Goal: Task Accomplishment & Management: Complete application form

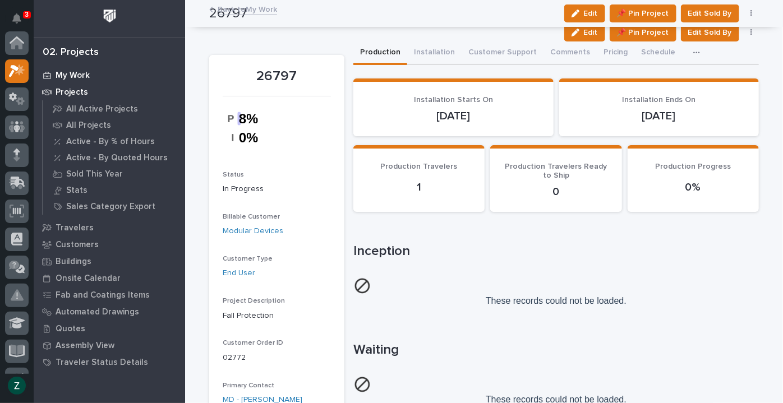
scroll to position [28, 0]
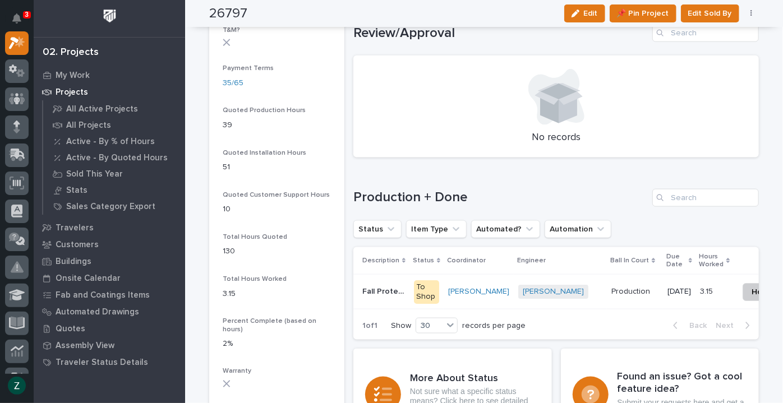
click at [75, 90] on p "Projects" at bounding box center [72, 93] width 33 height 10
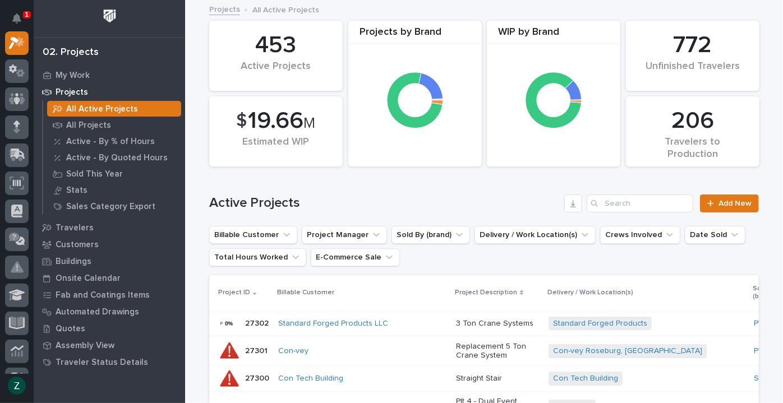
click at [79, 90] on p "Projects" at bounding box center [72, 93] width 33 height 10
click at [81, 74] on p "My Work" at bounding box center [73, 76] width 34 height 10
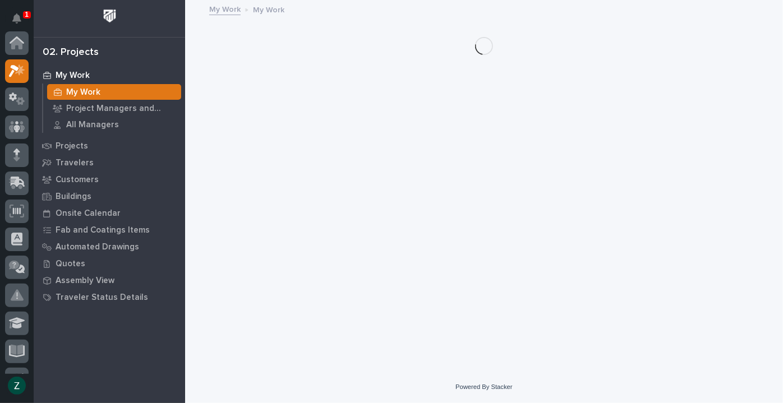
scroll to position [28, 0]
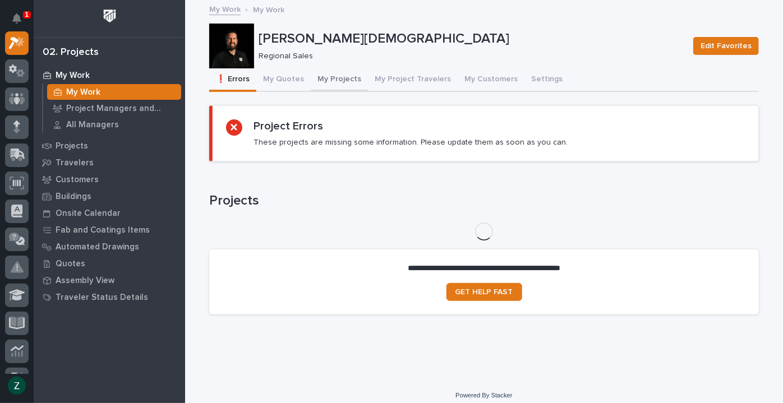
click at [329, 79] on button "My Projects" at bounding box center [339, 80] width 57 height 24
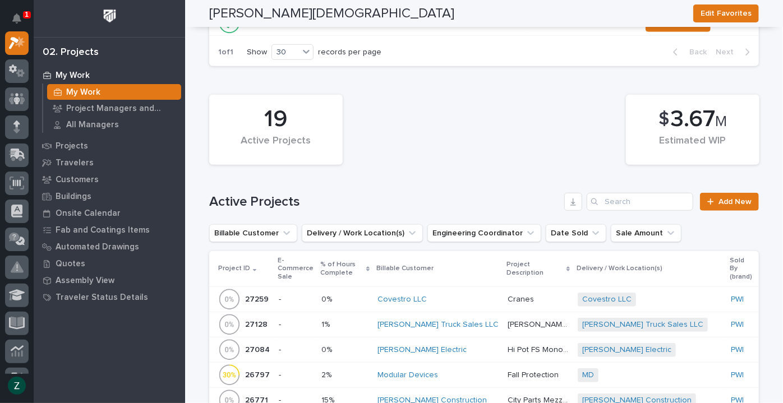
scroll to position [510, 0]
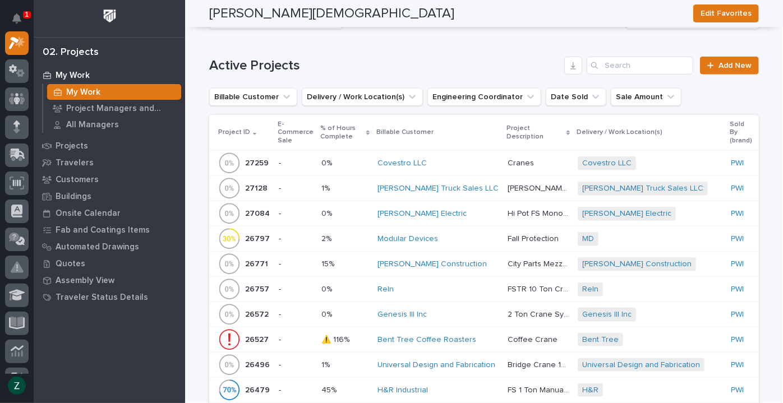
click at [508, 215] on p "Hi Pot FS Monorail" at bounding box center [539, 213] width 63 height 12
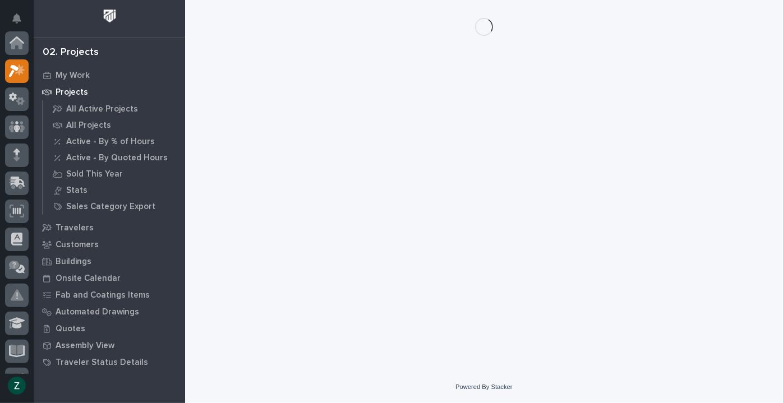
scroll to position [28, 0]
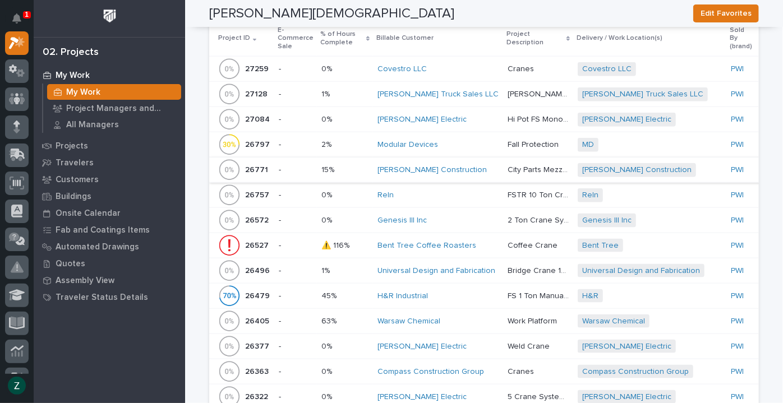
scroll to position [663, 0]
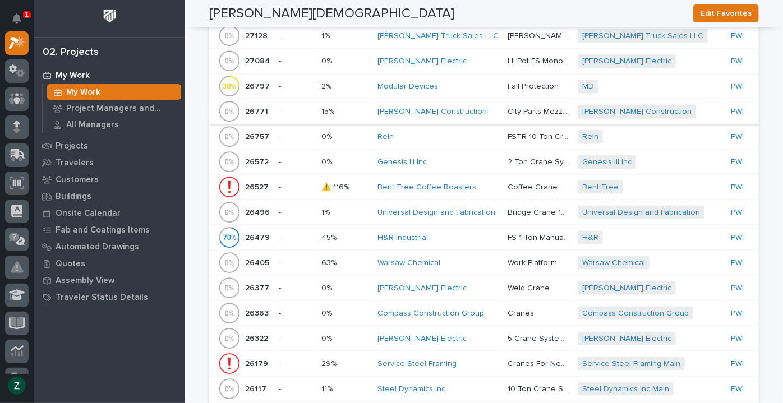
drag, startPoint x: 458, startPoint y: 284, endPoint x: 450, endPoint y: 284, distance: 7.9
click at [450, 284] on div "[PERSON_NAME] Electric" at bounding box center [438, 289] width 121 height 10
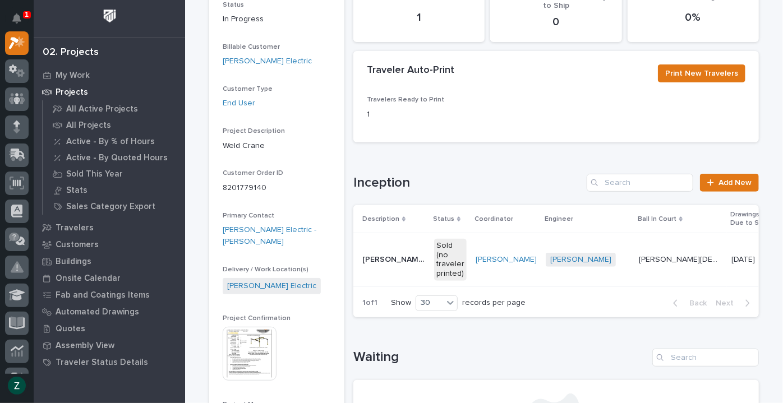
scroll to position [204, 0]
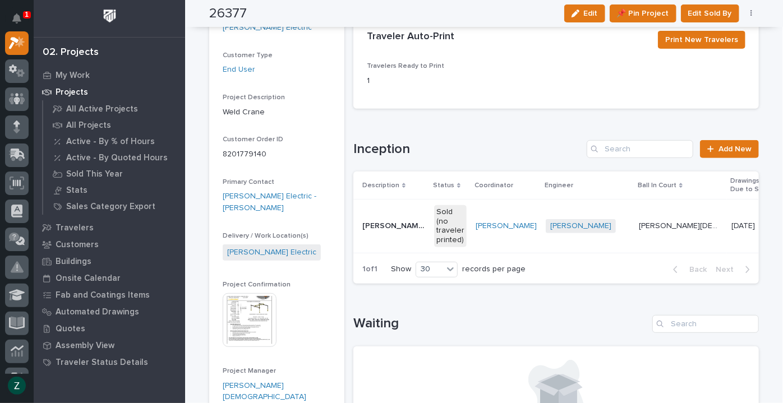
click at [644, 225] on p "[PERSON_NAME][DEMOGRAPHIC_DATA]" at bounding box center [682, 225] width 86 height 12
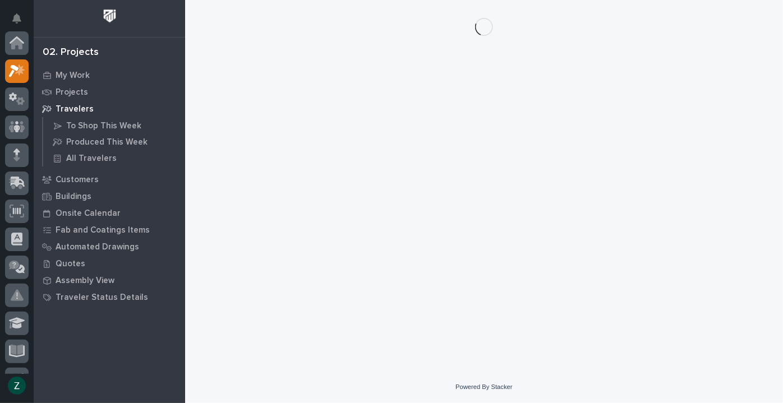
scroll to position [28, 0]
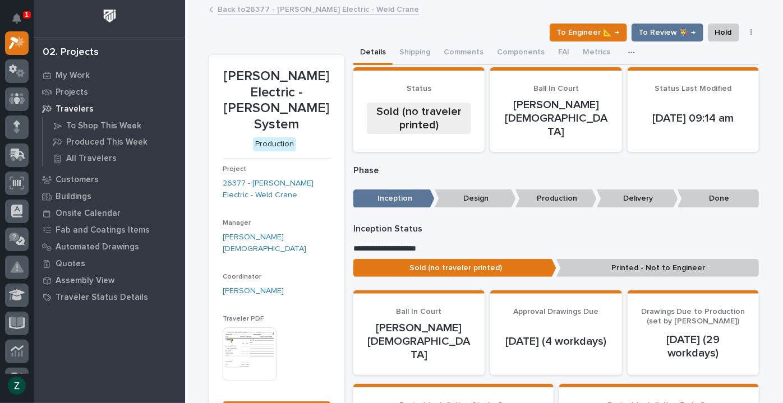
click at [263, 328] on img at bounding box center [250, 355] width 54 height 54
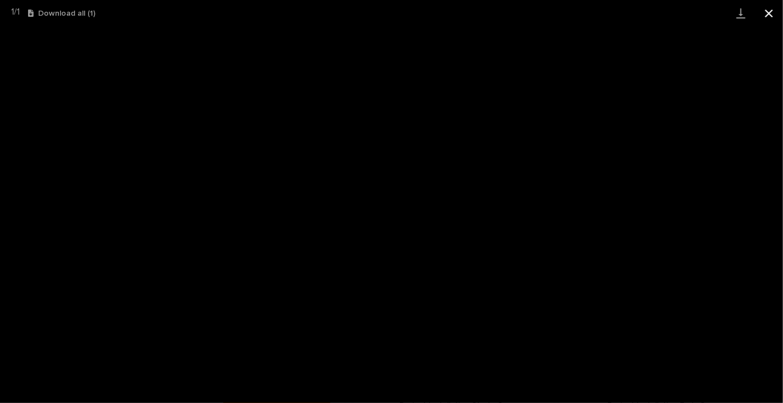
click at [766, 12] on button "Close gallery" at bounding box center [769, 13] width 28 height 26
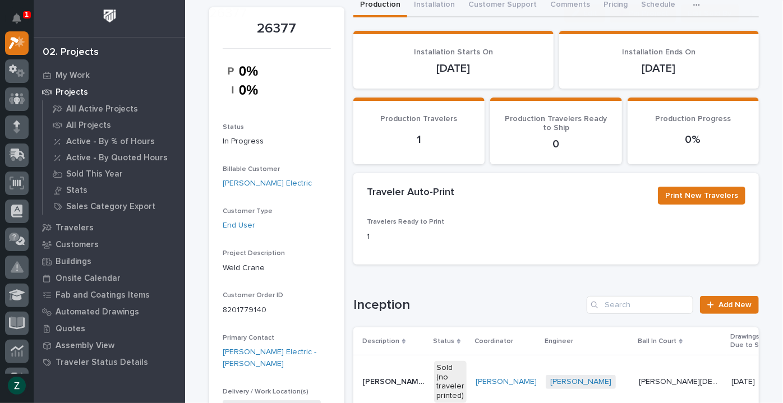
scroll to position [153, 0]
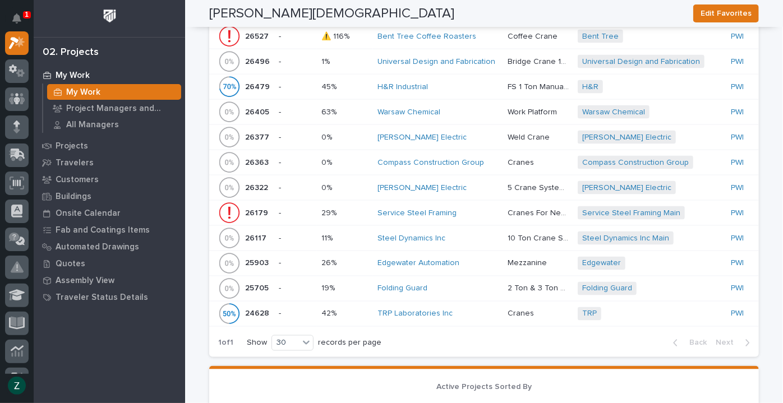
scroll to position [816, 0]
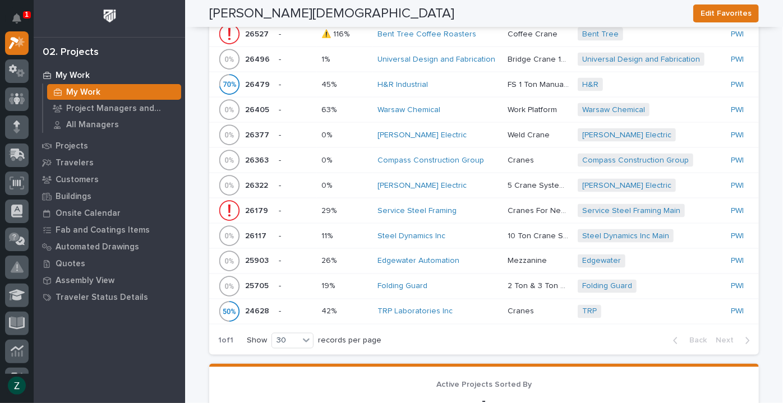
click at [508, 183] on p "5 Crane Systems" at bounding box center [539, 185] width 63 height 12
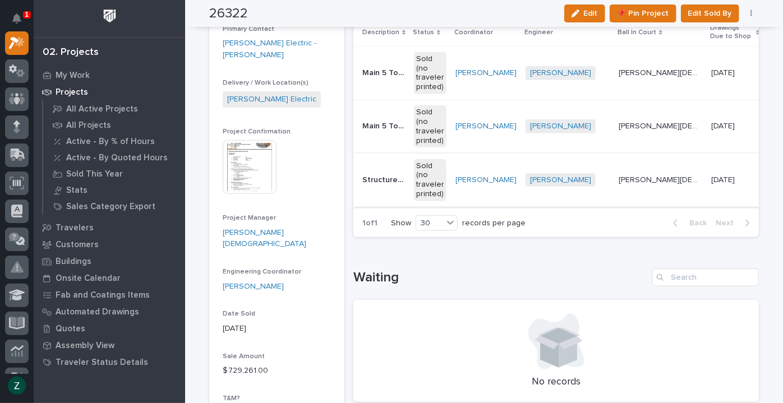
scroll to position [306, 0]
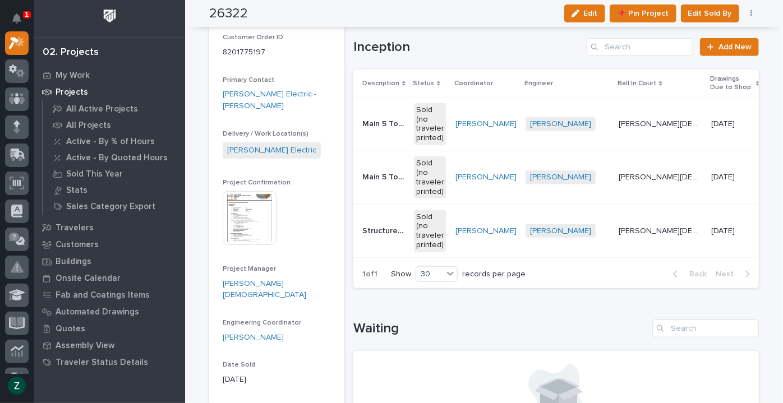
click at [619, 121] on p "[PERSON_NAME][DEMOGRAPHIC_DATA]" at bounding box center [662, 123] width 86 height 12
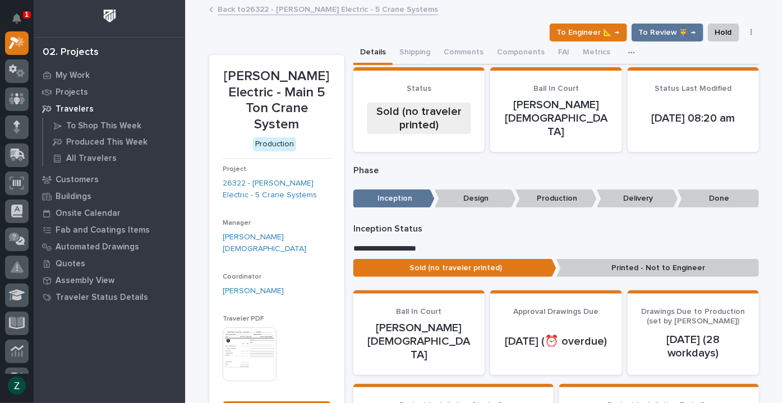
click at [751, 31] on icon "button" at bounding box center [752, 33] width 2 height 8
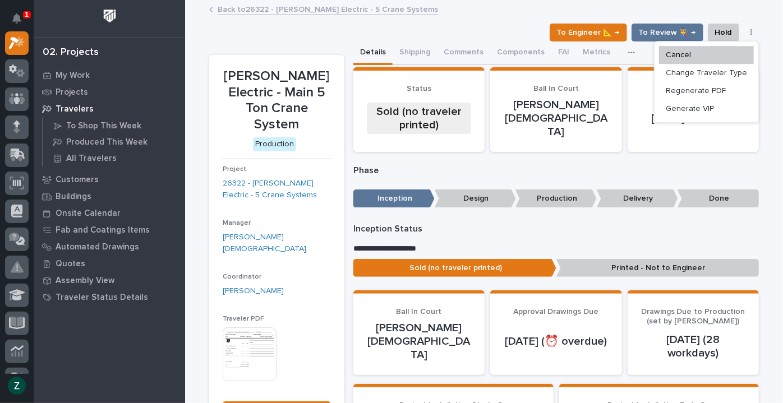
click at [492, 166] on p "Phase" at bounding box center [557, 171] width 406 height 11
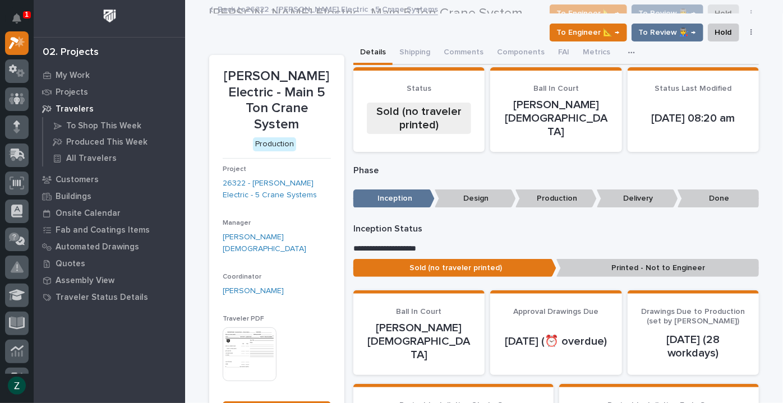
scroll to position [51, 0]
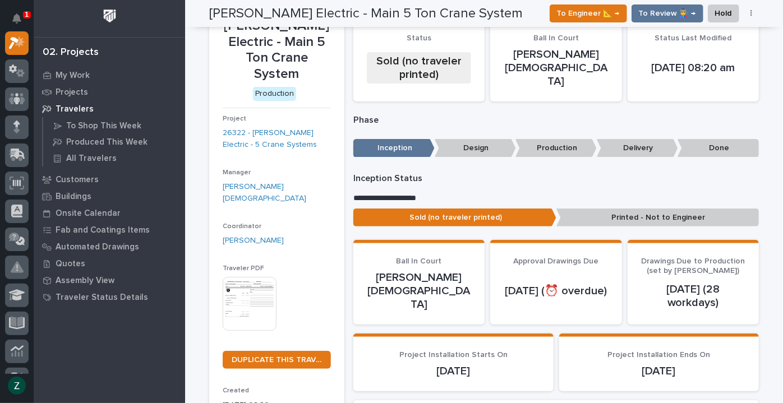
click at [237, 284] on img at bounding box center [250, 304] width 54 height 54
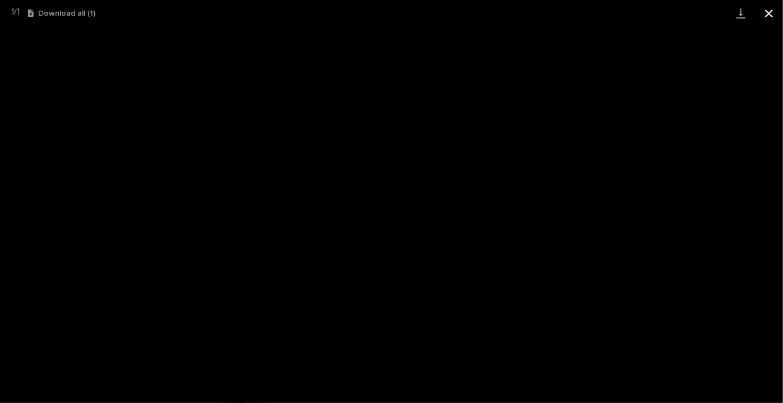
click at [766, 11] on button "Close gallery" at bounding box center [769, 13] width 28 height 26
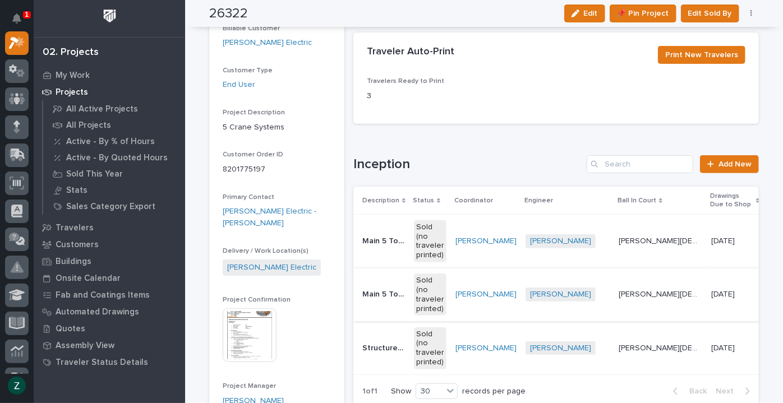
scroll to position [204, 0]
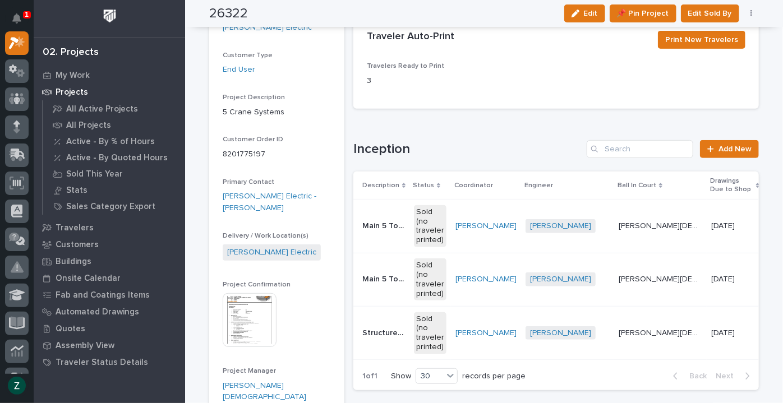
click at [597, 285] on div "[PERSON_NAME] + 0" at bounding box center [568, 280] width 84 height 14
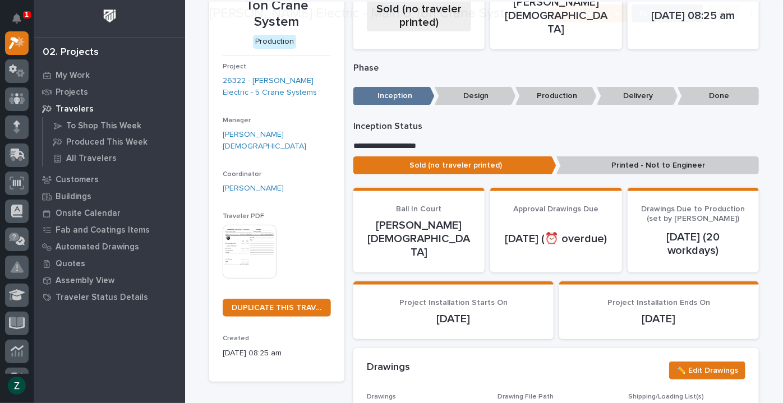
scroll to position [153, 0]
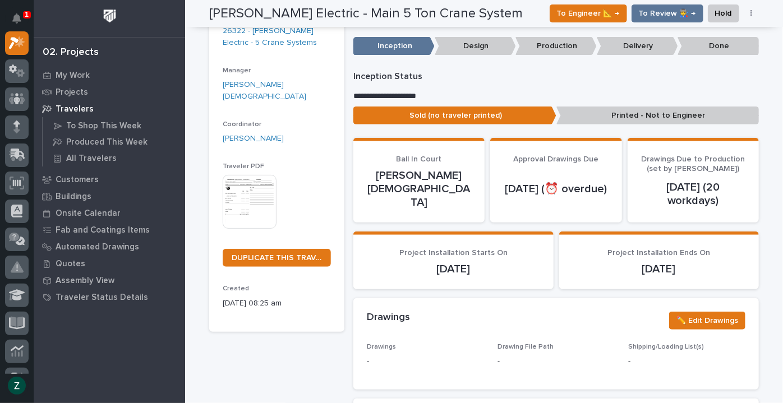
click at [250, 182] on img at bounding box center [250, 202] width 54 height 54
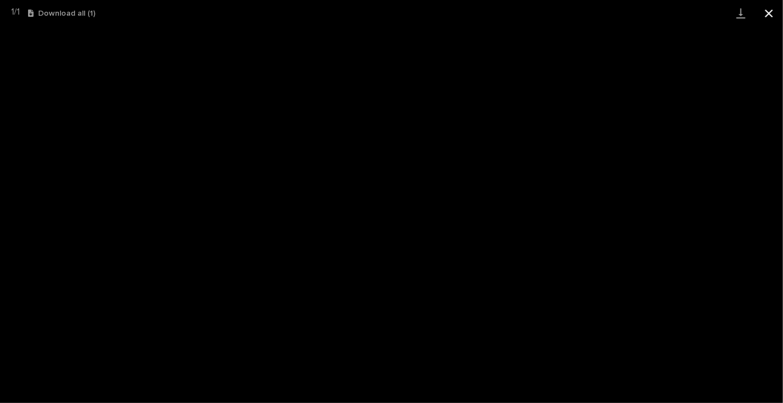
click at [770, 8] on button "Close gallery" at bounding box center [769, 13] width 28 height 26
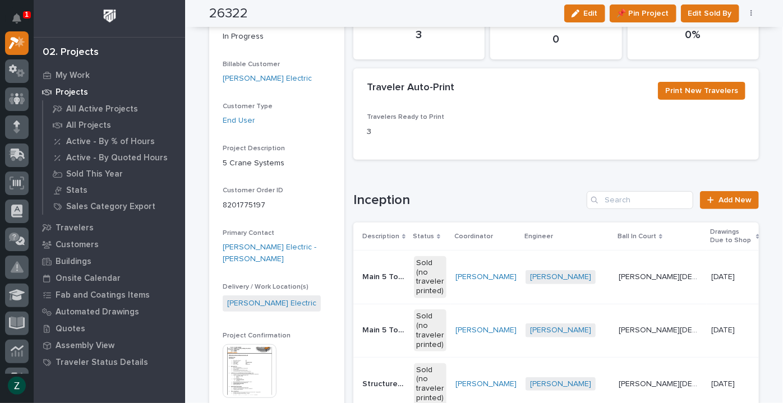
scroll to position [306, 0]
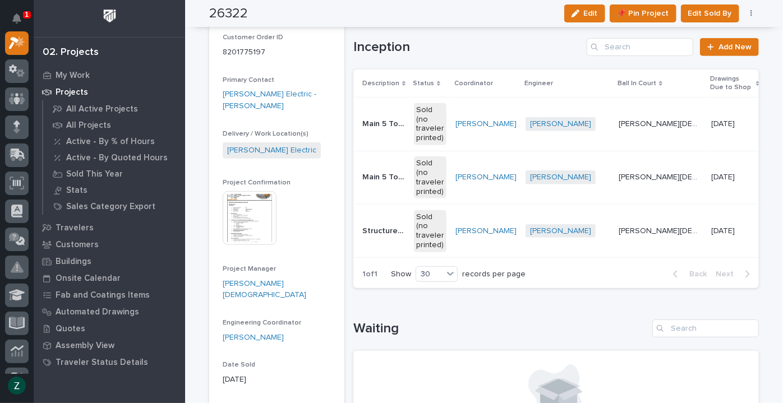
click at [621, 231] on p "[PERSON_NAME][DEMOGRAPHIC_DATA]" at bounding box center [662, 230] width 86 height 12
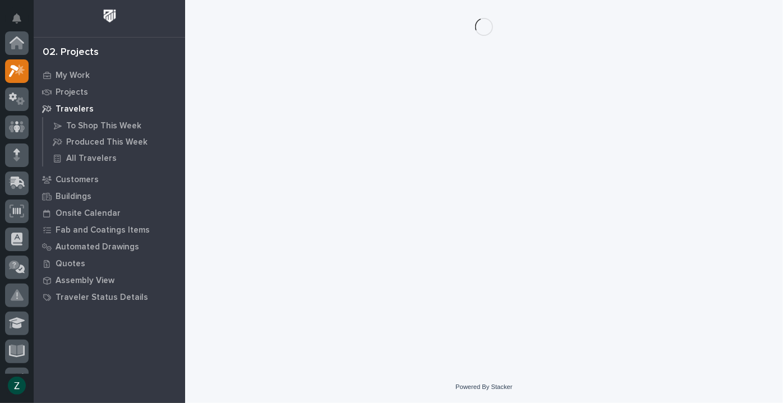
scroll to position [28, 0]
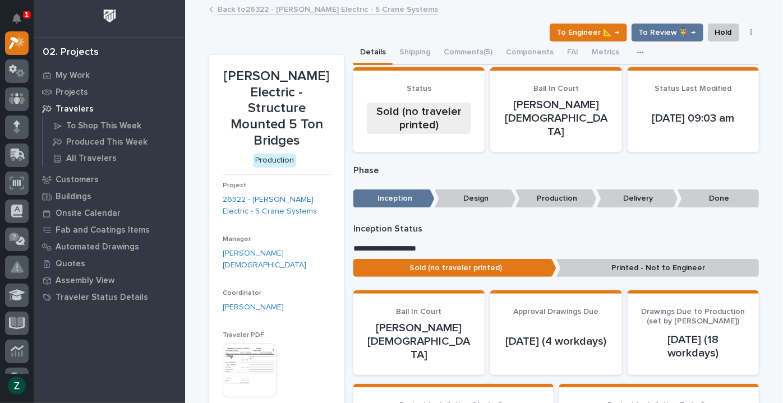
click at [242, 348] on img at bounding box center [250, 371] width 54 height 54
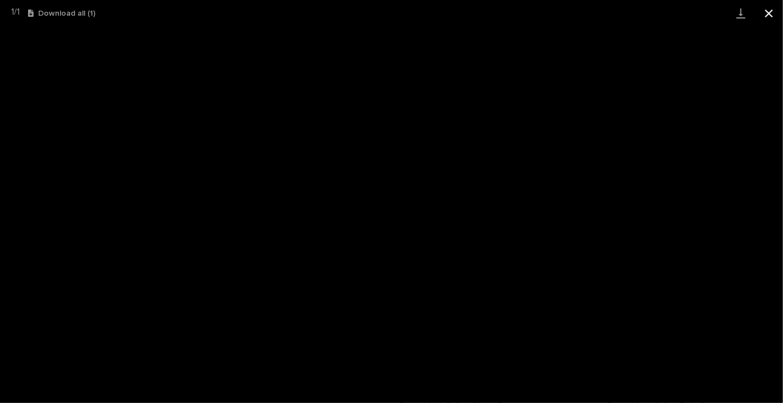
click at [773, 11] on button "Close gallery" at bounding box center [769, 13] width 28 height 26
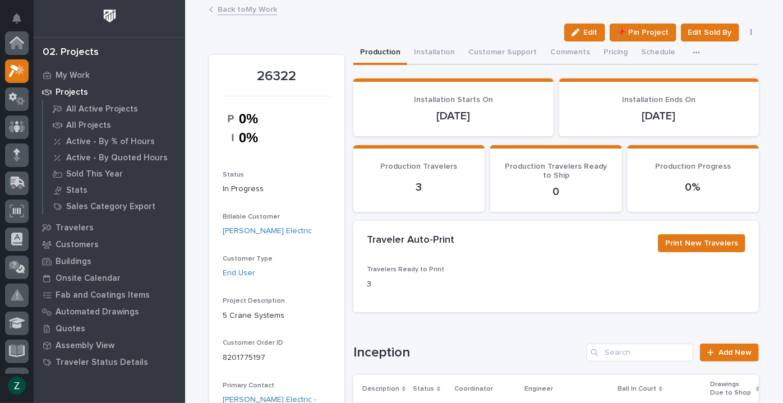
scroll to position [28, 0]
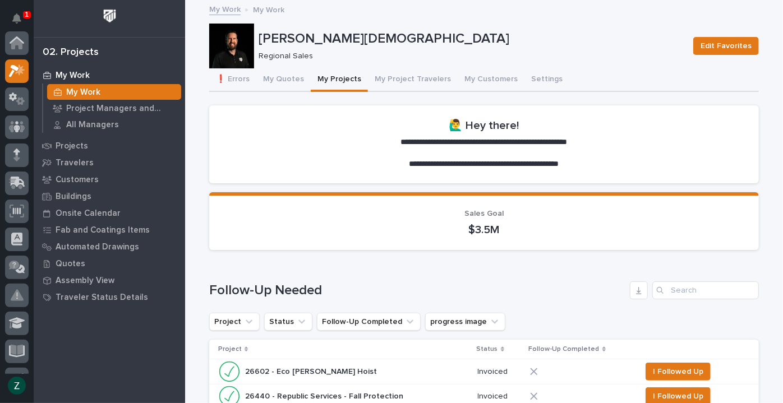
scroll to position [28, 0]
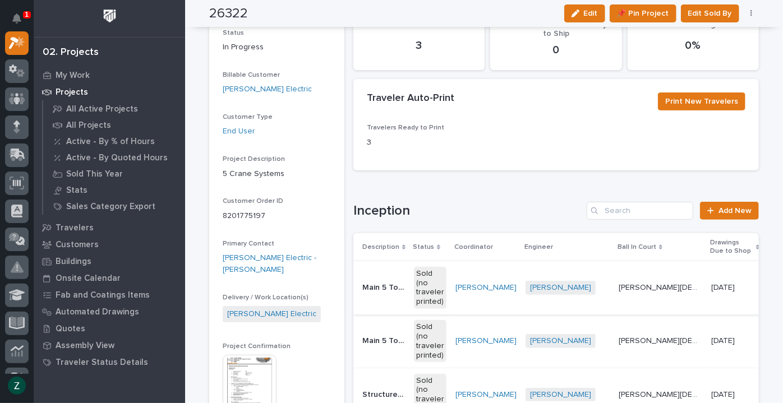
scroll to position [204, 0]
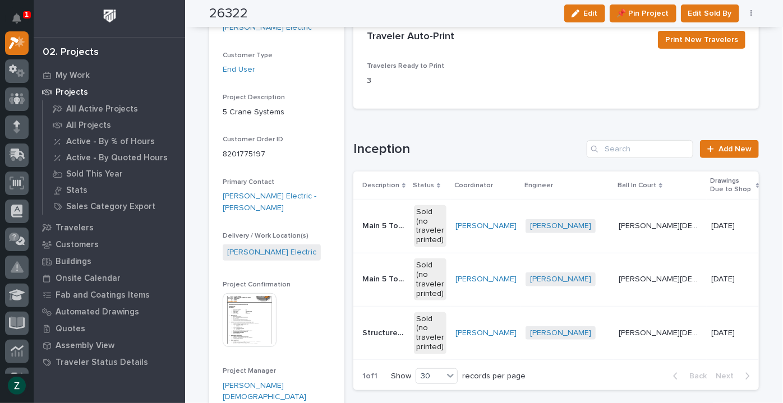
click at [711, 227] on p "[DATE]" at bounding box center [724, 225] width 26 height 12
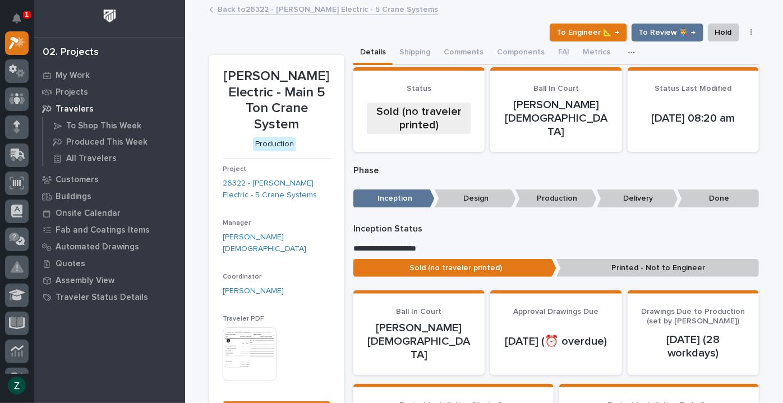
click at [628, 52] on icon "button" at bounding box center [631, 53] width 7 height 8
click at [750, 33] on button "button" at bounding box center [752, 33] width 16 height 8
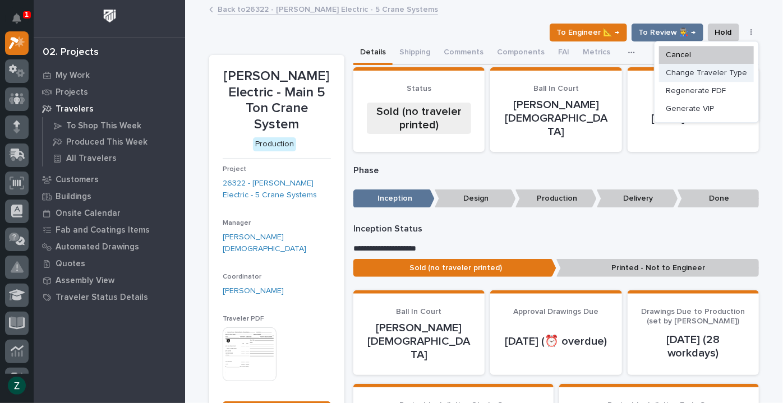
click at [728, 70] on span "Change Traveler Type" at bounding box center [706, 72] width 81 height 13
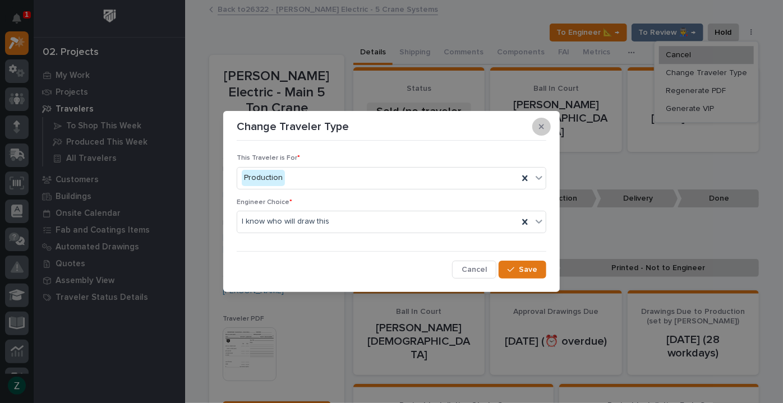
click at [541, 128] on icon "button" at bounding box center [541, 127] width 5 height 8
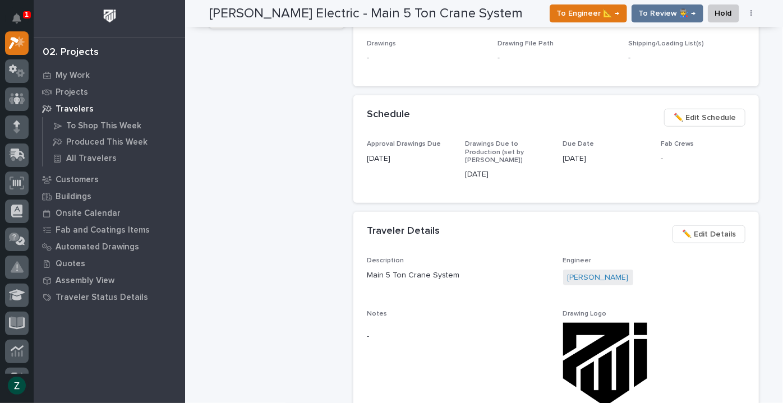
scroll to position [459, 0]
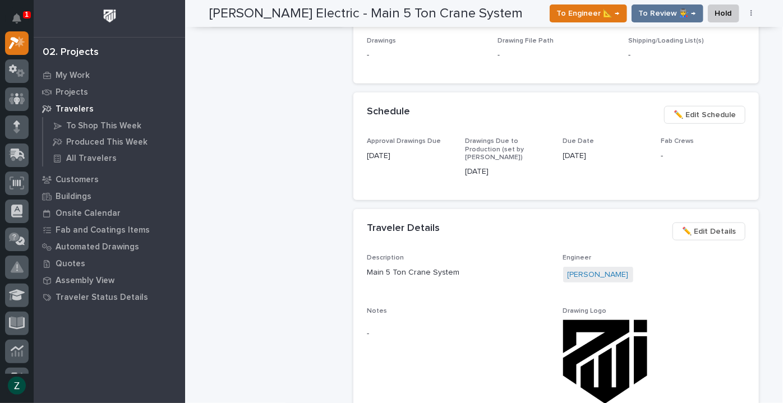
click at [706, 225] on span "✏️ Edit Details" at bounding box center [709, 231] width 54 height 13
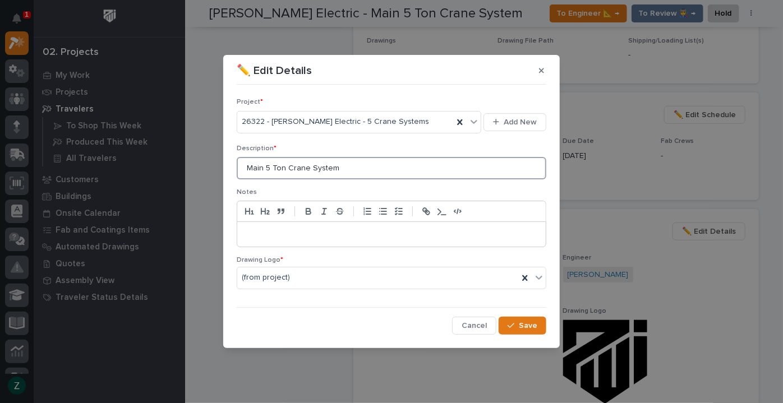
click at [351, 169] on input "Main 5 Ton Crane System" at bounding box center [392, 168] width 310 height 22
click at [264, 170] on input "Main 5 Ton Crane System" at bounding box center [392, 168] width 310 height 22
click at [456, 171] on input "Main Structure Mounted 5 Ton Crane System" at bounding box center [392, 168] width 310 height 22
type input "Main Structure Mounted 5 Ton Crane System (Runways)"
click at [525, 319] on button "Save" at bounding box center [523, 326] width 48 height 18
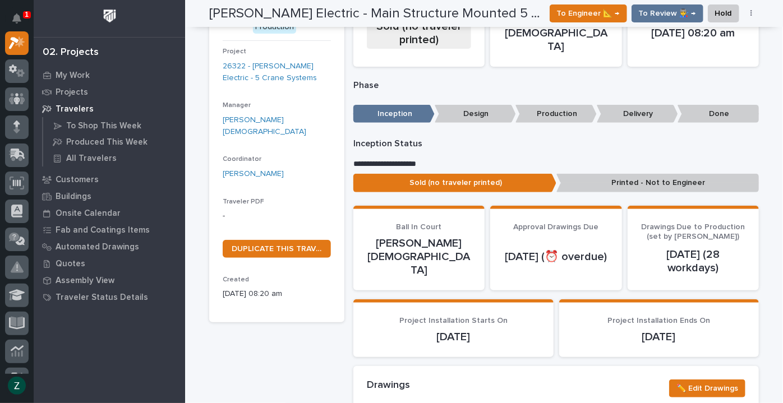
scroll to position [153, 0]
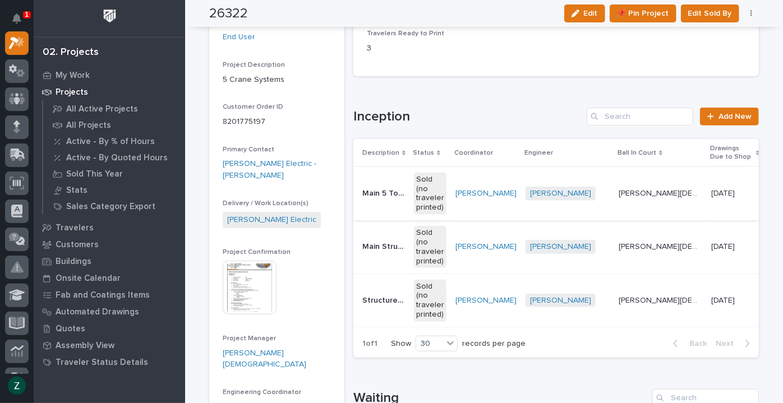
scroll to position [255, 0]
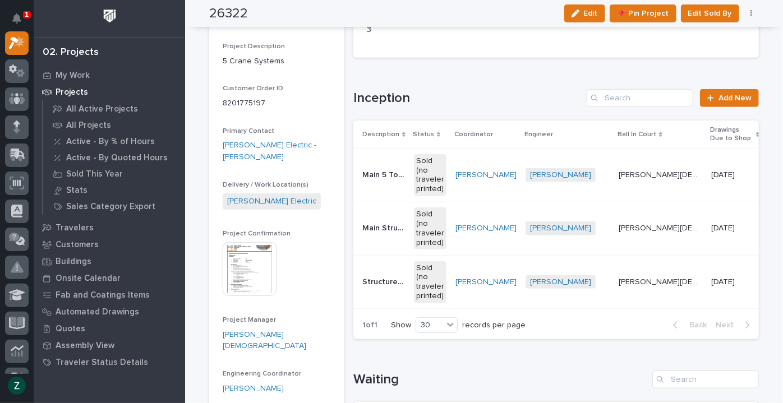
click at [385, 172] on p "Main 5 Ton Crane System" at bounding box center [384, 174] width 45 height 12
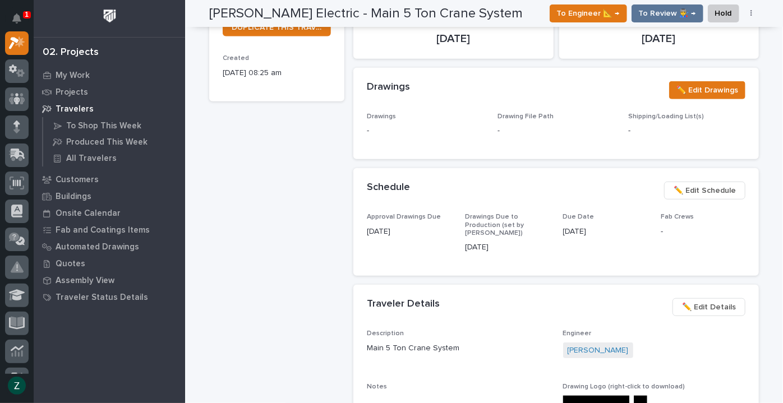
scroll to position [511, 0]
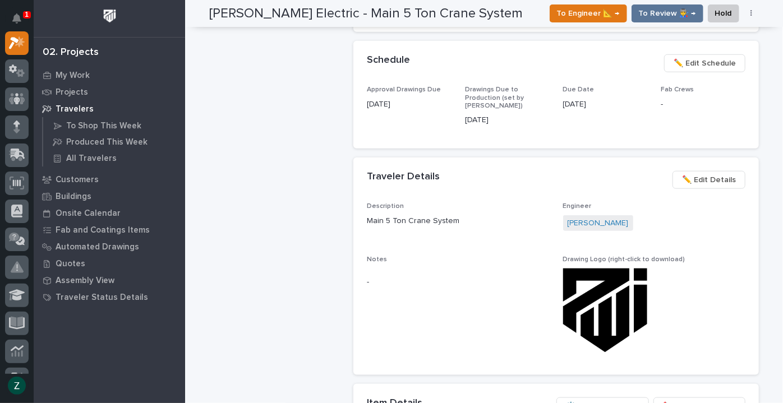
click at [704, 173] on span "✏️ Edit Details" at bounding box center [709, 179] width 54 height 13
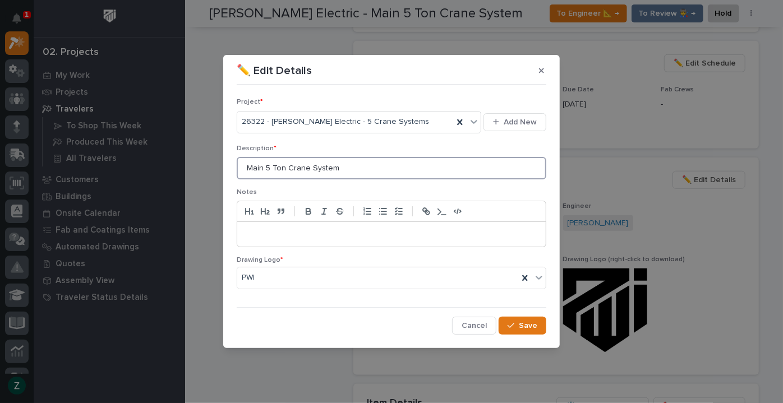
click at [366, 169] on input "Main 5 Ton Crane System" at bounding box center [392, 168] width 310 height 22
click at [266, 168] on input "Main 5 Ton Crane System" at bounding box center [392, 168] width 310 height 22
click at [428, 172] on input "Main Structure Mounted 5 Ton Crane System" at bounding box center [392, 168] width 310 height 22
type input "Main Structure Mounted 5 Ton Crane System (Bridges (x4))"
click at [519, 322] on button "Save" at bounding box center [523, 326] width 48 height 18
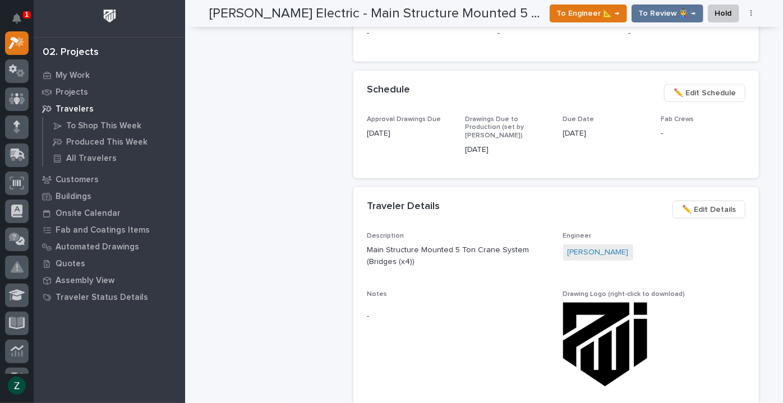
scroll to position [546, 0]
click at [247, 343] on div "Schneider Electric - Main Structure Mounted 5 Ton Crane System (Bridges (x4)) P…" at bounding box center [276, 139] width 135 height 1261
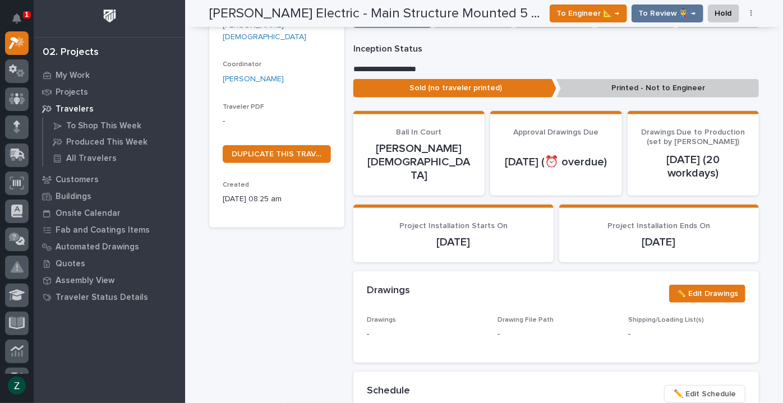
scroll to position [240, 0]
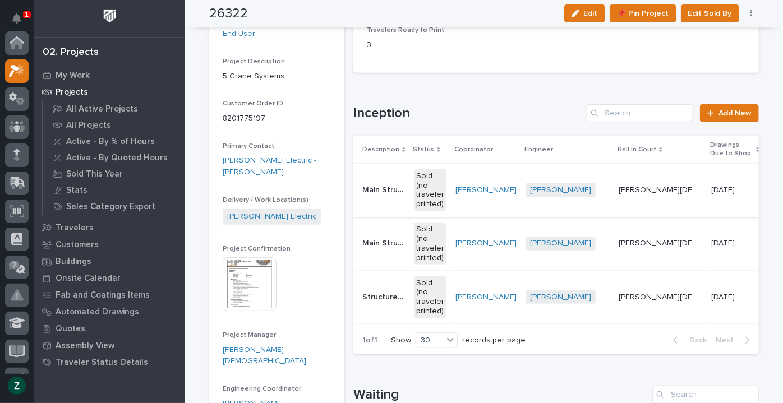
scroll to position [28, 0]
click at [492, 309] on td "[PERSON_NAME]" at bounding box center [486, 296] width 70 height 53
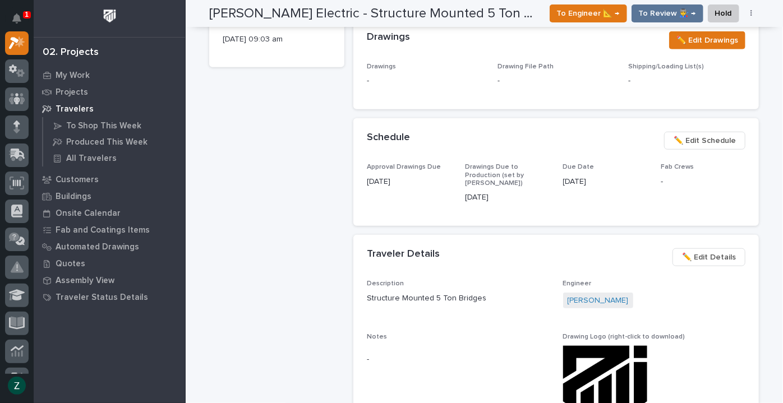
scroll to position [444, 0]
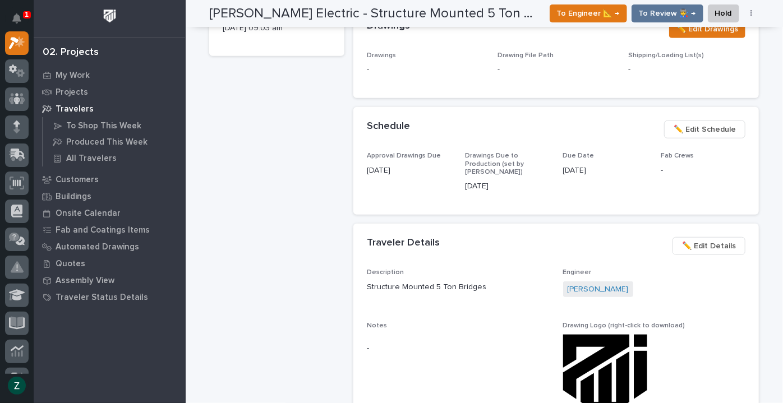
click at [697, 240] on span "✏️ Edit Details" at bounding box center [709, 246] width 54 height 13
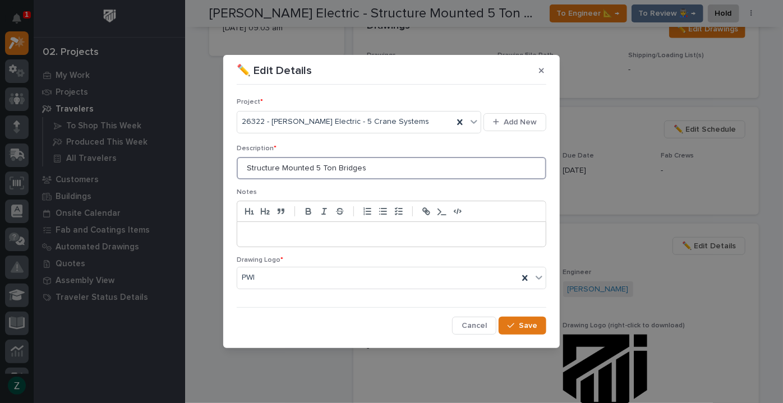
drag, startPoint x: 383, startPoint y: 167, endPoint x: 157, endPoint y: 163, distance: 226.2
click at [157, 164] on div "✏️ Edit Details Project * 26322 - Schneider Electric - 5 Crane Systems Add New …" at bounding box center [391, 201] width 783 height 403
type input "Engineering Test Lab"
click at [516, 322] on div "button" at bounding box center [513, 326] width 11 height 8
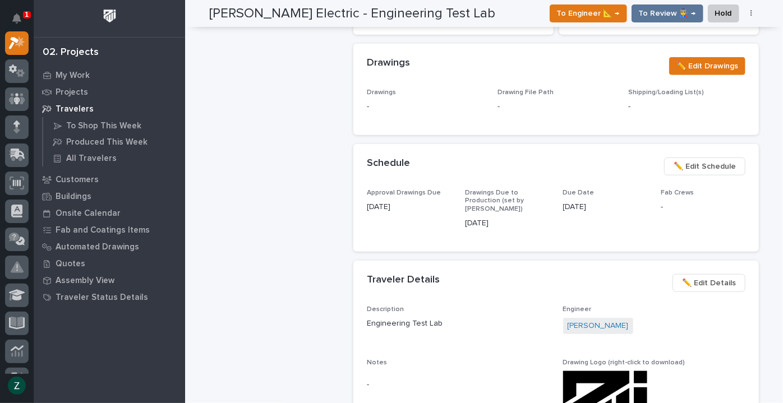
scroll to position [477, 0]
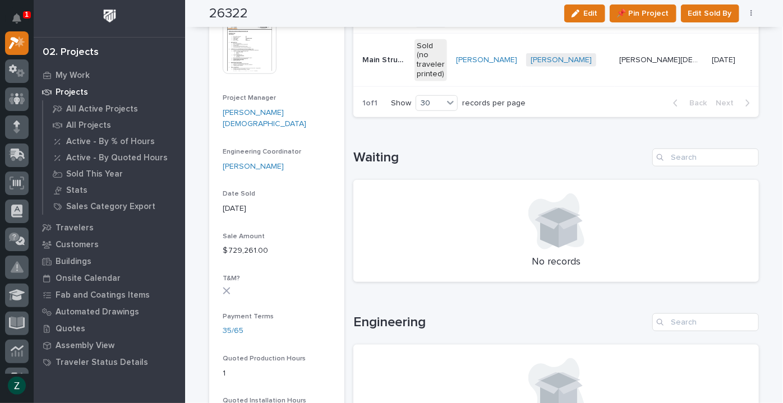
scroll to position [273, 0]
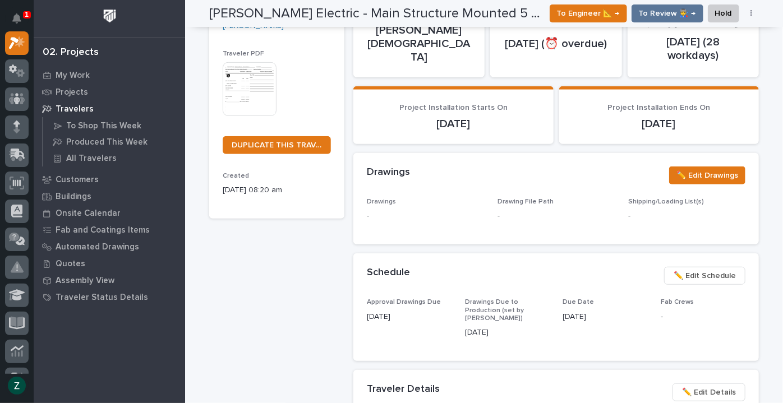
scroll to position [293, 0]
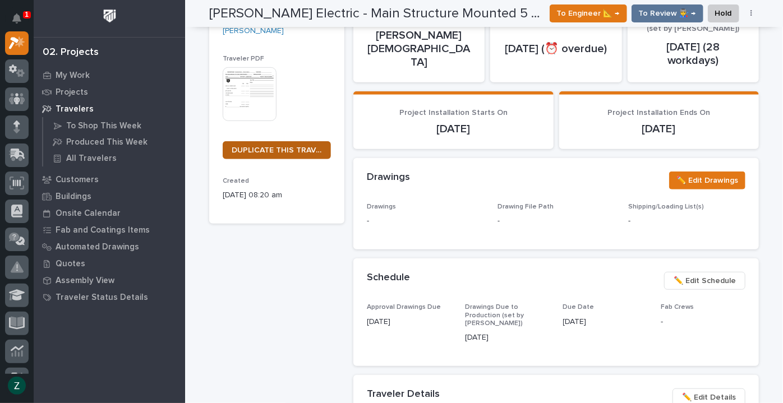
click at [282, 146] on span "DUPLICATE THIS TRAVELER" at bounding box center [277, 150] width 90 height 8
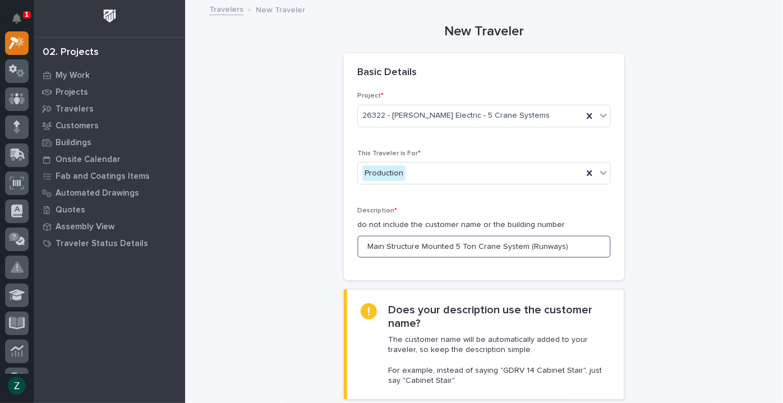
drag, startPoint x: 559, startPoint y: 245, endPoint x: 336, endPoint y: 245, distance: 223.9
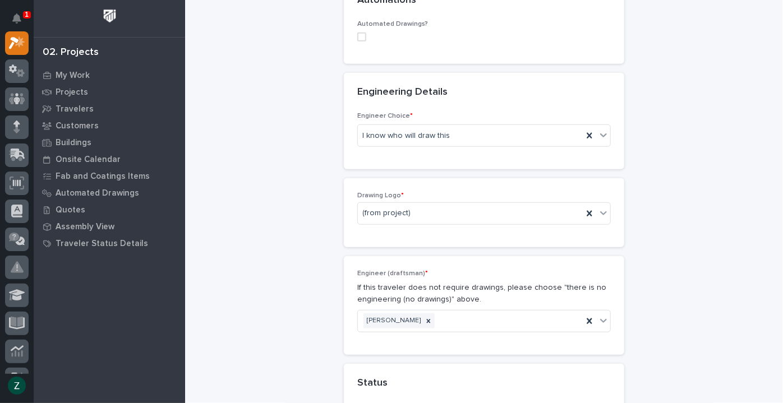
scroll to position [306, 0]
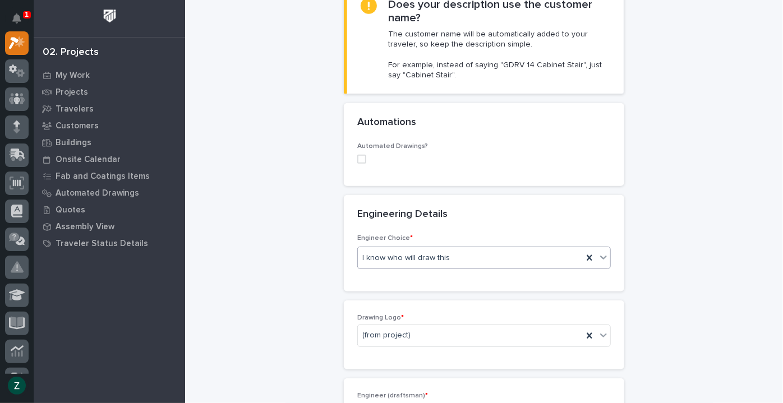
type input "QA Cell #4"
click at [599, 256] on icon at bounding box center [603, 257] width 11 height 11
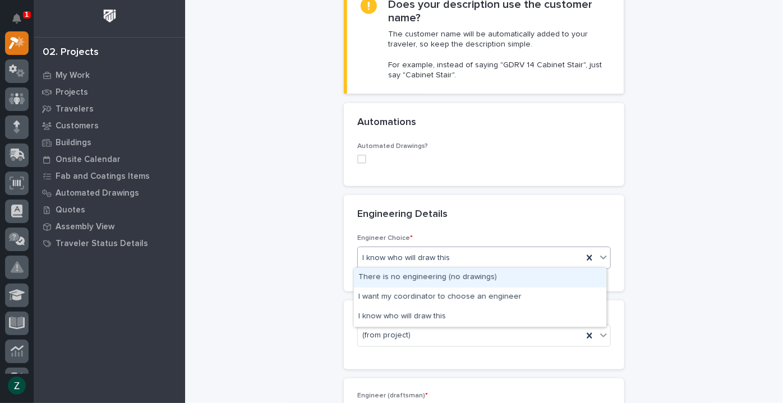
click at [604, 250] on div at bounding box center [603, 257] width 13 height 20
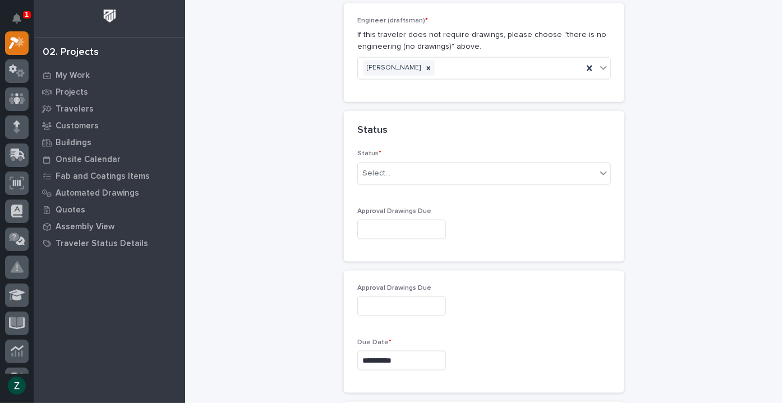
scroll to position [765, 0]
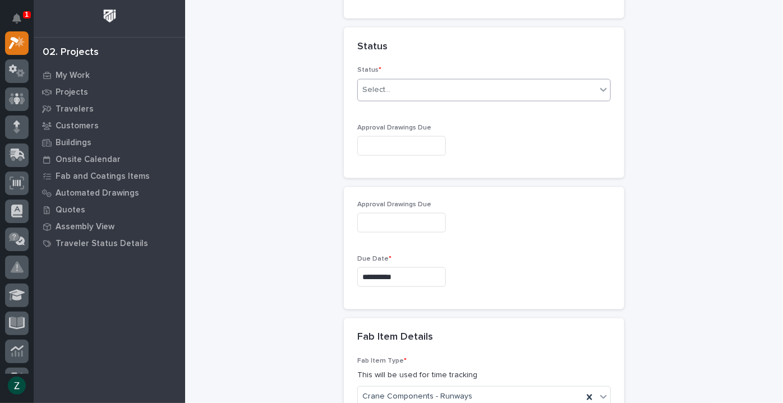
click at [604, 86] on icon at bounding box center [603, 89] width 11 height 11
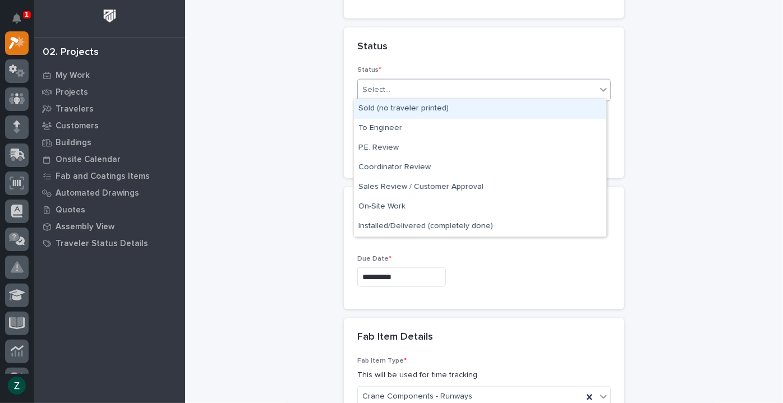
click at [563, 109] on div "Sold (no traveler printed)" at bounding box center [480, 109] width 253 height 20
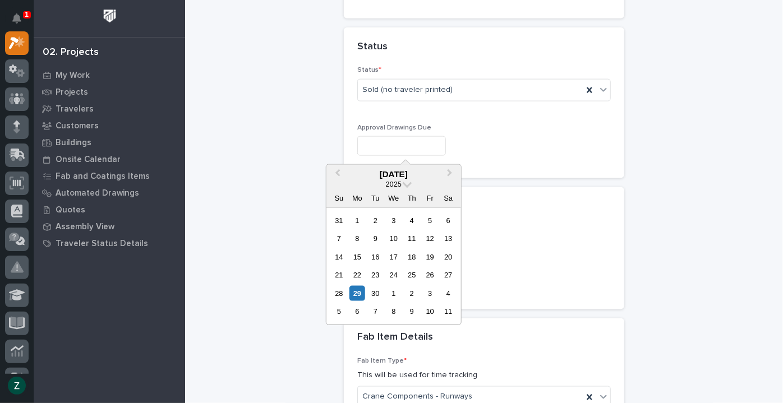
click at [444, 145] on input "text" at bounding box center [401, 146] width 89 height 20
click at [452, 171] on button "Next Month" at bounding box center [451, 175] width 18 height 18
click at [341, 240] on div "2" at bounding box center [339, 238] width 15 height 15
type input "**********"
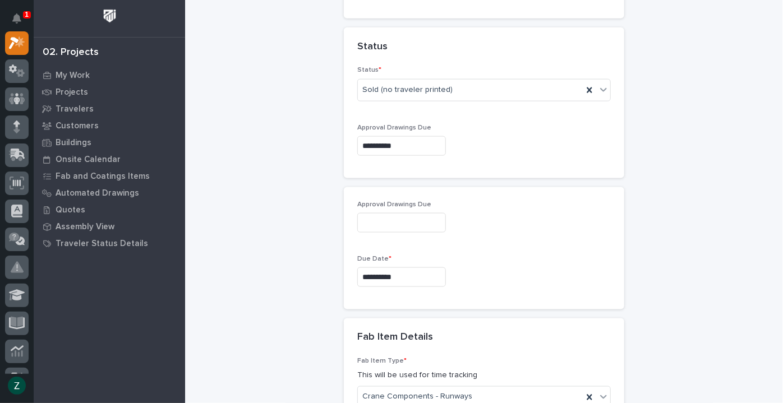
type input "**********"
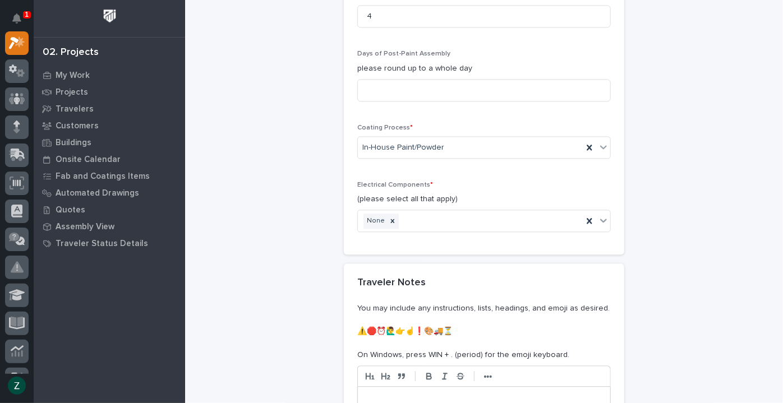
scroll to position [1457, 0]
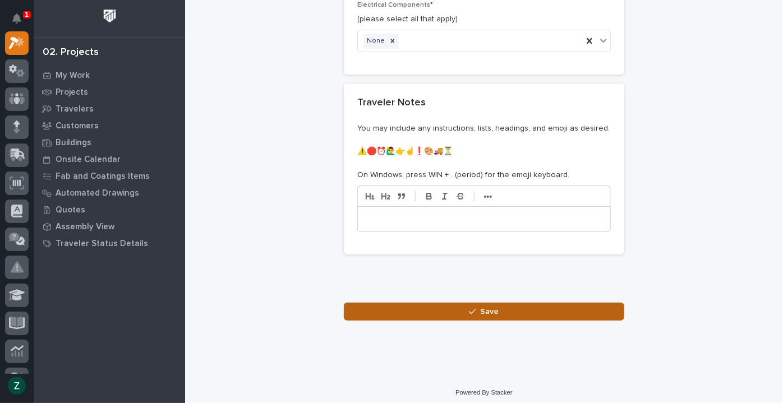
click at [499, 304] on button "Save" at bounding box center [484, 312] width 281 height 18
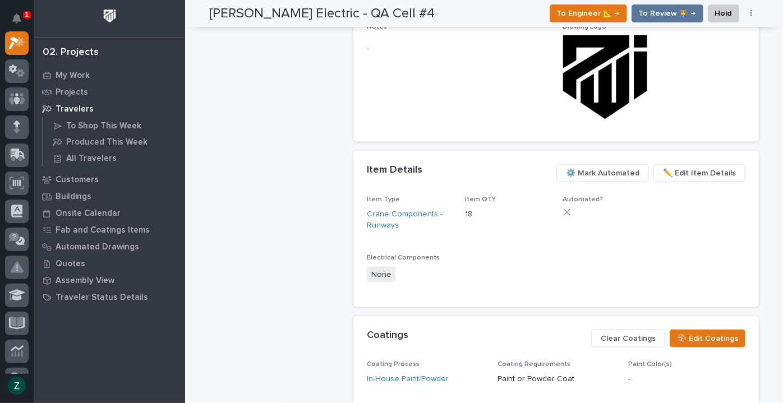
scroll to position [531, 0]
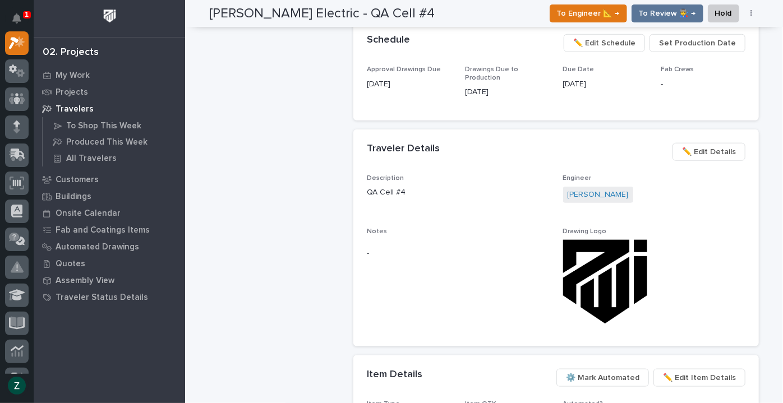
click at [300, 130] on div "Schneider Electric - QA Cell #4 Production Project 26322 - Schneider Electric -…" at bounding box center [276, 110] width 135 height 1172
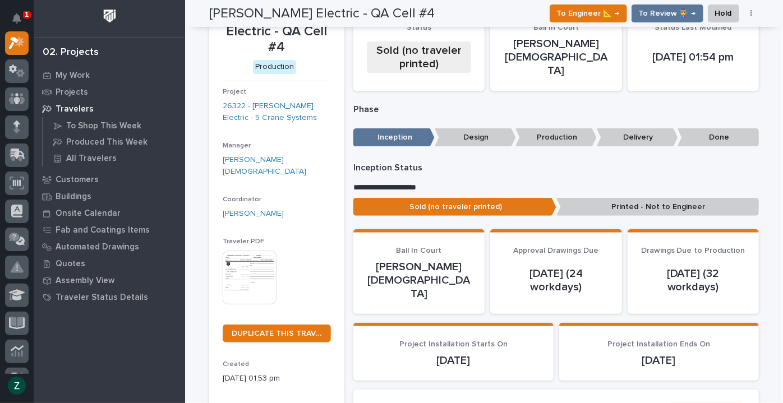
scroll to position [0, 0]
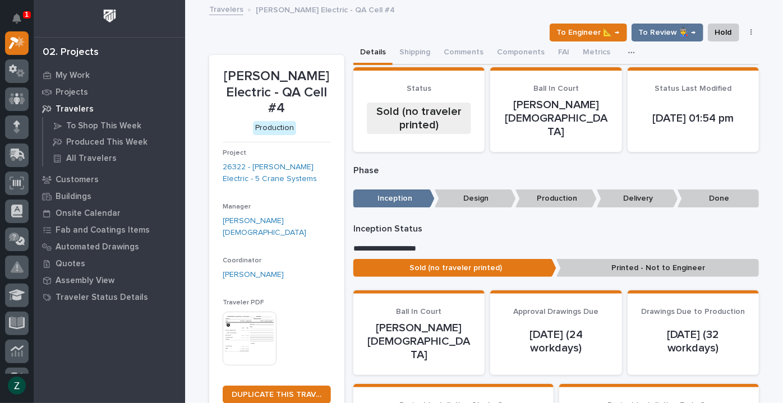
click at [223, 8] on link "Travelers" at bounding box center [226, 8] width 34 height 13
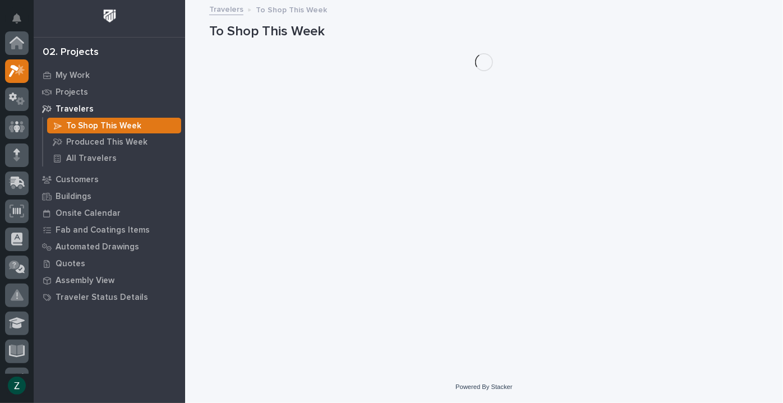
scroll to position [28, 0]
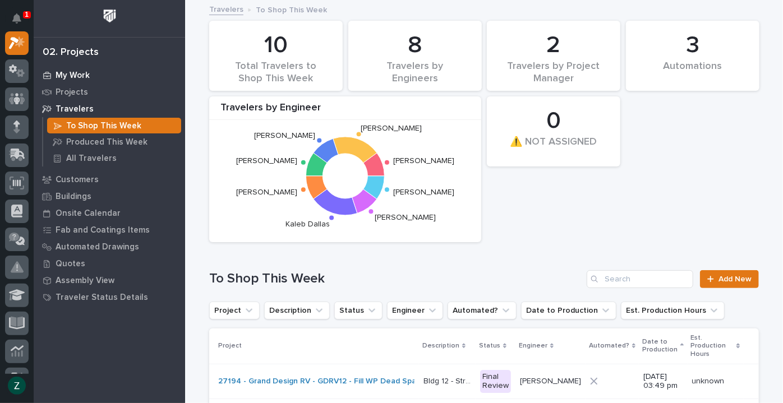
click at [84, 68] on div "My Work" at bounding box center [109, 75] width 146 height 16
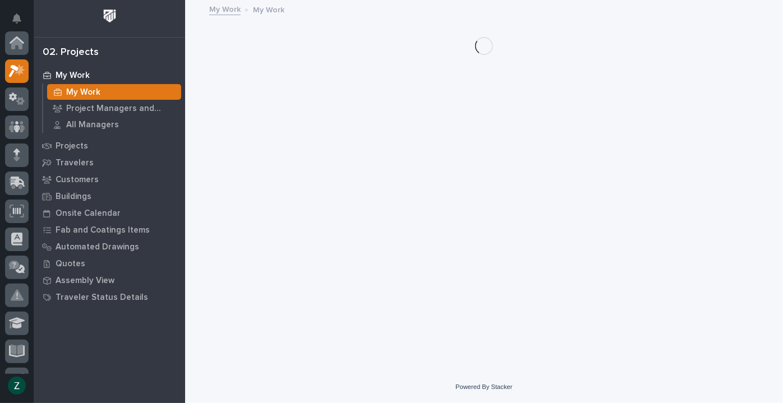
scroll to position [28, 0]
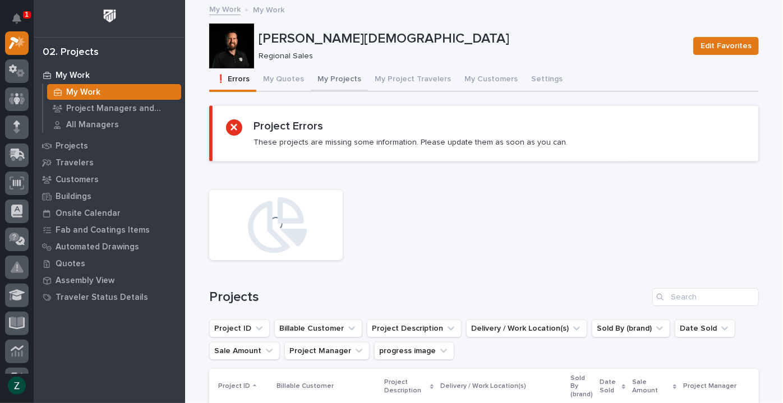
click at [325, 79] on button "My Projects" at bounding box center [339, 80] width 57 height 24
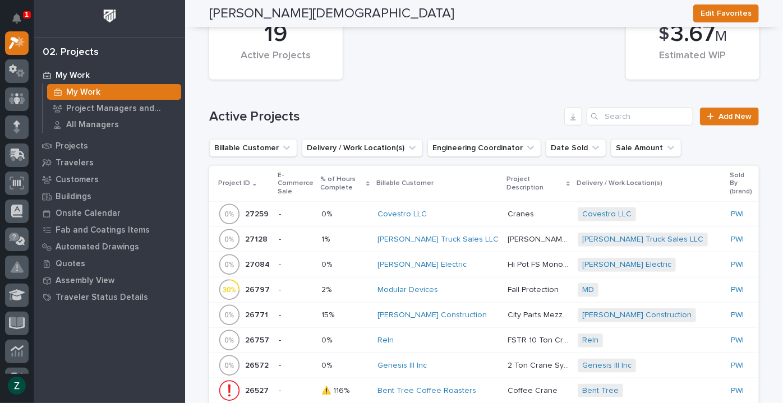
scroll to position [612, 0]
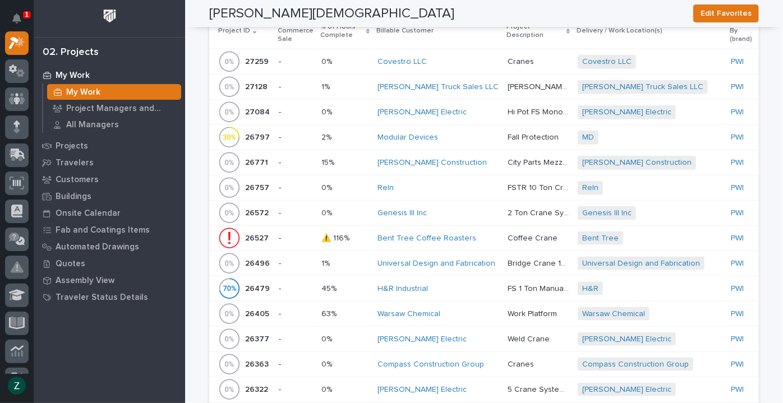
click at [467, 335] on div "[PERSON_NAME] Electric" at bounding box center [438, 340] width 121 height 10
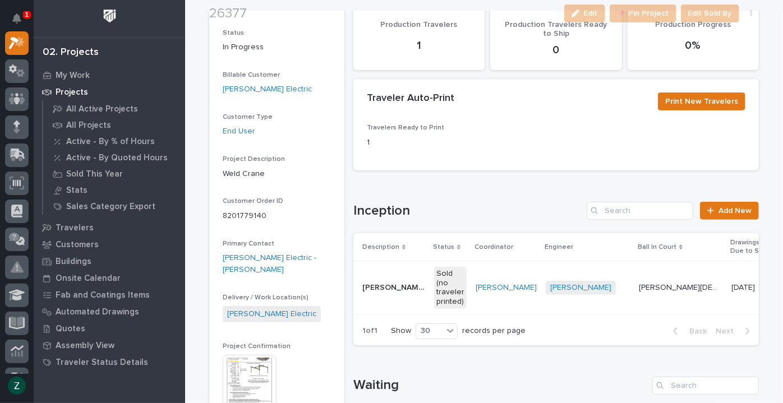
scroll to position [153, 0]
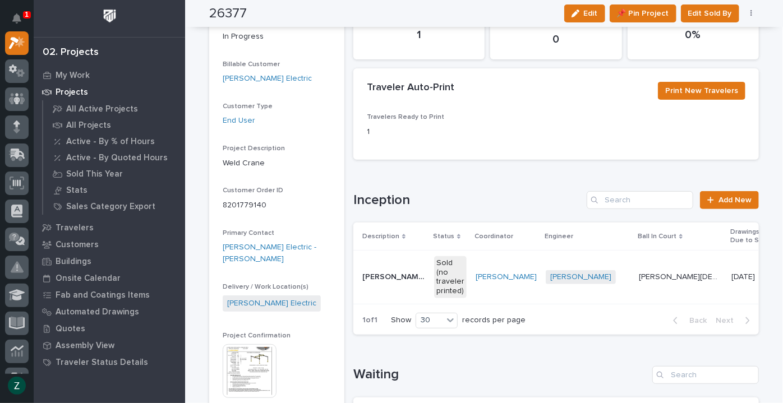
click at [635, 266] on td "[PERSON_NAME][DEMOGRAPHIC_DATA] [PERSON_NAME][DEMOGRAPHIC_DATA]" at bounding box center [681, 277] width 93 height 53
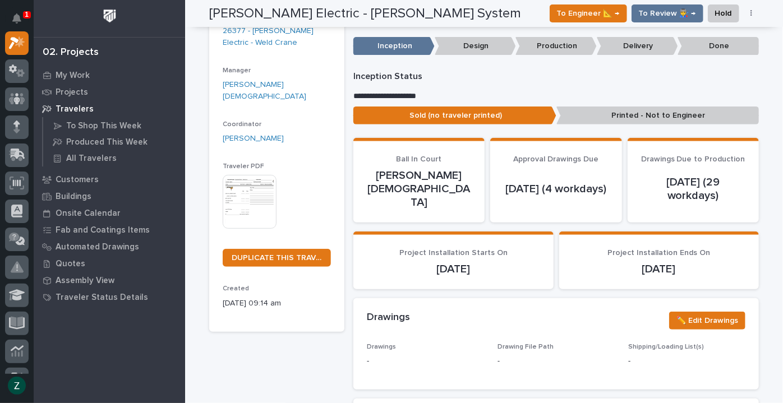
scroll to position [51, 0]
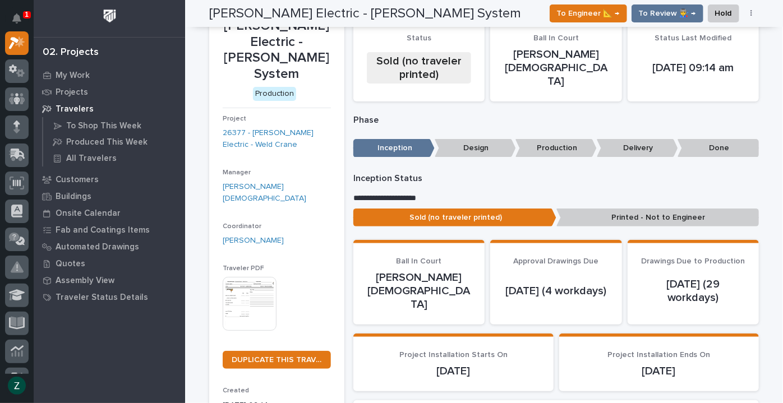
click at [241, 277] on img at bounding box center [250, 304] width 54 height 54
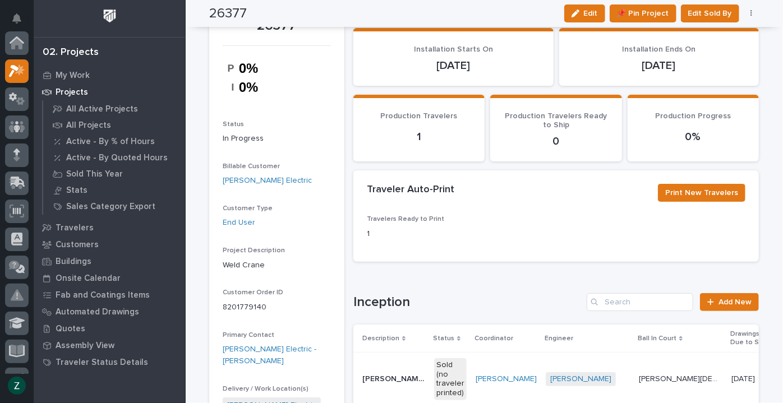
scroll to position [28, 0]
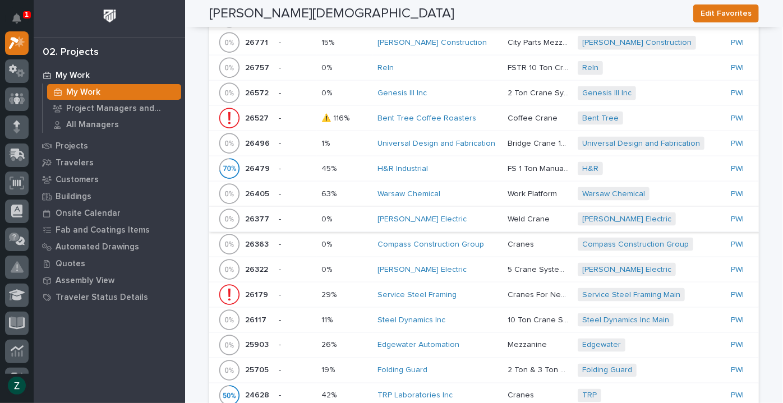
scroll to position [816, 0]
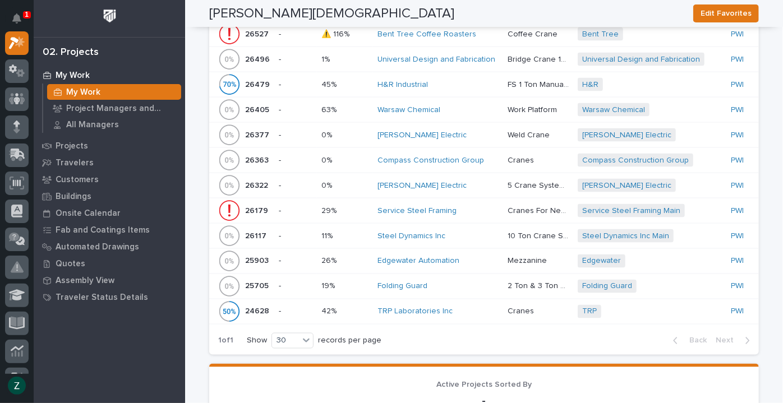
click at [466, 185] on div "[PERSON_NAME] Electric" at bounding box center [438, 186] width 121 height 10
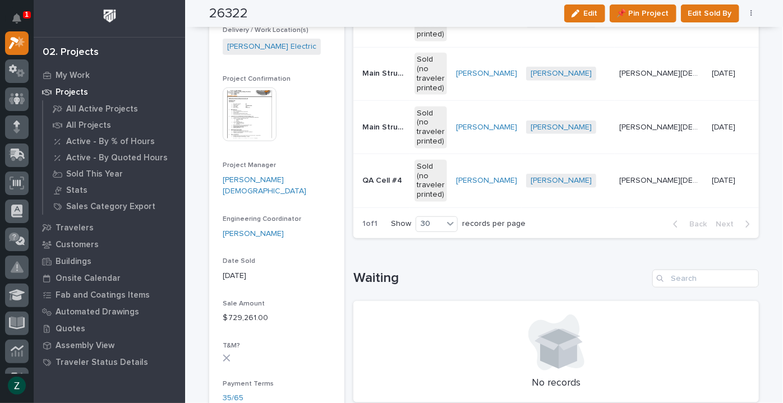
scroll to position [294, 0]
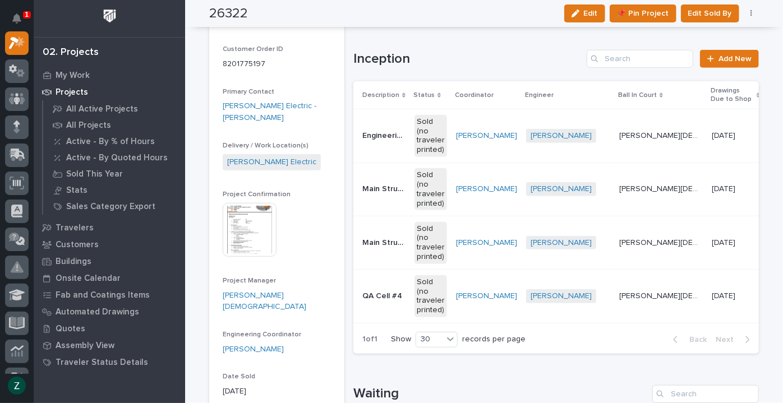
click at [242, 218] on img at bounding box center [250, 230] width 54 height 54
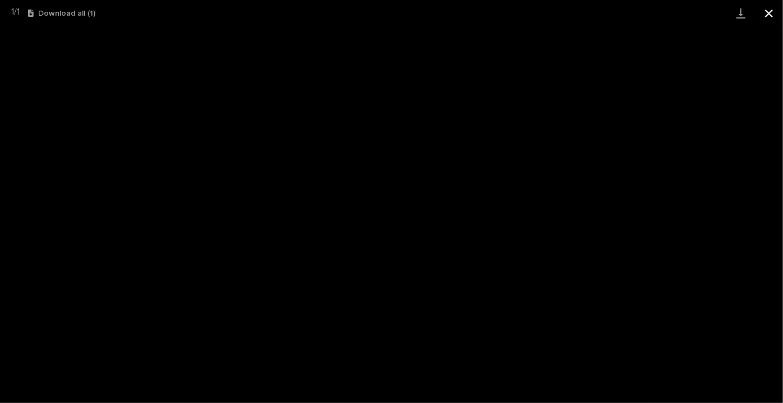
click at [768, 6] on button "Close gallery" at bounding box center [769, 13] width 28 height 26
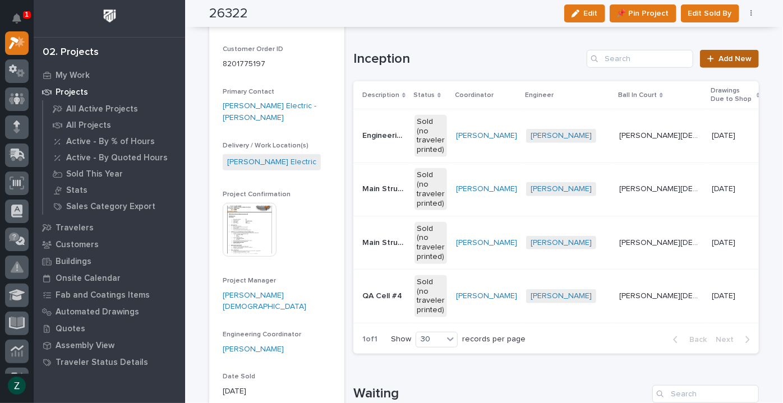
click at [713, 61] on div at bounding box center [713, 59] width 11 height 8
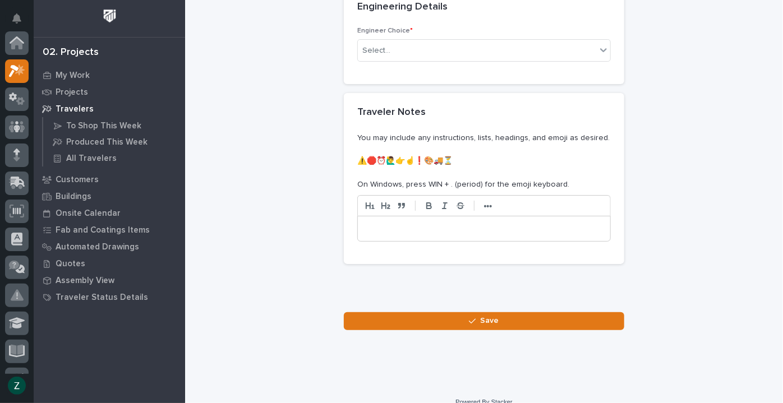
scroll to position [28, 0]
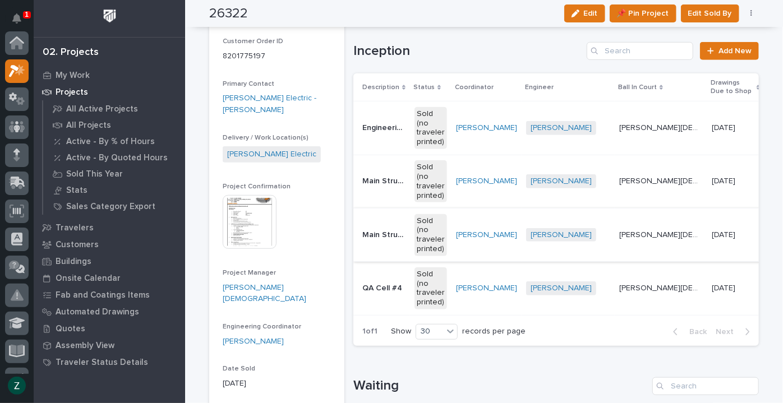
scroll to position [28, 0]
click at [490, 305] on td "[PERSON_NAME]" at bounding box center [487, 288] width 70 height 53
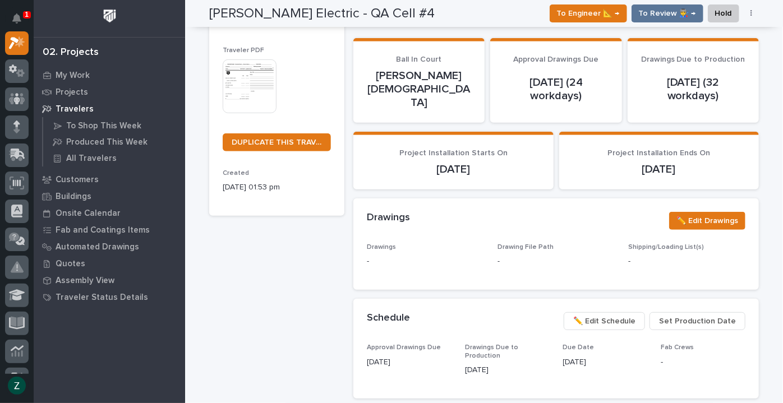
scroll to position [251, 0]
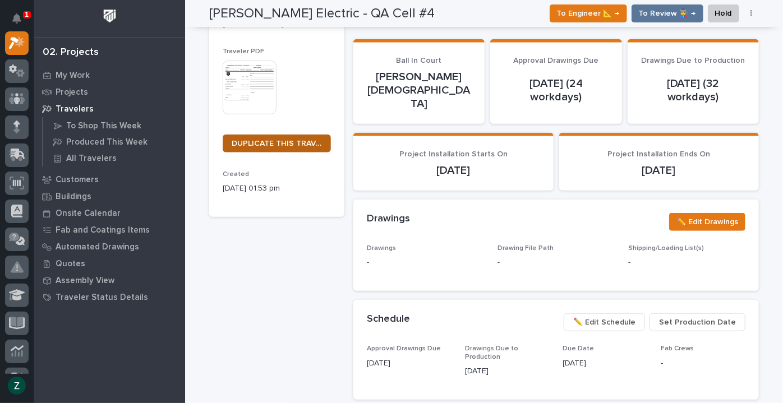
click at [308, 140] on span "DUPLICATE THIS TRAVELER" at bounding box center [277, 144] width 90 height 8
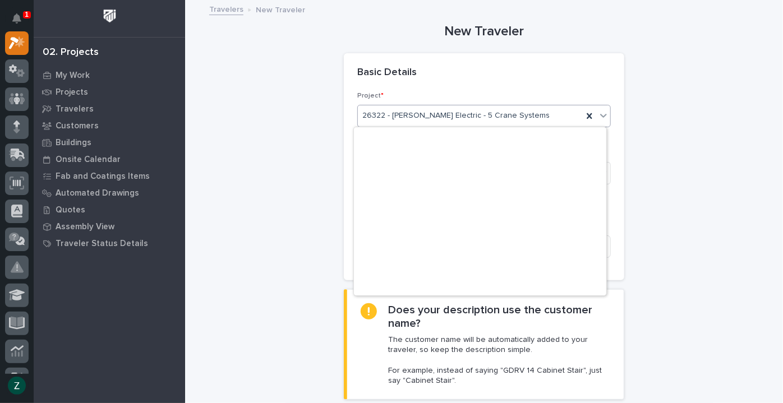
scroll to position [2160, 0]
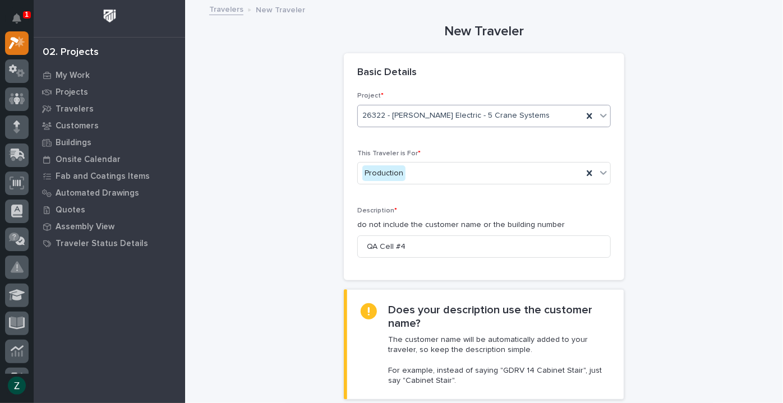
click at [519, 70] on div "Basic Details" at bounding box center [481, 73] width 249 height 12
click at [485, 252] on input "QA Cell #4" at bounding box center [484, 247] width 254 height 22
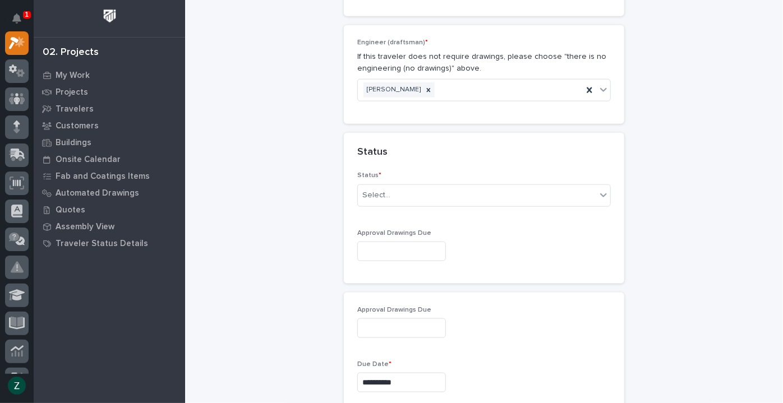
scroll to position [714, 0]
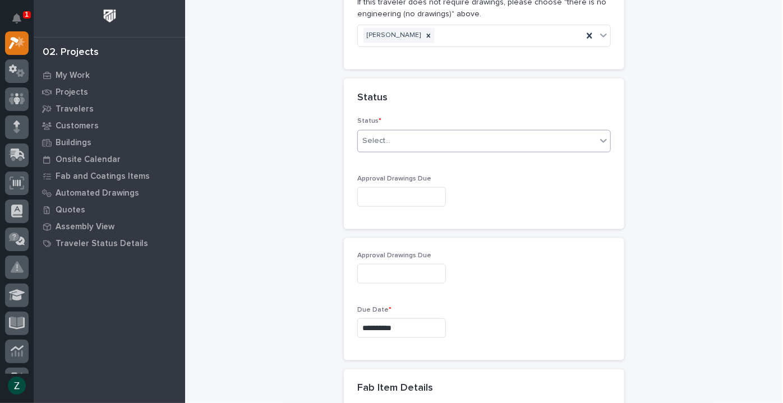
type input "Dock Door Monorail"
click at [437, 132] on div "Select..." at bounding box center [477, 141] width 238 height 19
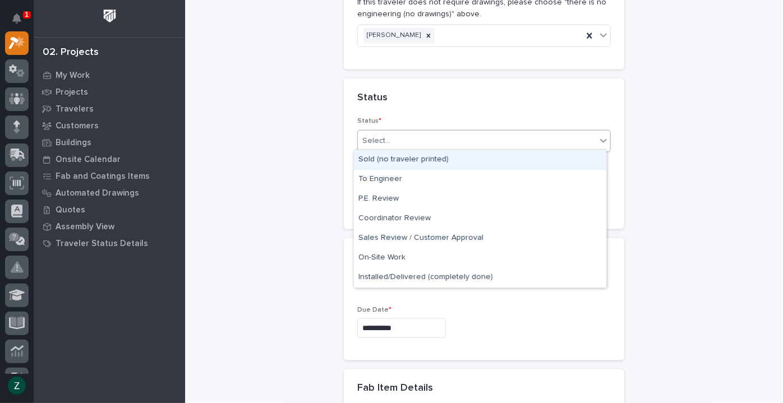
click at [433, 165] on div "Sold (no traveler printed)" at bounding box center [480, 160] width 253 height 20
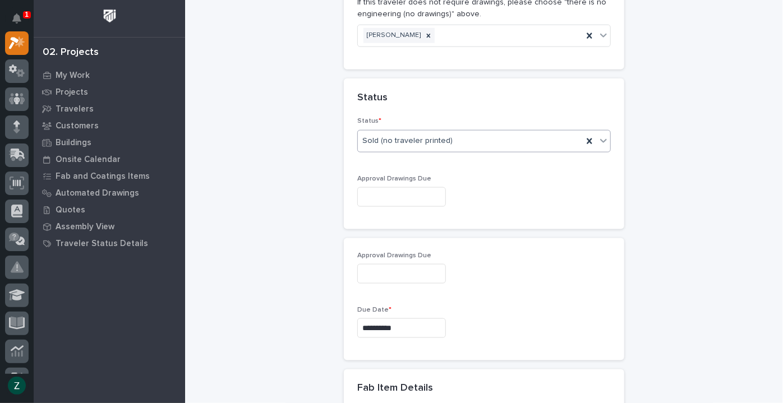
click at [446, 191] on input "text" at bounding box center [401, 197] width 89 height 20
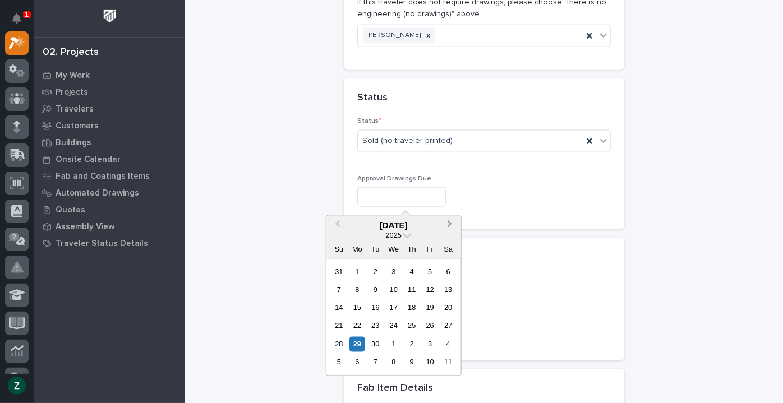
click at [450, 223] on span "Next Month" at bounding box center [450, 225] width 0 height 15
click at [342, 289] on div "2" at bounding box center [339, 289] width 15 height 15
type input "**********"
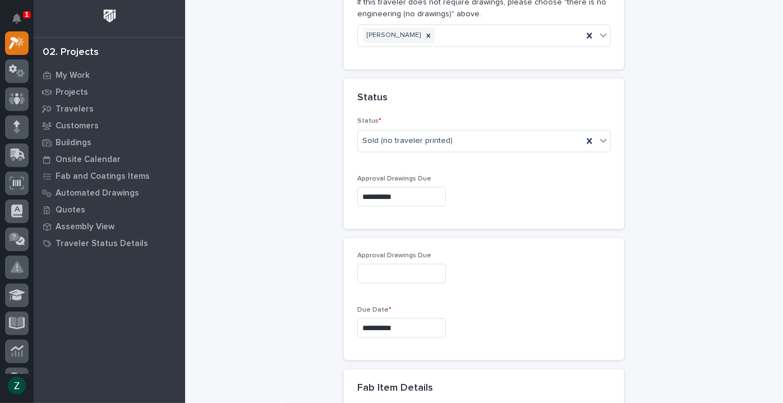
type input "**********"
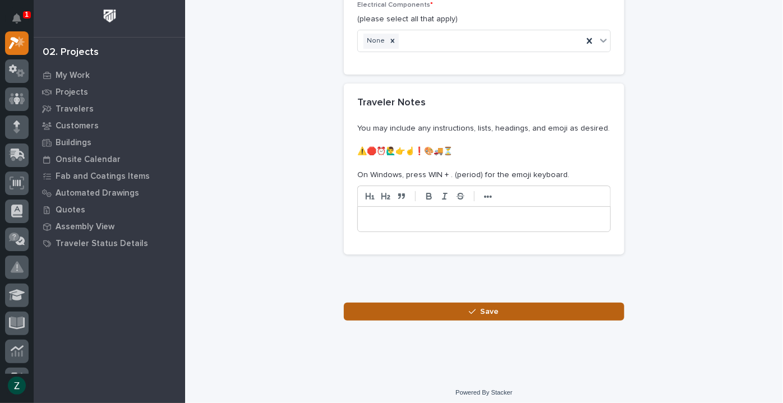
scroll to position [1457, 0]
click at [504, 312] on button "Save" at bounding box center [484, 312] width 281 height 18
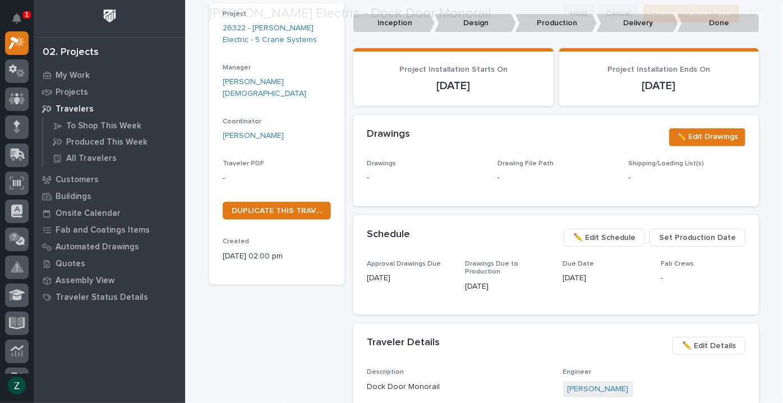
scroll to position [204, 0]
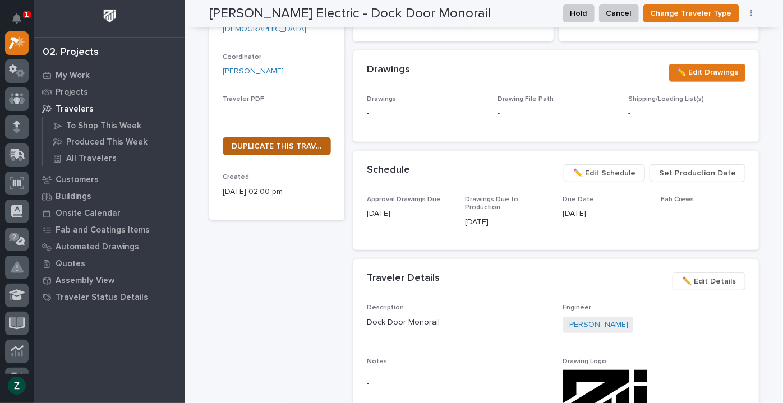
click at [296, 137] on link "DUPLICATE THIS TRAVELER" at bounding box center [277, 146] width 108 height 18
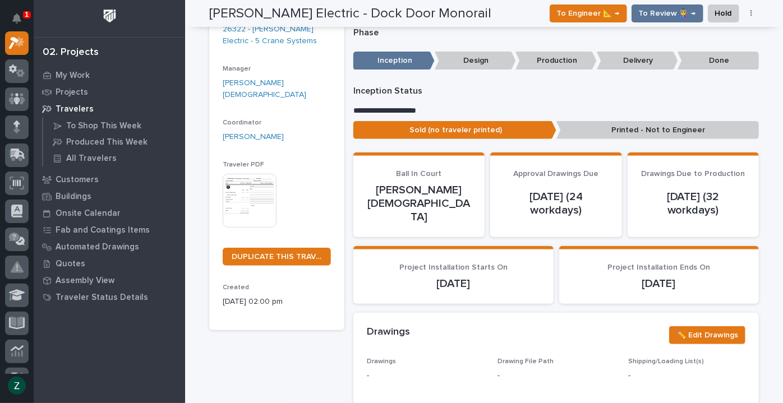
scroll to position [0, 0]
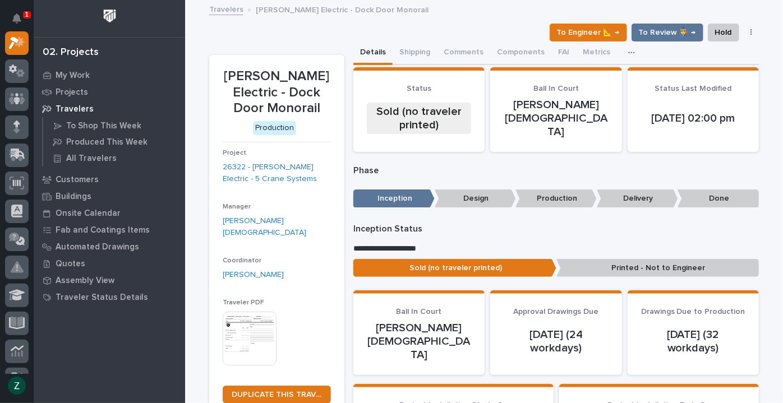
click at [222, 7] on link "Travelers" at bounding box center [226, 8] width 34 height 13
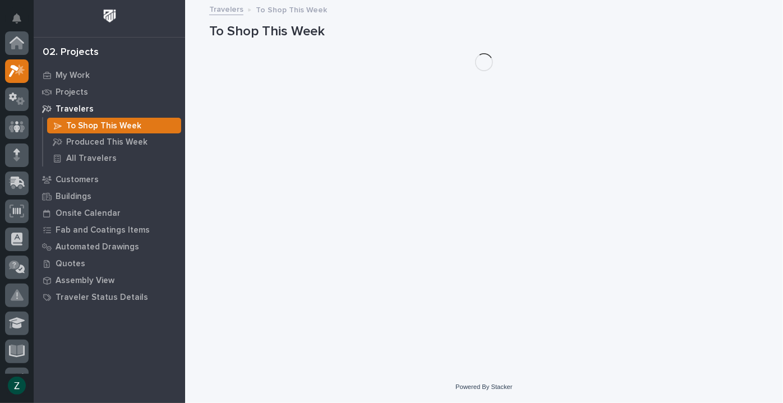
scroll to position [28, 0]
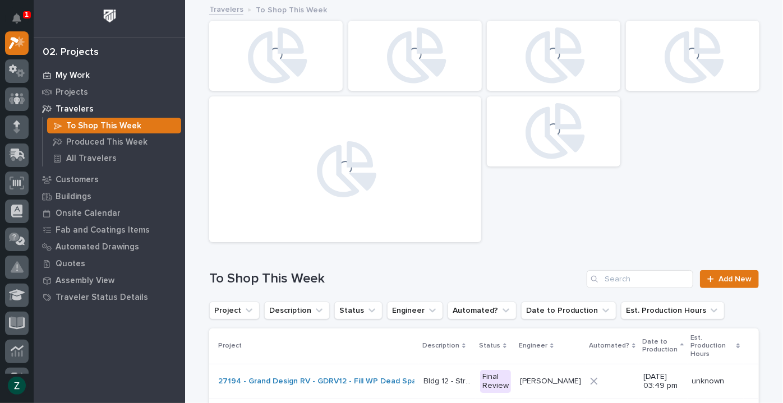
click at [64, 75] on p "My Work" at bounding box center [73, 76] width 34 height 10
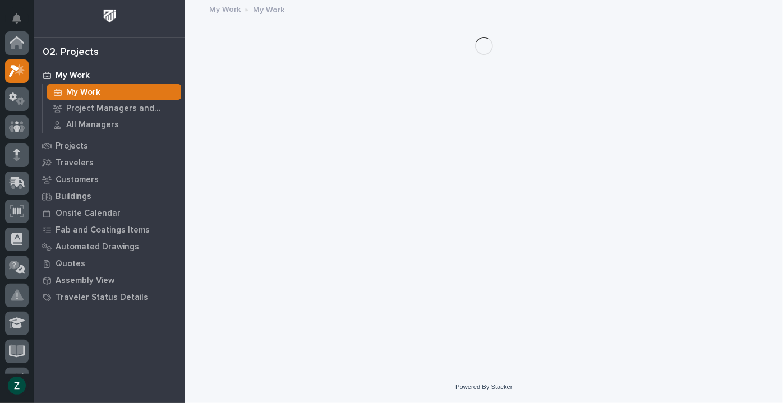
scroll to position [28, 0]
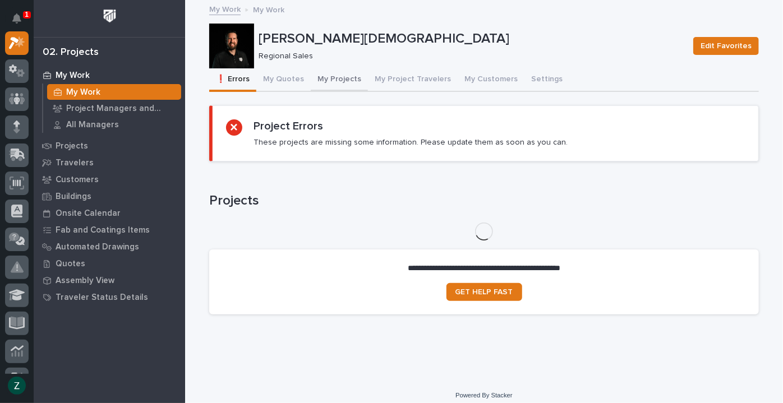
click at [329, 84] on button "My Projects" at bounding box center [339, 80] width 57 height 24
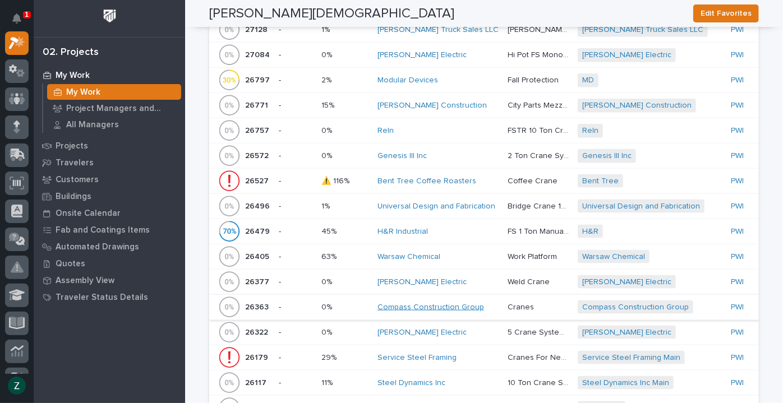
scroll to position [816, 0]
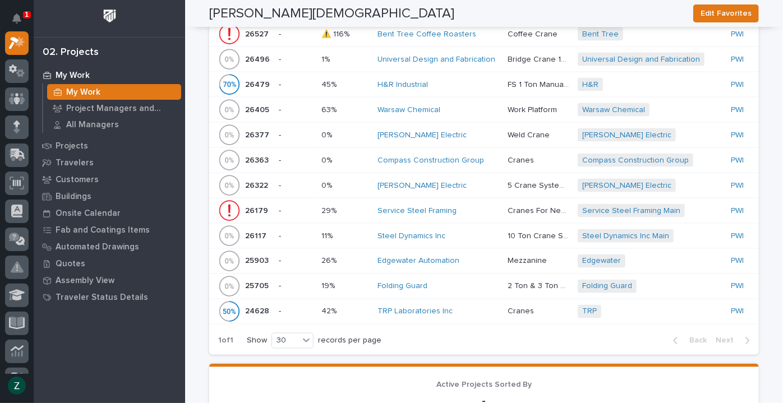
click at [468, 186] on div "[PERSON_NAME] Electric" at bounding box center [438, 186] width 121 height 10
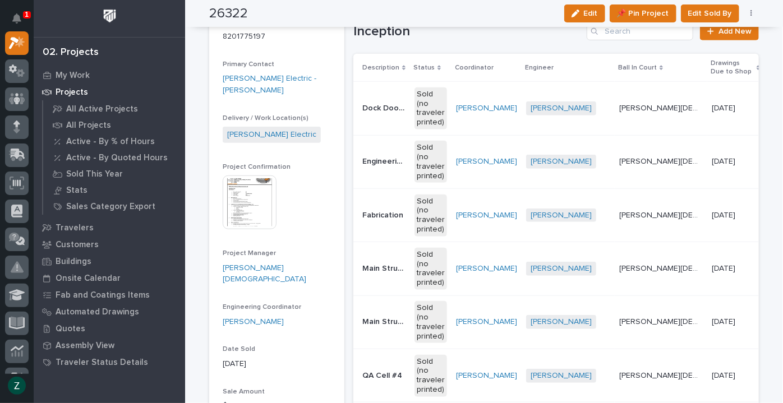
scroll to position [322, 0]
click at [485, 115] on div "[PERSON_NAME]" at bounding box center [486, 108] width 61 height 19
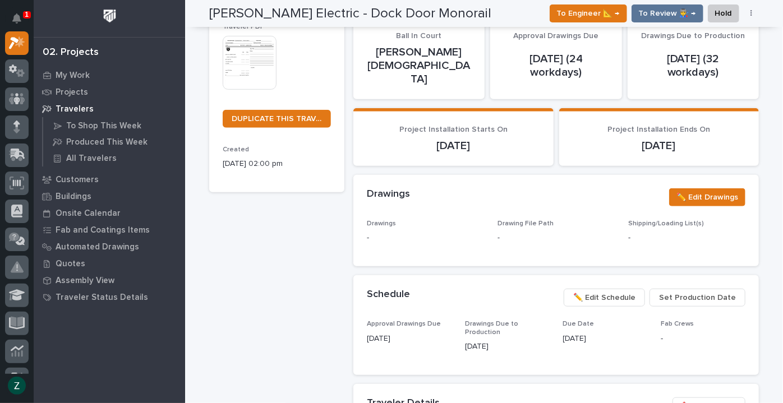
scroll to position [170, 0]
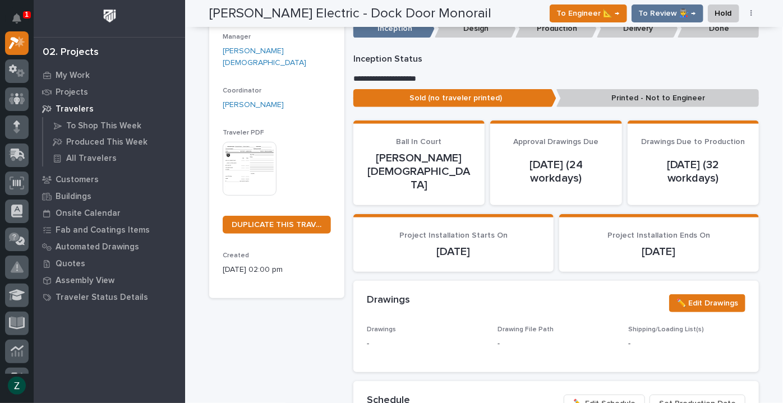
click at [252, 159] on img at bounding box center [250, 169] width 54 height 54
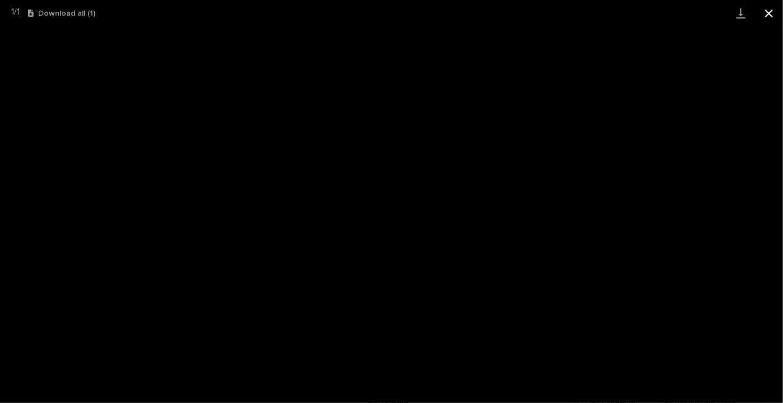
click at [774, 10] on button "Close gallery" at bounding box center [769, 13] width 28 height 26
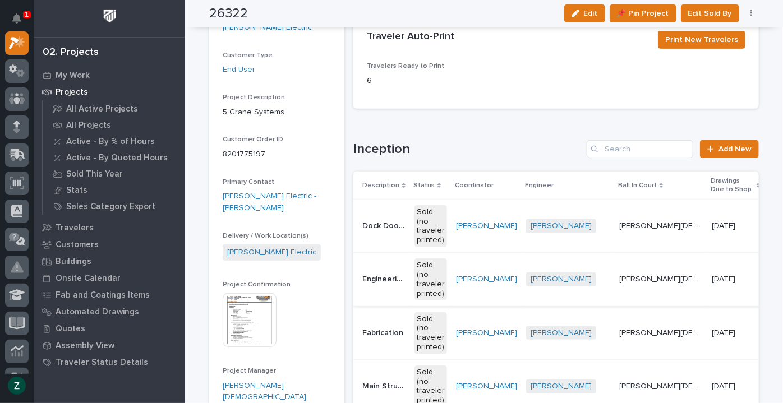
scroll to position [221, 0]
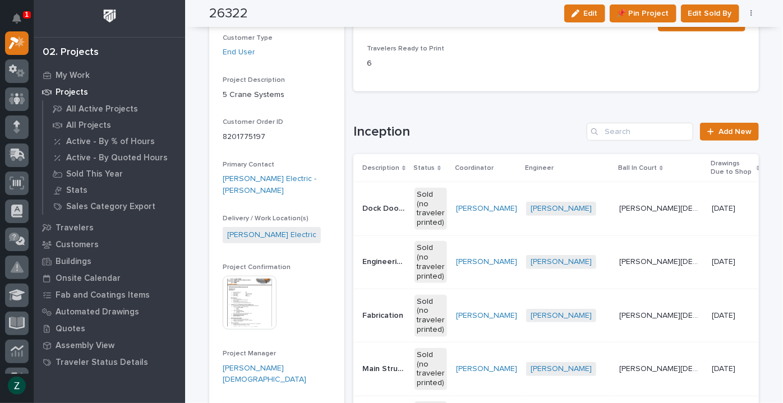
click at [604, 245] on td "[PERSON_NAME] + 0" at bounding box center [568, 262] width 93 height 53
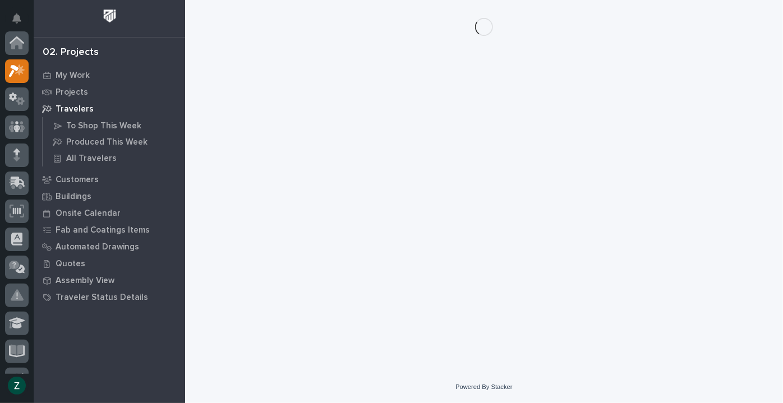
scroll to position [28, 0]
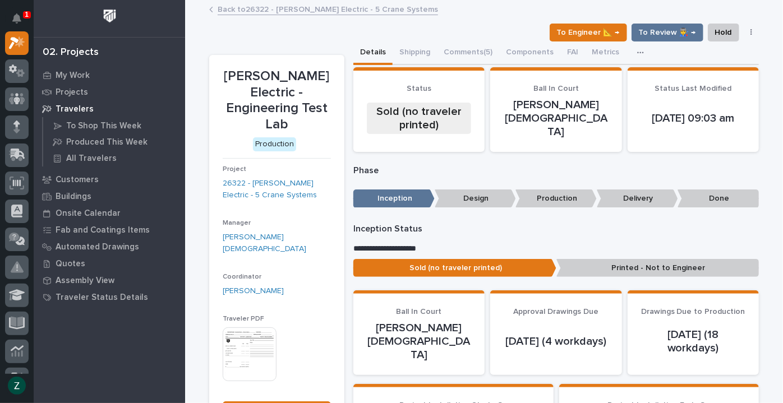
click at [233, 329] on img at bounding box center [250, 355] width 54 height 54
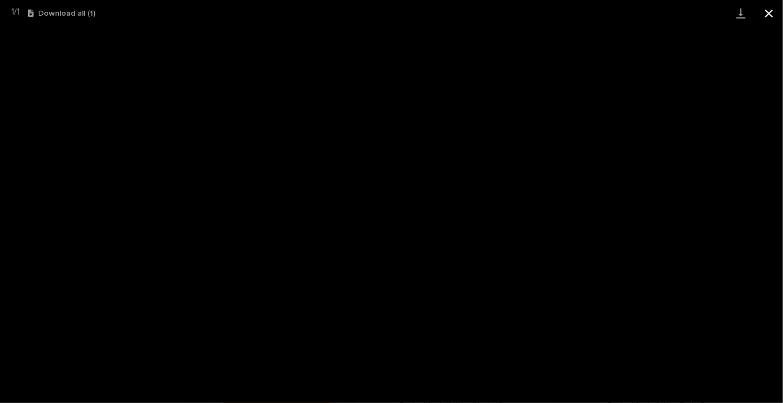
click at [775, 11] on button "Close gallery" at bounding box center [769, 13] width 28 height 26
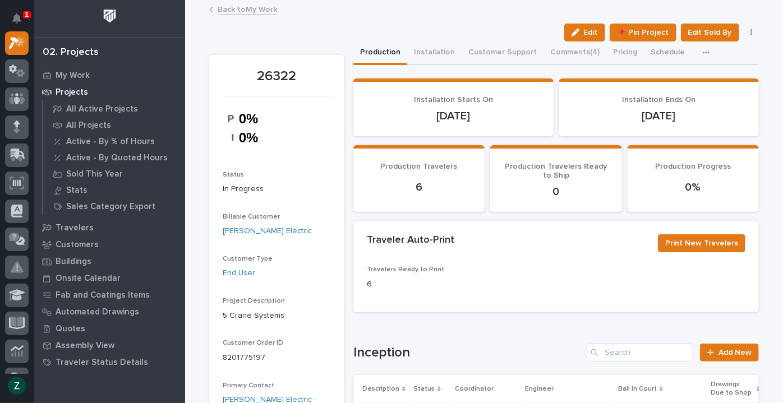
scroll to position [255, 0]
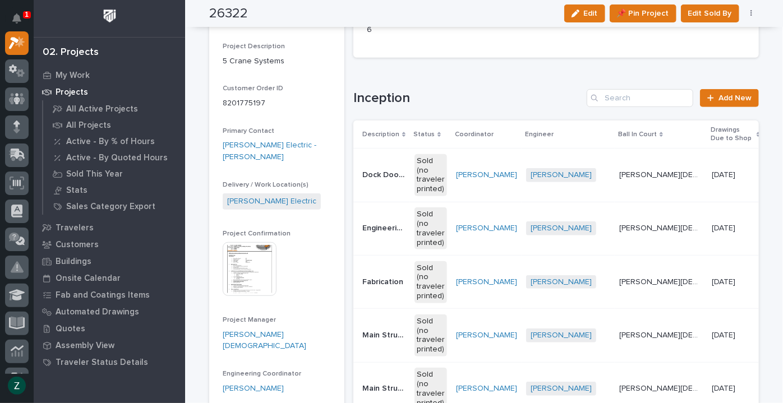
click at [491, 269] on td "[PERSON_NAME]" at bounding box center [487, 281] width 70 height 53
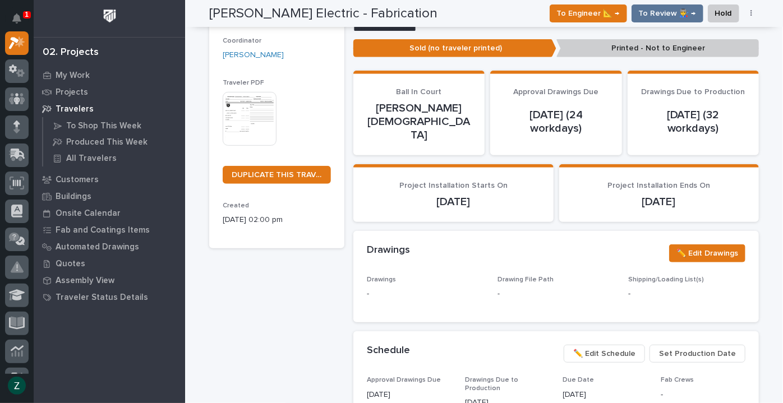
scroll to position [204, 0]
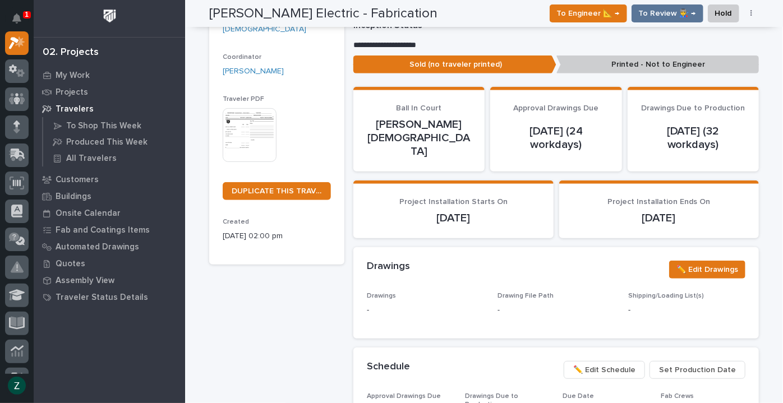
click at [249, 112] on img at bounding box center [250, 135] width 54 height 54
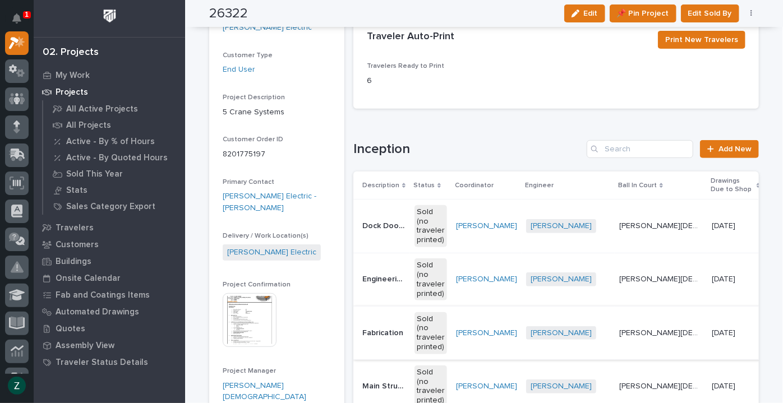
scroll to position [357, 0]
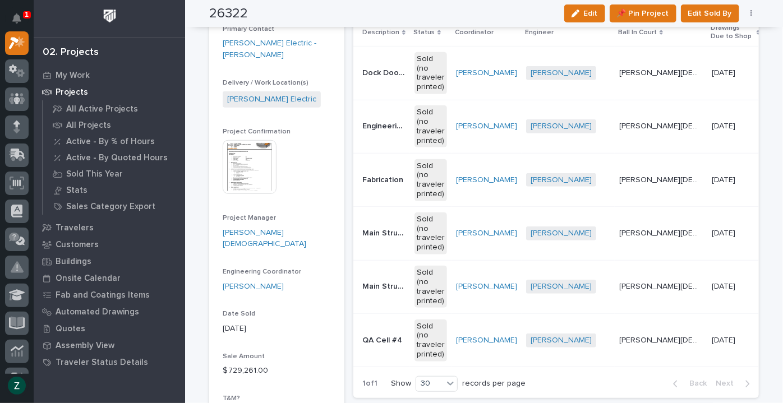
click at [615, 231] on td "[PERSON_NAME][DEMOGRAPHIC_DATA] [PERSON_NAME][DEMOGRAPHIC_DATA]" at bounding box center [661, 233] width 93 height 53
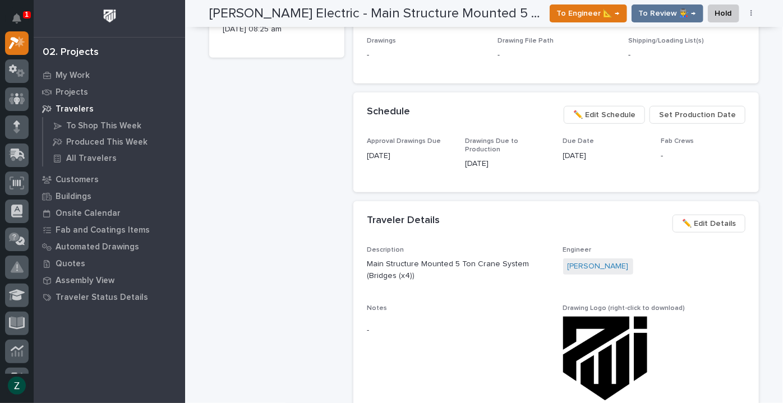
scroll to position [102, 0]
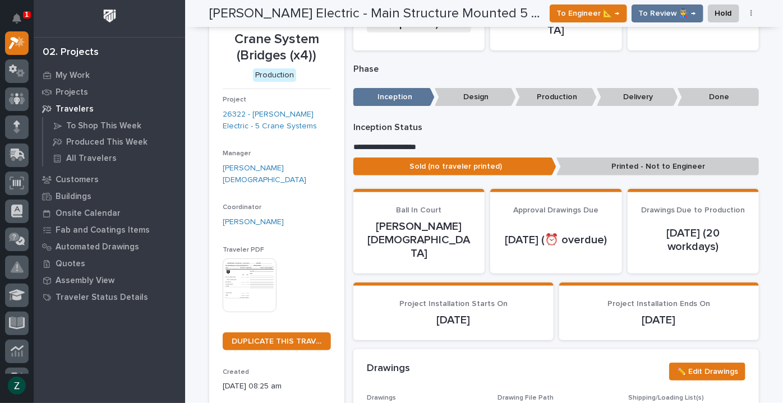
click at [230, 266] on img at bounding box center [250, 286] width 54 height 54
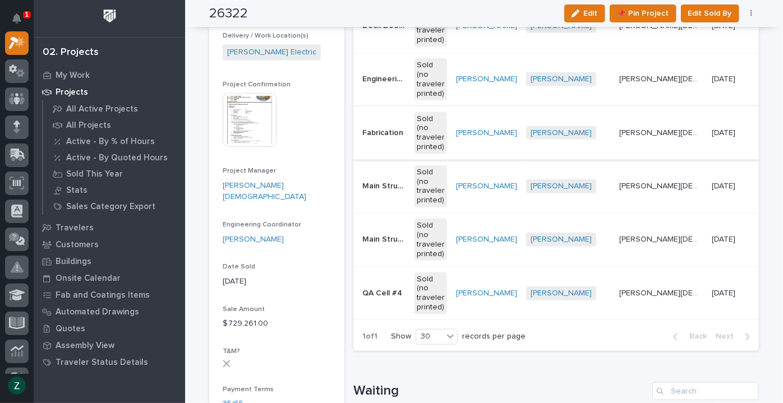
scroll to position [408, 0]
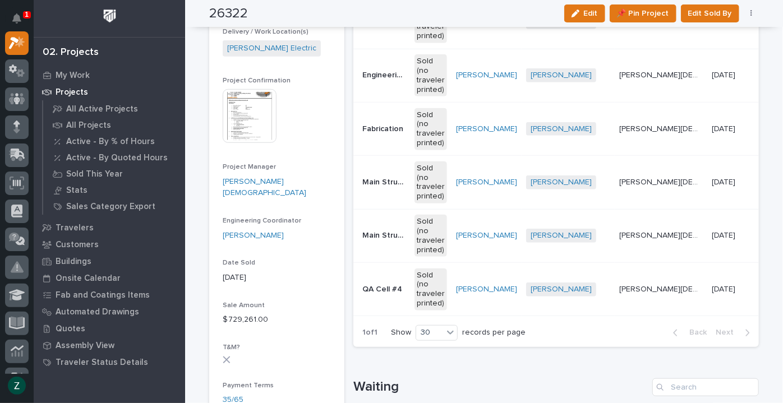
click at [496, 192] on td "[PERSON_NAME]" at bounding box center [487, 182] width 70 height 53
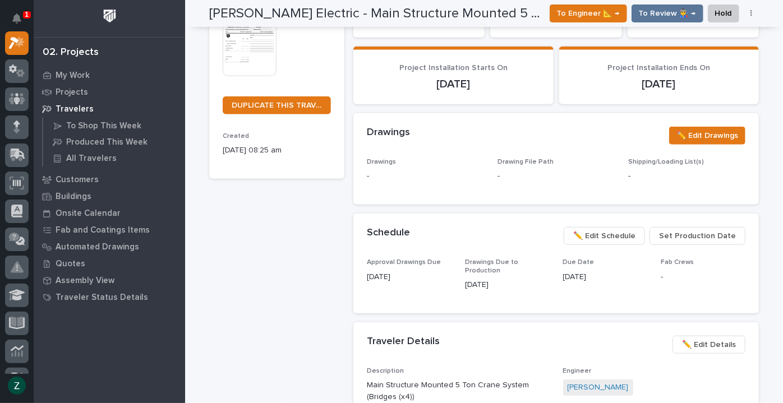
scroll to position [256, 0]
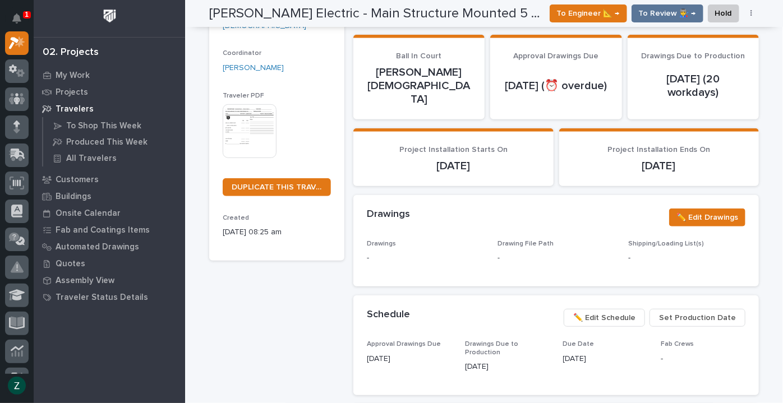
click at [261, 121] on img at bounding box center [250, 131] width 54 height 54
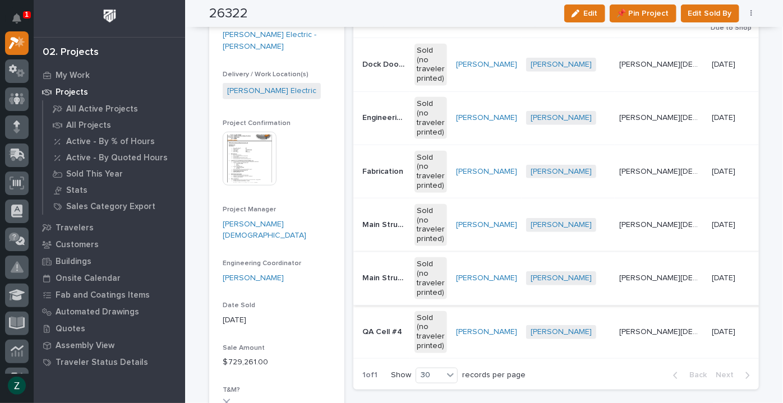
scroll to position [408, 0]
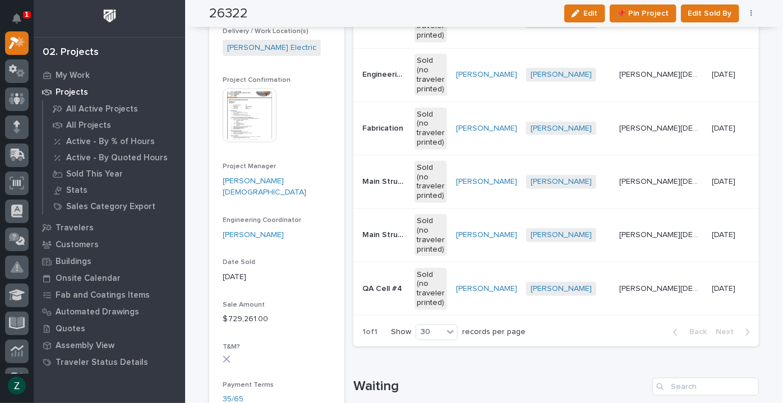
click at [522, 249] on td "[PERSON_NAME] + 0" at bounding box center [568, 235] width 93 height 53
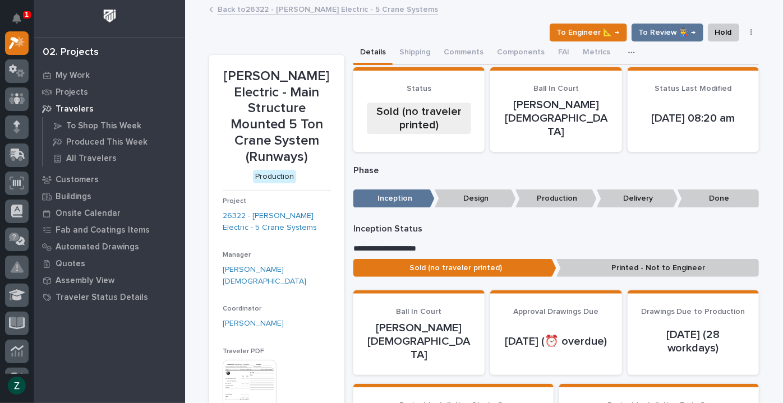
scroll to position [153, 0]
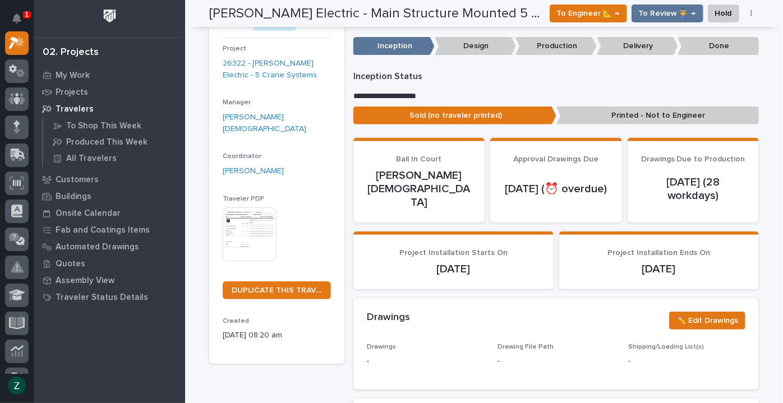
click at [254, 208] on img at bounding box center [250, 235] width 54 height 54
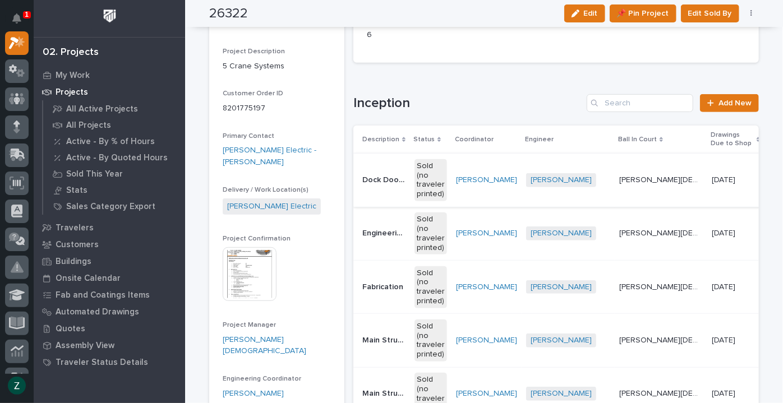
scroll to position [459, 0]
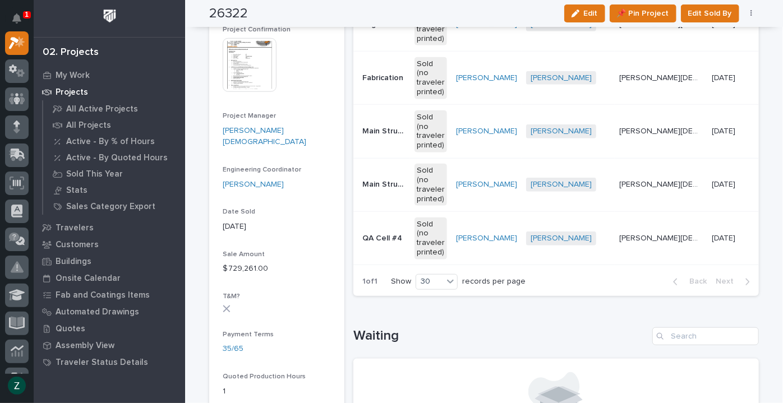
click at [467, 244] on div "[PERSON_NAME]" at bounding box center [486, 238] width 61 height 19
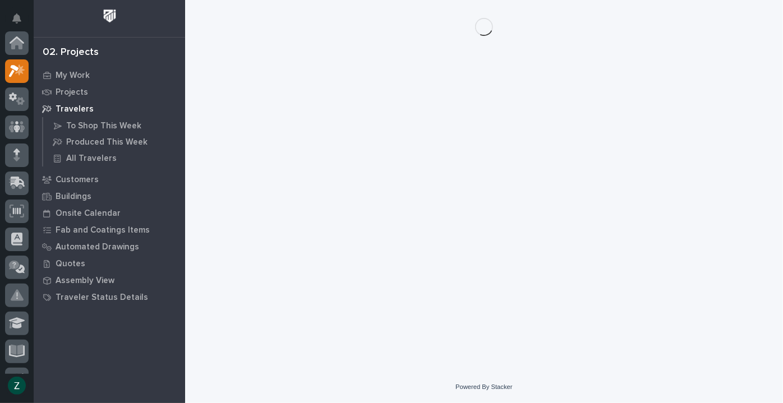
scroll to position [28, 0]
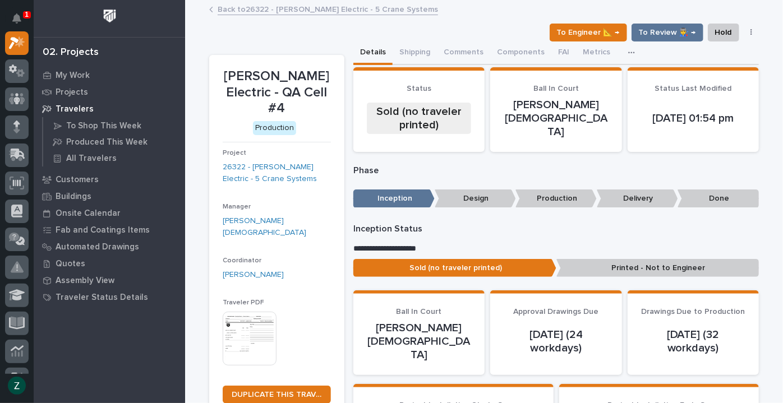
click at [247, 313] on img at bounding box center [250, 339] width 54 height 54
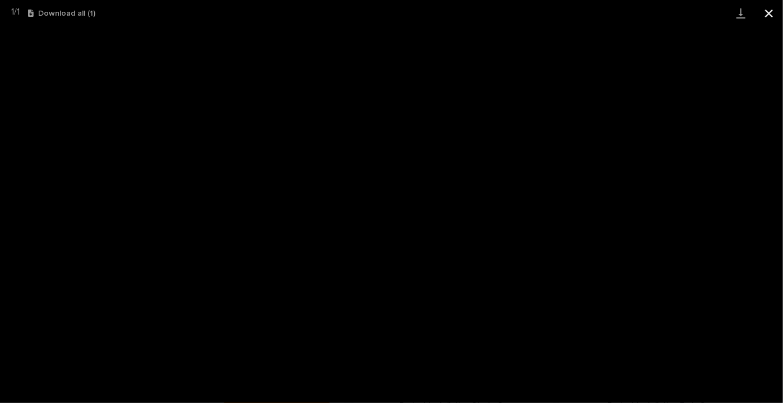
click at [770, 10] on button "Close gallery" at bounding box center [769, 13] width 28 height 26
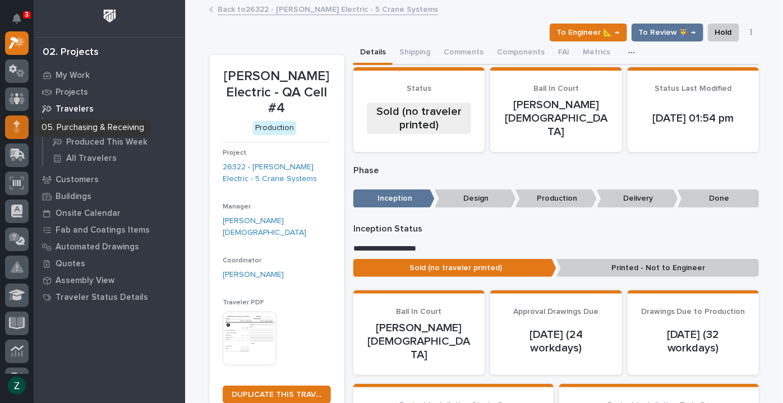
click at [21, 128] on div at bounding box center [17, 128] width 24 height 24
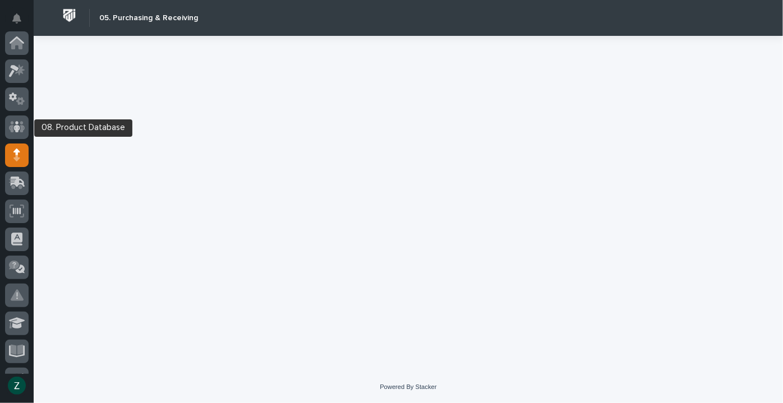
scroll to position [112, 0]
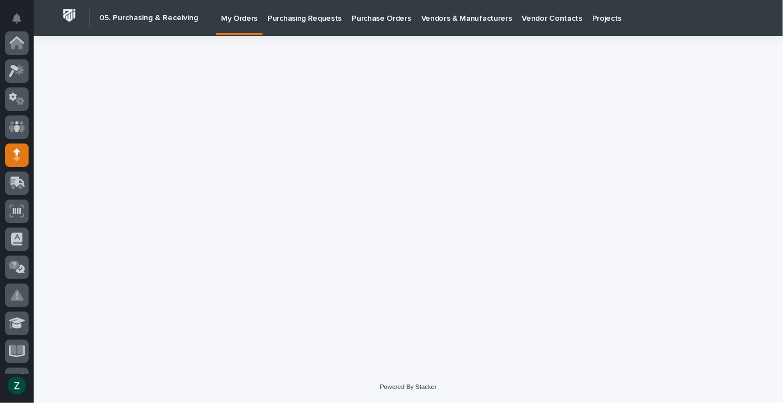
scroll to position [112, 0]
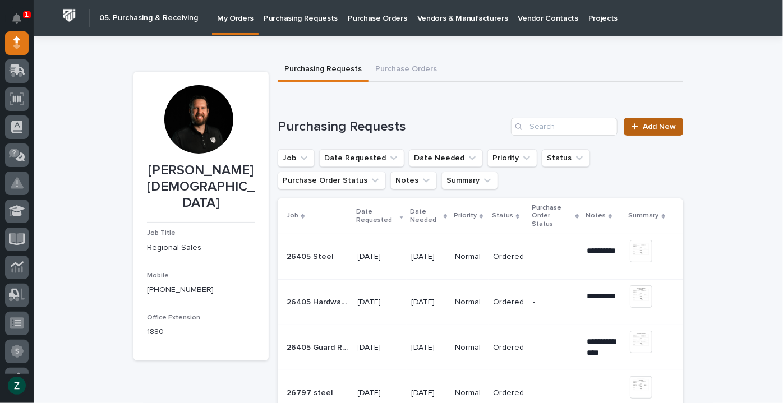
click at [644, 123] on span "Add New" at bounding box center [659, 127] width 33 height 8
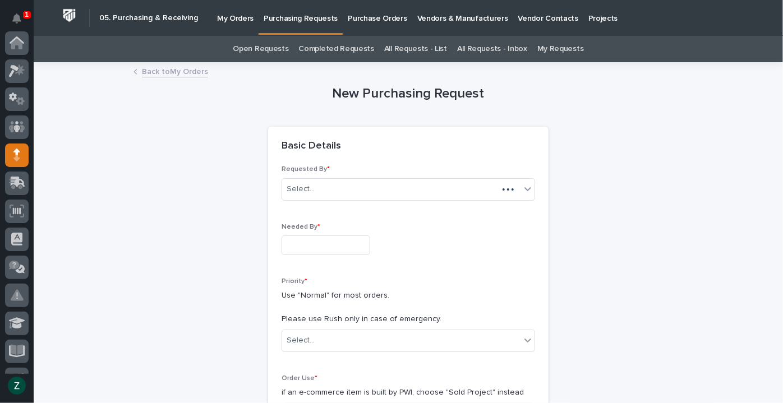
scroll to position [112, 0]
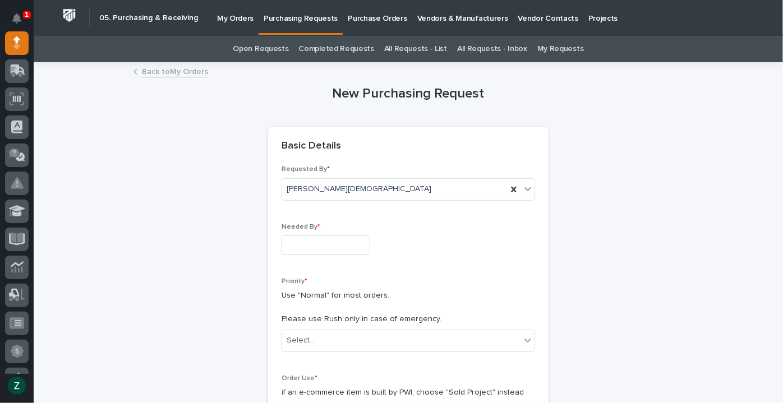
click at [353, 248] on input "text" at bounding box center [326, 246] width 89 height 20
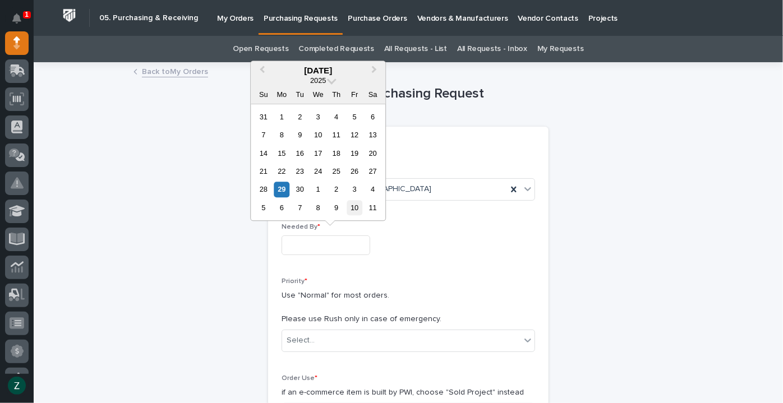
click at [358, 209] on div "10" at bounding box center [354, 207] width 15 height 15
type input "**********"
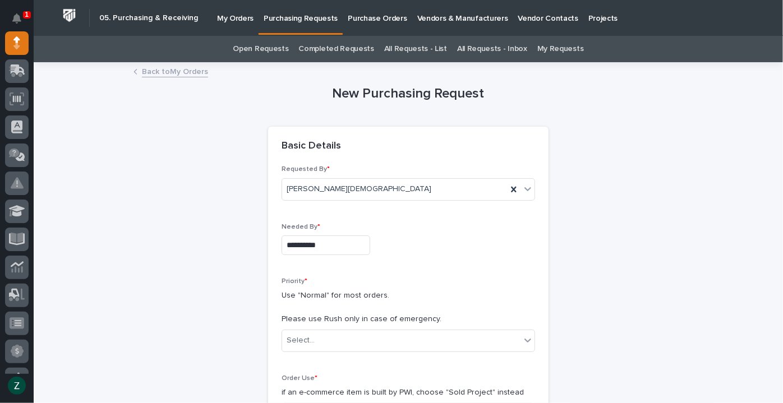
scroll to position [204, 0]
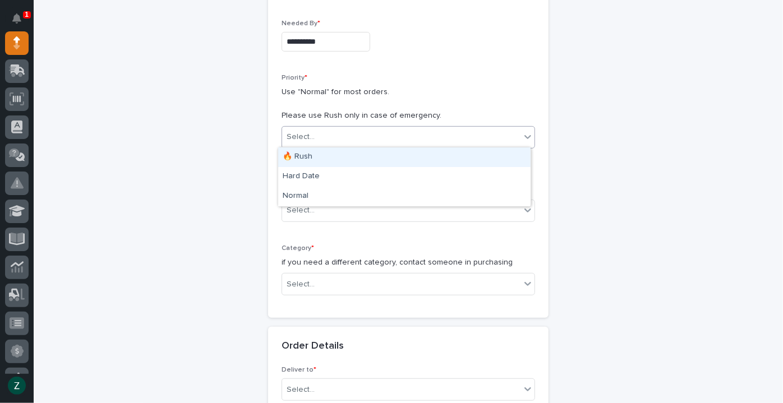
click at [341, 131] on div "Select..." at bounding box center [401, 137] width 238 height 19
click at [335, 157] on div "🔥 Rush" at bounding box center [404, 158] width 253 height 20
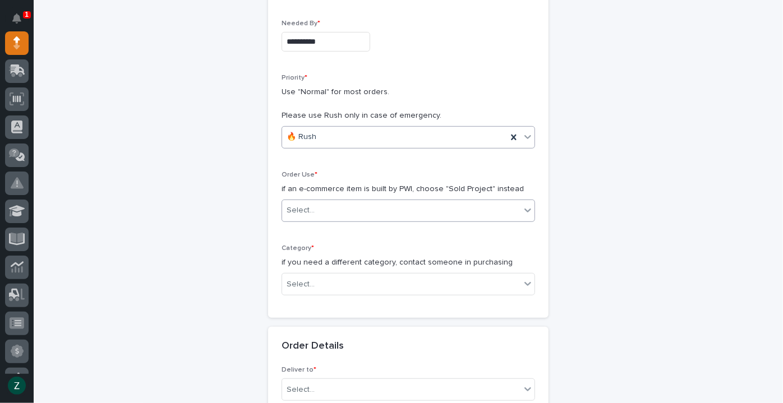
click at [365, 214] on div "Select..." at bounding box center [401, 210] width 238 height 19
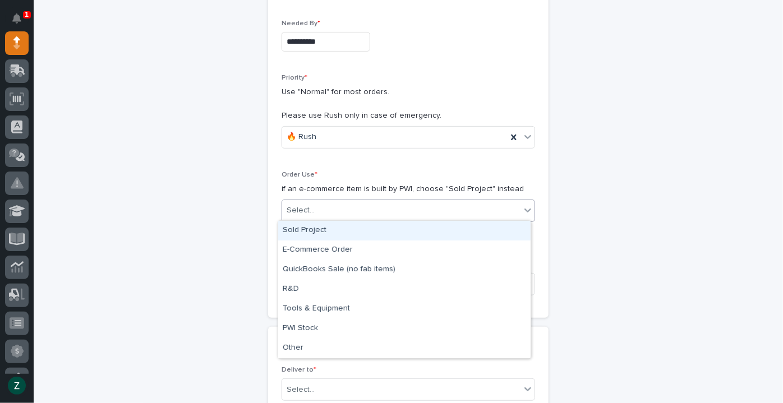
click at [366, 233] on div "Sold Project" at bounding box center [404, 231] width 253 height 20
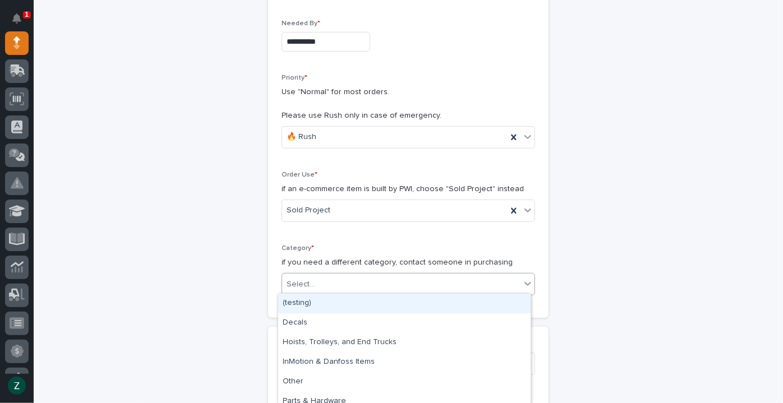
click at [374, 283] on div "Select..." at bounding box center [401, 285] width 238 height 19
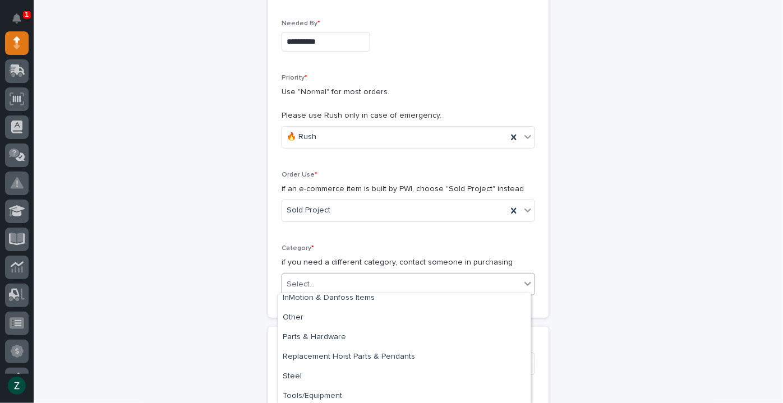
scroll to position [67, 0]
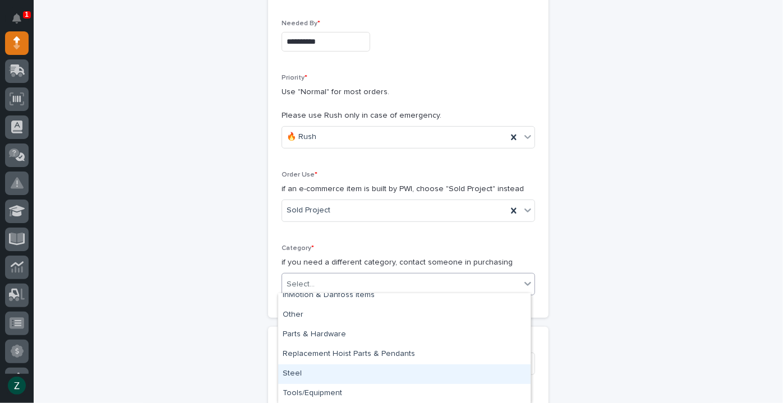
click at [389, 367] on div "Steel" at bounding box center [404, 375] width 253 height 20
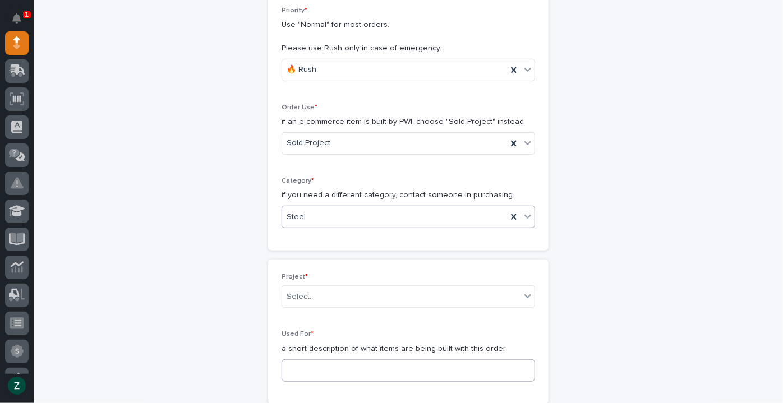
scroll to position [408, 0]
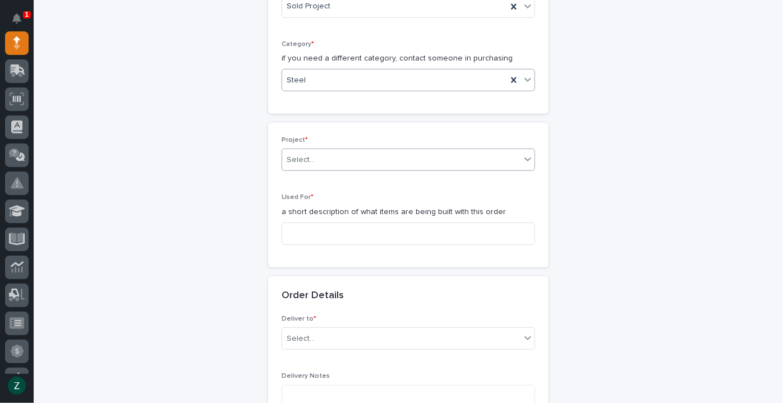
click at [380, 154] on div "Select..." at bounding box center [401, 160] width 238 height 19
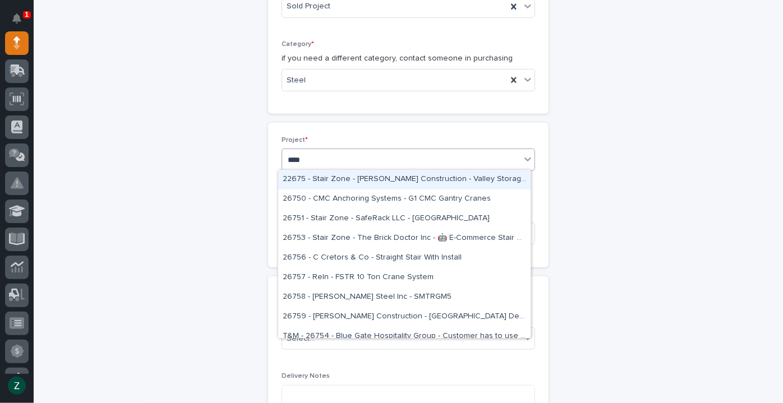
type input "*****"
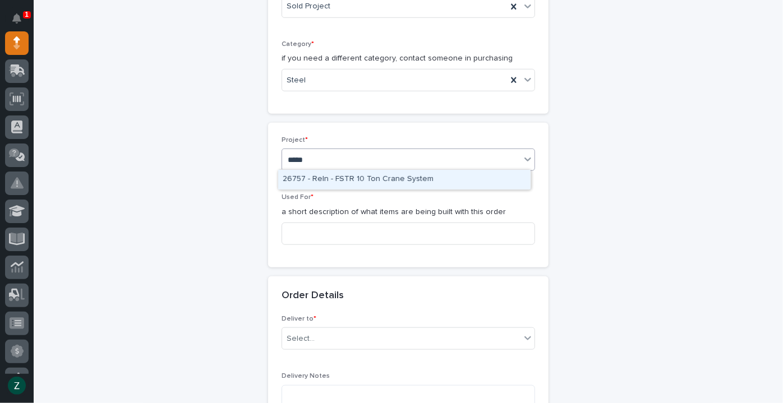
drag, startPoint x: 386, startPoint y: 168, endPoint x: 385, endPoint y: 176, distance: 7.9
click at [385, 176] on div "26757 - Reln - FSTR 10 Ton Crane System" at bounding box center [404, 180] width 253 height 20
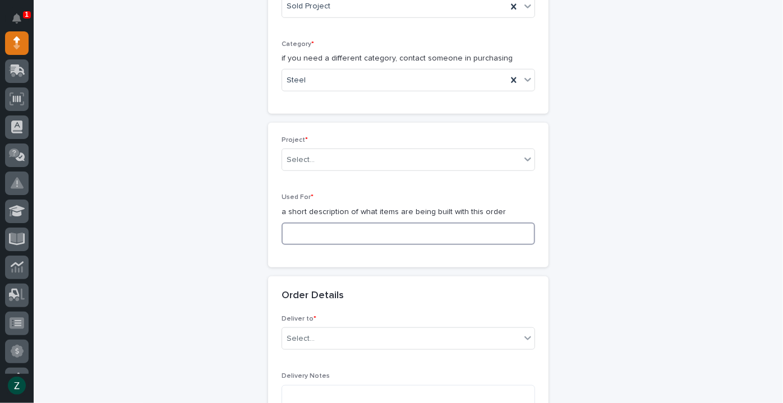
click at [357, 235] on input at bounding box center [409, 234] width 254 height 22
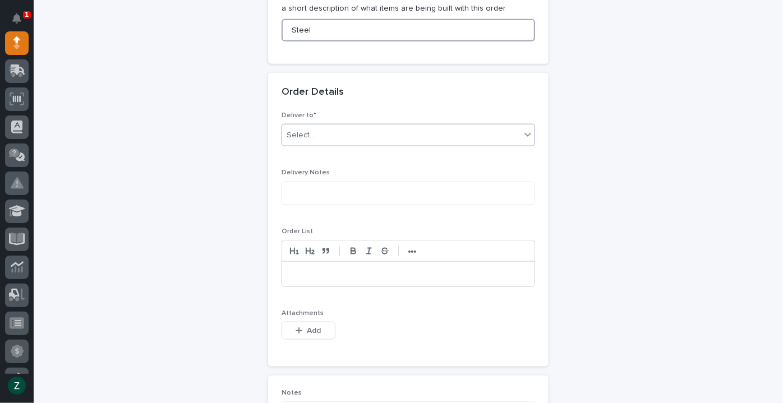
type input "Steel"
click at [332, 131] on div "Select..." at bounding box center [401, 135] width 238 height 19
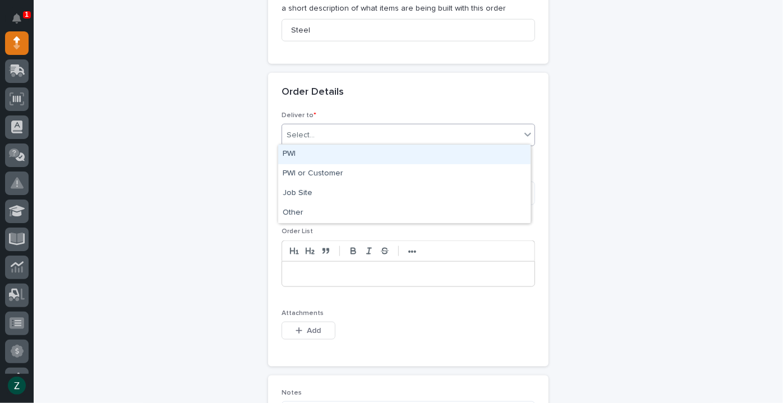
click at [332, 158] on div "PWI" at bounding box center [404, 155] width 253 height 20
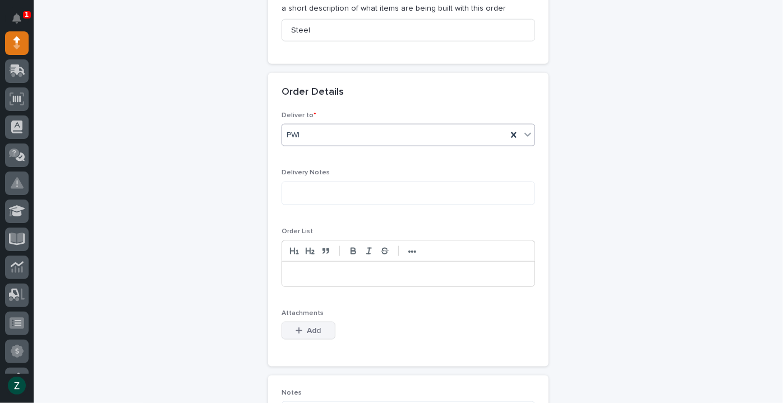
click at [316, 333] on button "Add" at bounding box center [309, 331] width 54 height 18
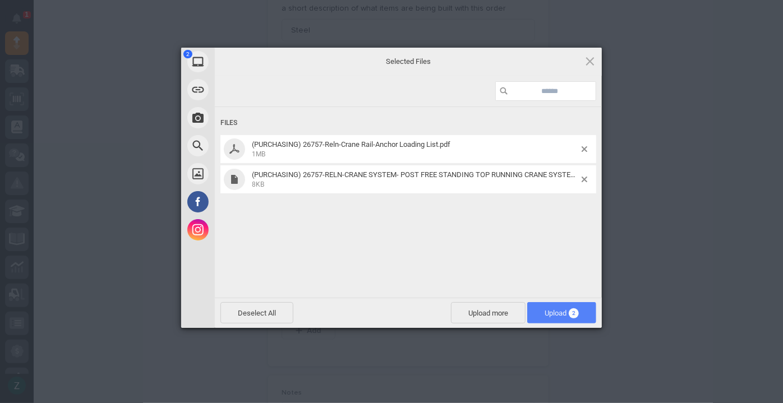
click at [552, 310] on span "Upload 2" at bounding box center [562, 313] width 34 height 8
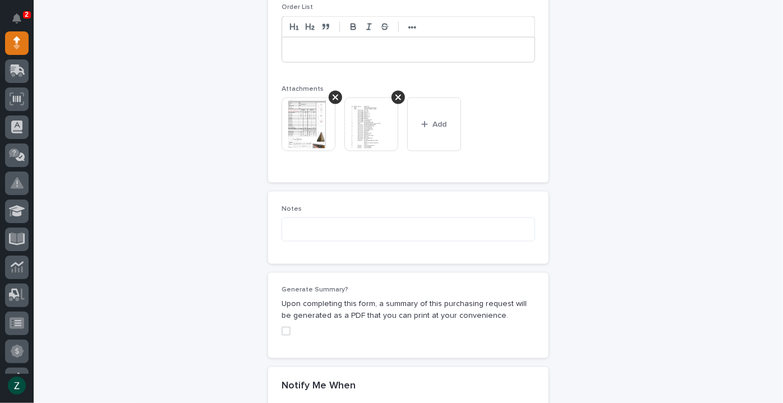
scroll to position [1040, 0]
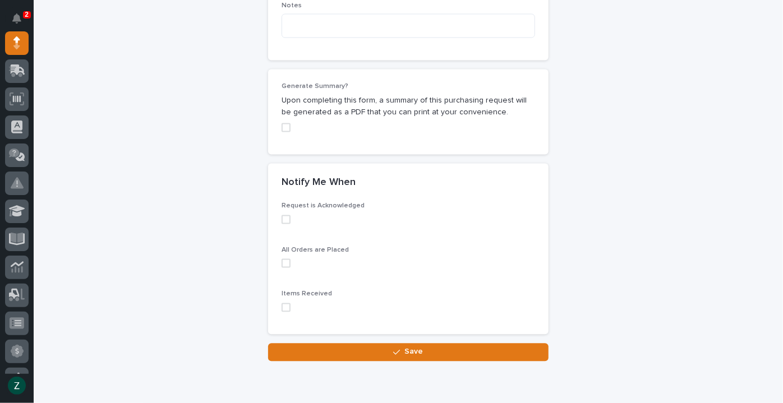
drag, startPoint x: 280, startPoint y: 122, endPoint x: 288, endPoint y: 157, distance: 35.1
click at [282, 123] on span at bounding box center [286, 127] width 9 height 9
drag, startPoint x: 278, startPoint y: 215, endPoint x: 292, endPoint y: 232, distance: 21.9
click at [282, 216] on span at bounding box center [286, 219] width 9 height 9
click at [282, 261] on span at bounding box center [286, 263] width 9 height 9
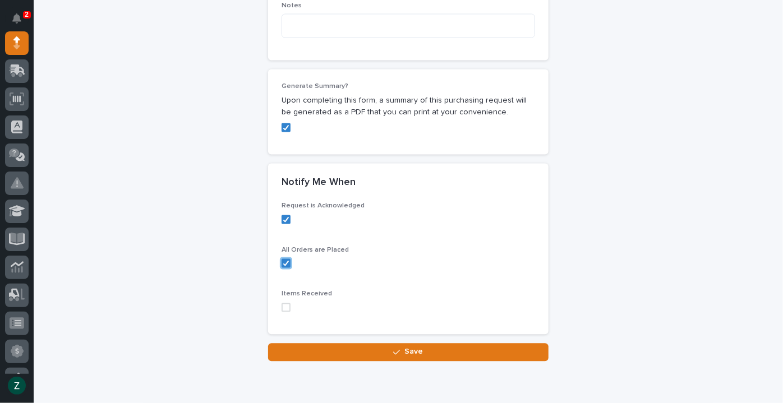
click at [282, 309] on span at bounding box center [286, 308] width 9 height 9
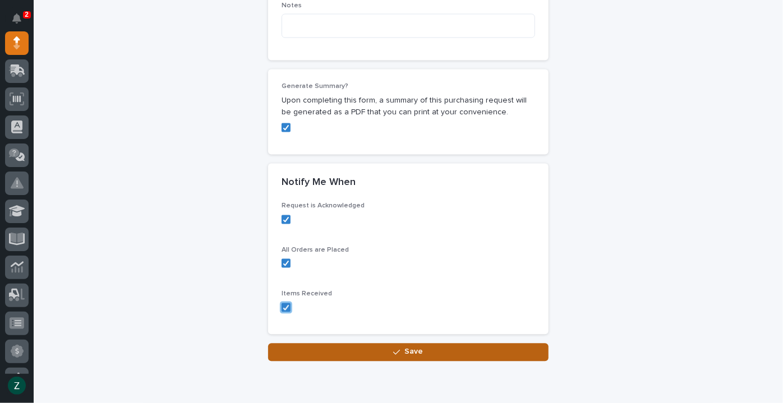
drag, startPoint x: 337, startPoint y: 354, endPoint x: 352, endPoint y: 354, distance: 15.7
click at [337, 354] on button "Save" at bounding box center [408, 353] width 281 height 18
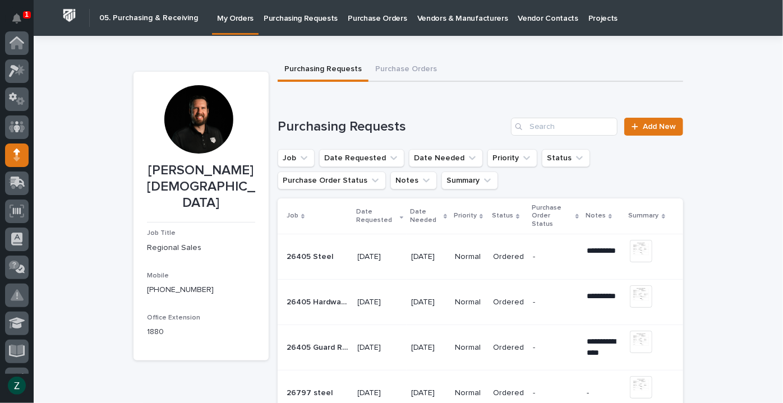
scroll to position [112, 0]
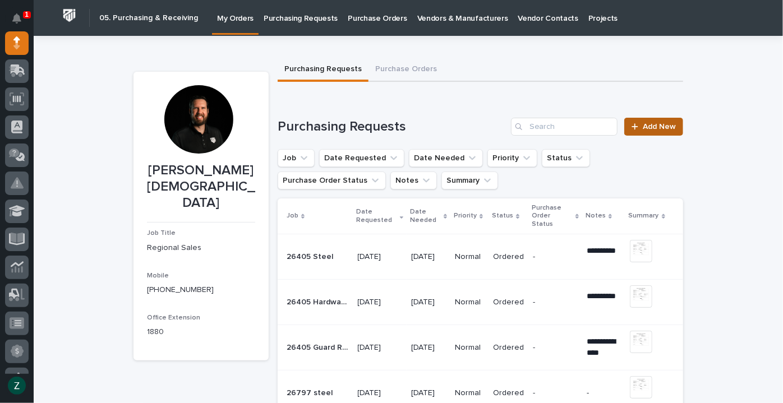
click at [658, 128] on span "Add New" at bounding box center [659, 127] width 33 height 8
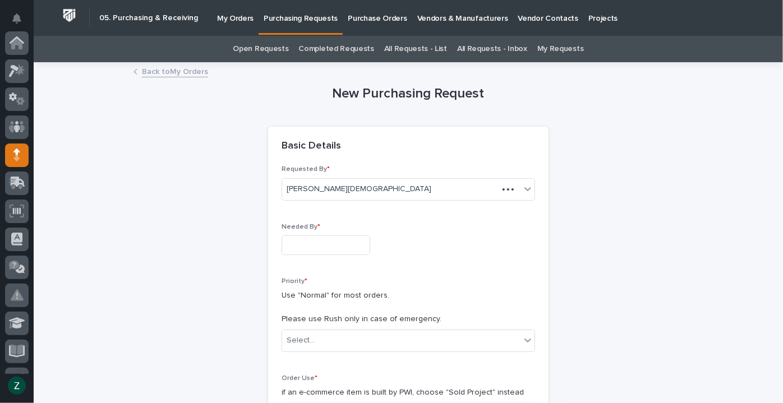
scroll to position [112, 0]
click at [360, 243] on input "text" at bounding box center [326, 246] width 89 height 20
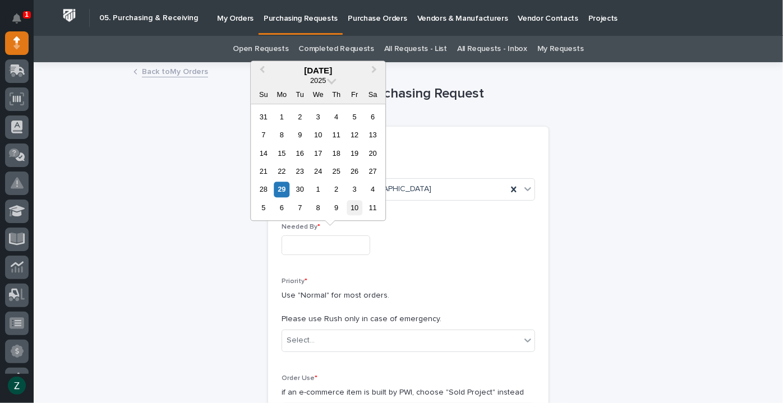
click at [357, 209] on div "10" at bounding box center [354, 207] width 15 height 15
type input "**********"
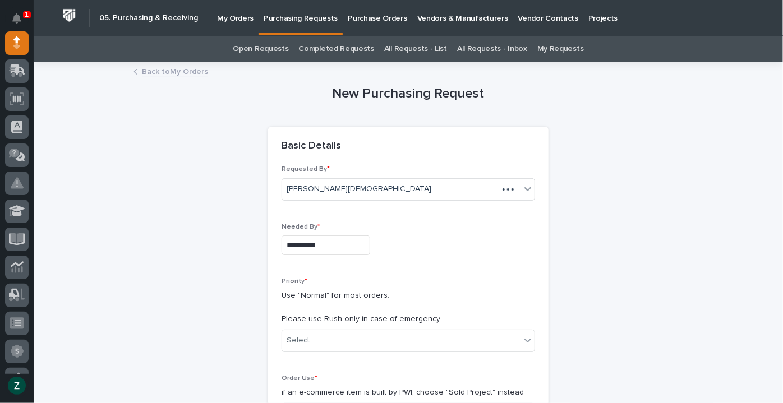
scroll to position [204, 0]
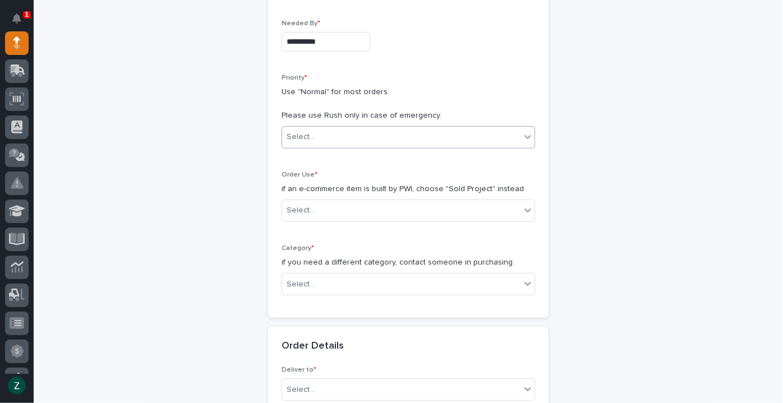
click at [327, 135] on div "Select..." at bounding box center [401, 137] width 238 height 19
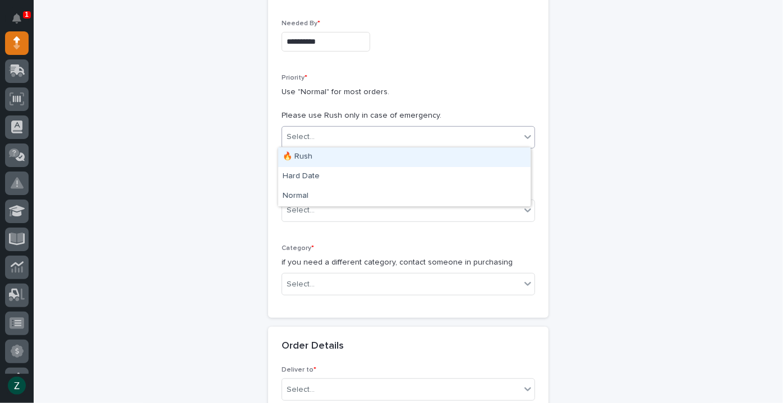
click at [322, 160] on div "🔥 Rush" at bounding box center [404, 158] width 253 height 20
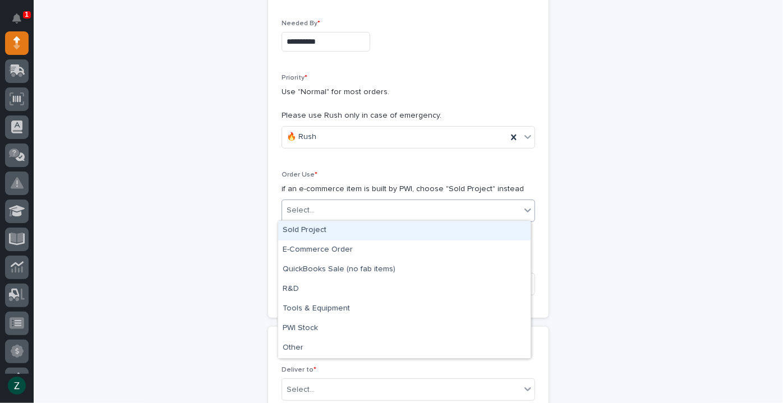
click at [324, 206] on div "Select..." at bounding box center [401, 210] width 238 height 19
click at [322, 228] on div "Sold Project" at bounding box center [404, 231] width 253 height 20
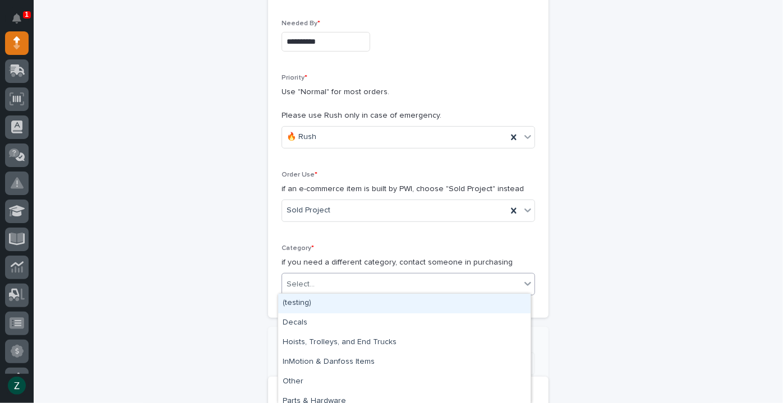
click at [347, 286] on div "Select..." at bounding box center [401, 285] width 238 height 19
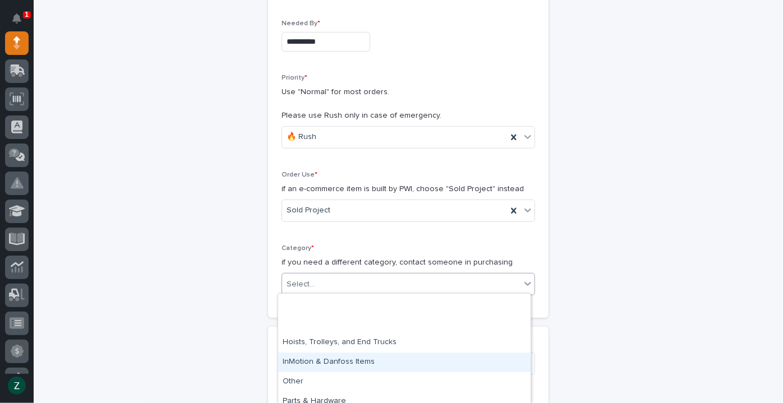
scroll to position [67, 0]
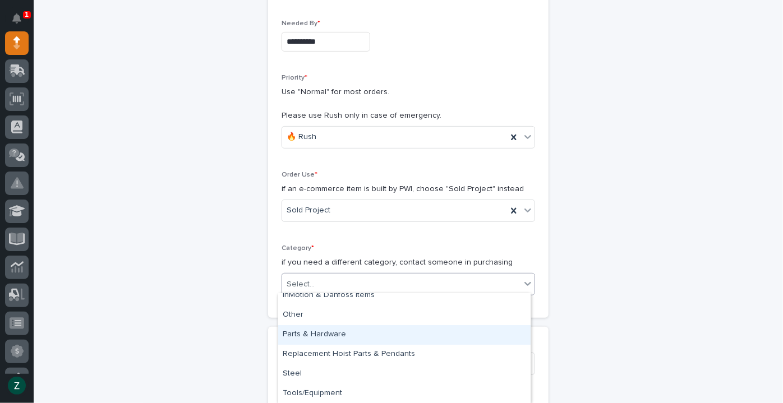
click at [384, 333] on div "Parts & Hardware" at bounding box center [404, 335] width 253 height 20
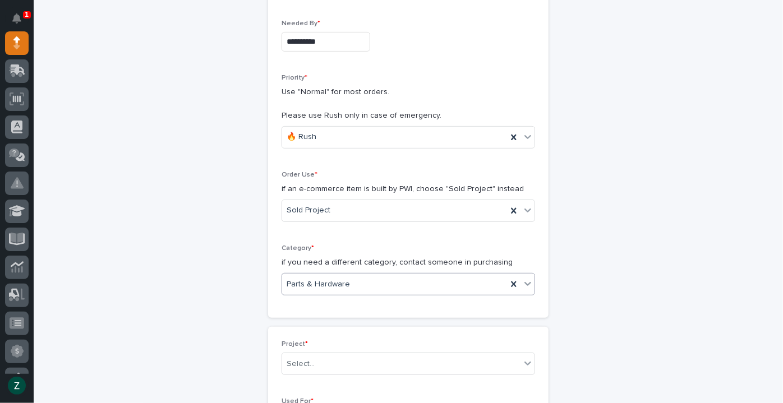
scroll to position [459, 0]
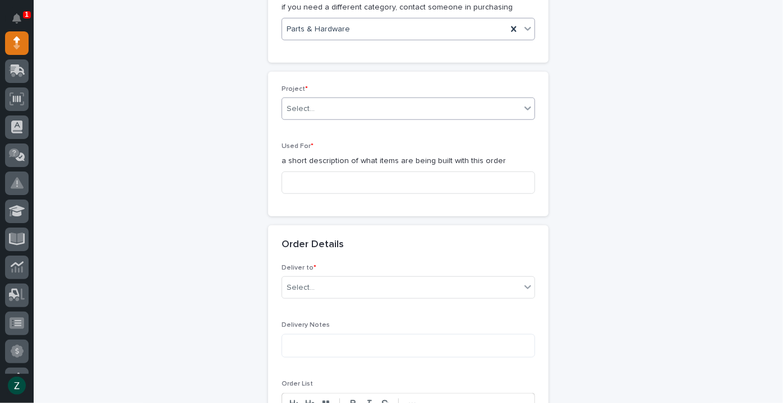
click at [382, 113] on div "Select..." at bounding box center [401, 109] width 238 height 19
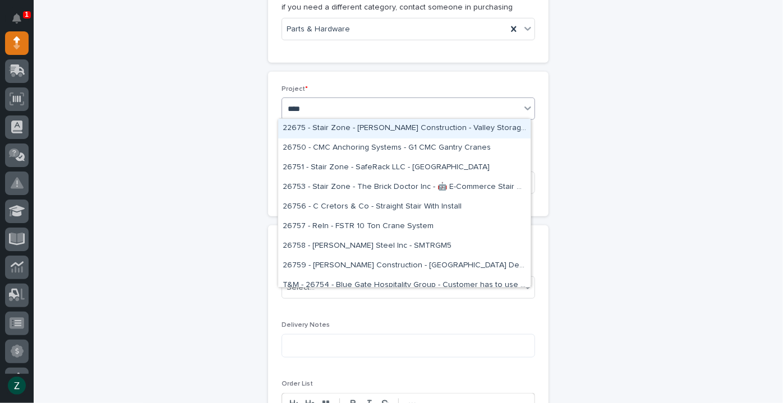
type input "*****"
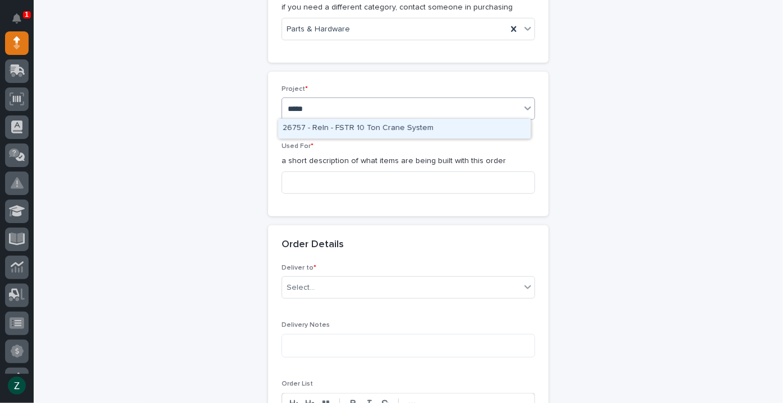
click at [384, 131] on div "26757 - Reln - FSTR 10 Ton Crane System" at bounding box center [404, 129] width 253 height 20
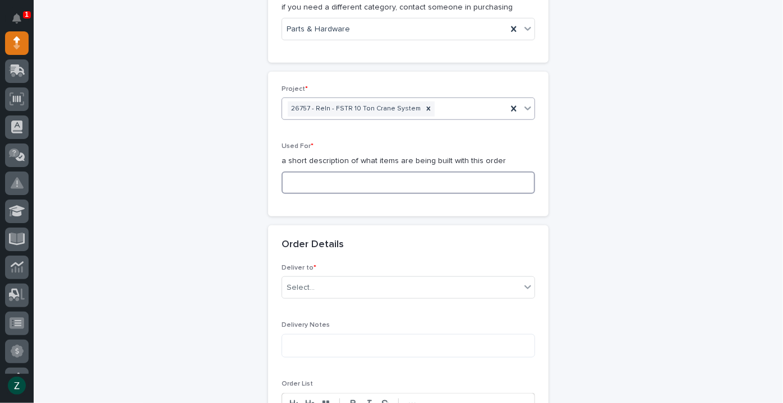
click at [362, 181] on input at bounding box center [409, 183] width 254 height 22
type input "P"
click at [361, 181] on input "P" at bounding box center [409, 183] width 254 height 22
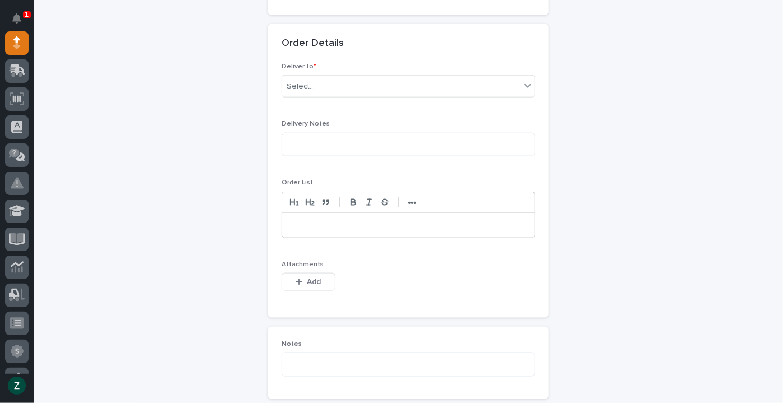
scroll to position [663, 0]
type input "Hardware"
click at [355, 80] on div "Select..." at bounding box center [401, 84] width 238 height 19
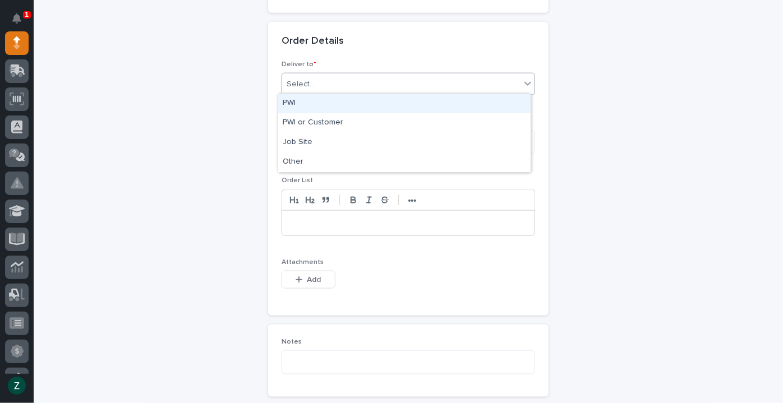
click at [347, 104] on div "PWI" at bounding box center [404, 104] width 253 height 20
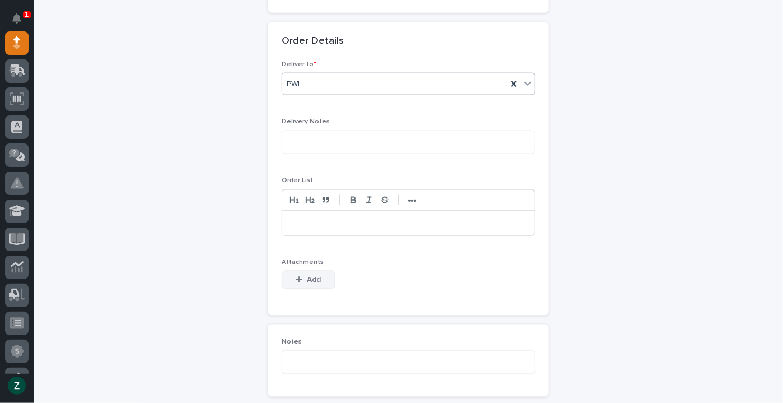
click at [309, 275] on span "Add" at bounding box center [314, 280] width 14 height 10
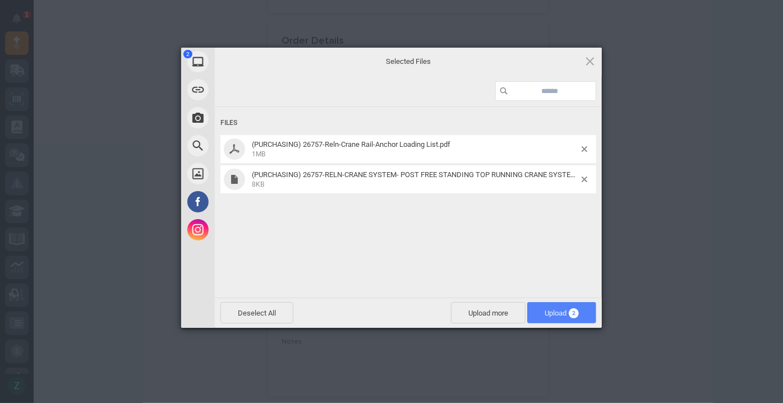
click at [568, 319] on span "Upload 2" at bounding box center [561, 312] width 69 height 21
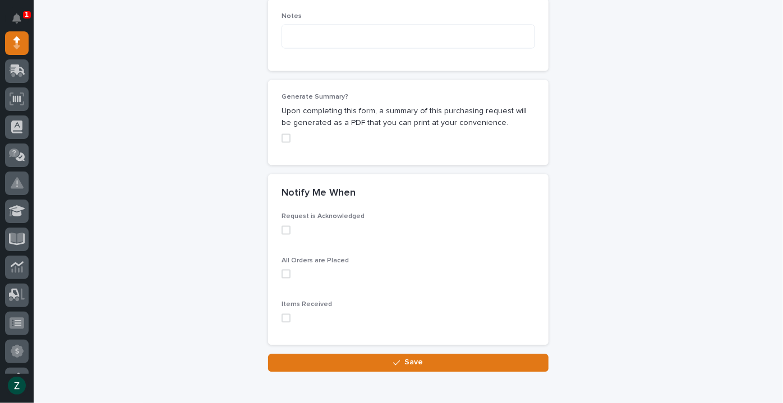
scroll to position [1040, 0]
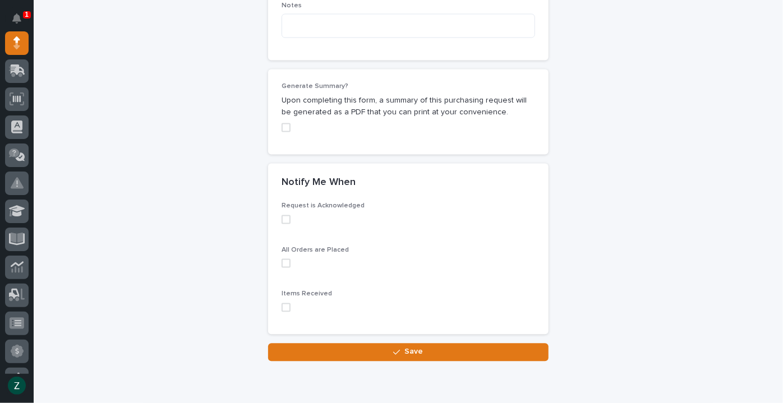
click at [284, 123] on span at bounding box center [286, 127] width 9 height 9
click at [283, 218] on span at bounding box center [286, 219] width 9 height 9
drag, startPoint x: 280, startPoint y: 258, endPoint x: 288, endPoint y: 275, distance: 19.3
click at [282, 259] on span at bounding box center [286, 263] width 9 height 9
click at [286, 308] on span at bounding box center [286, 308] width 9 height 9
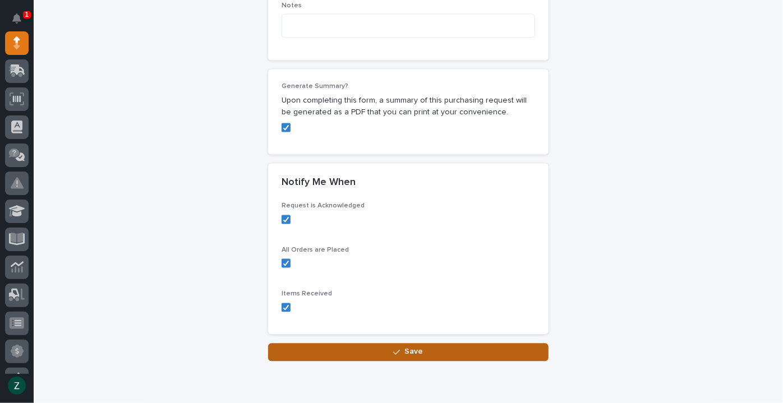
click at [317, 348] on button "Save" at bounding box center [408, 353] width 281 height 18
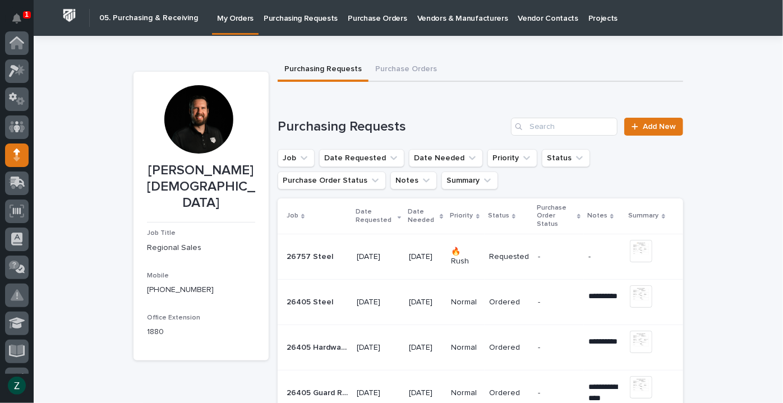
scroll to position [112, 0]
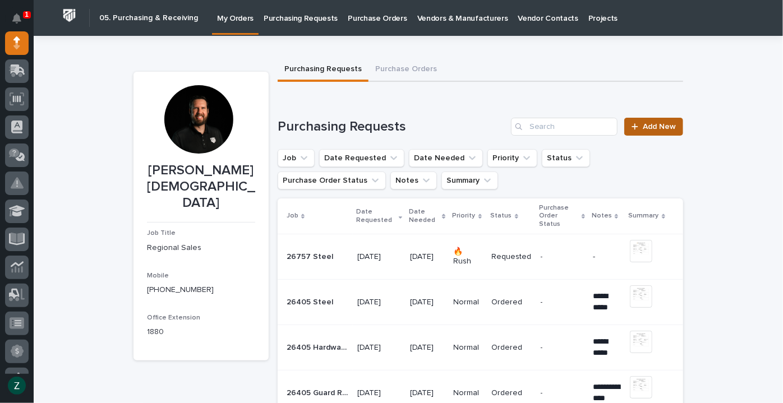
click at [644, 124] on span "Add New" at bounding box center [659, 127] width 33 height 8
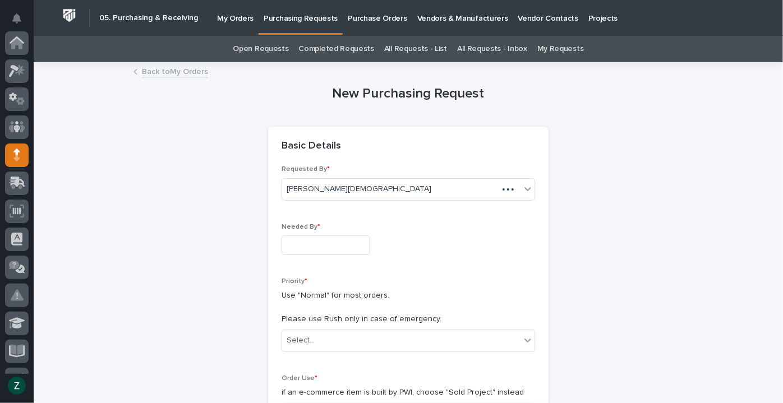
scroll to position [112, 0]
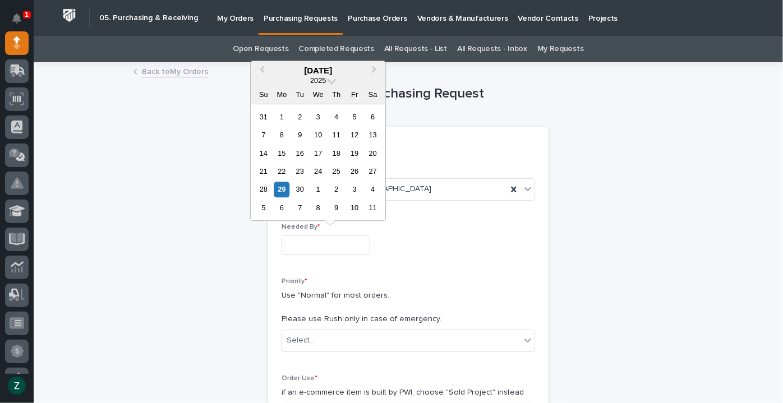
click at [343, 242] on input "text" at bounding box center [326, 246] width 89 height 20
click at [376, 72] on button "Next Month" at bounding box center [375, 71] width 18 height 18
click at [374, 71] on span "Next Month" at bounding box center [374, 70] width 0 height 15
click at [262, 68] on span "Previous Month" at bounding box center [262, 70] width 0 height 15
click at [352, 170] on div "24" at bounding box center [354, 171] width 15 height 15
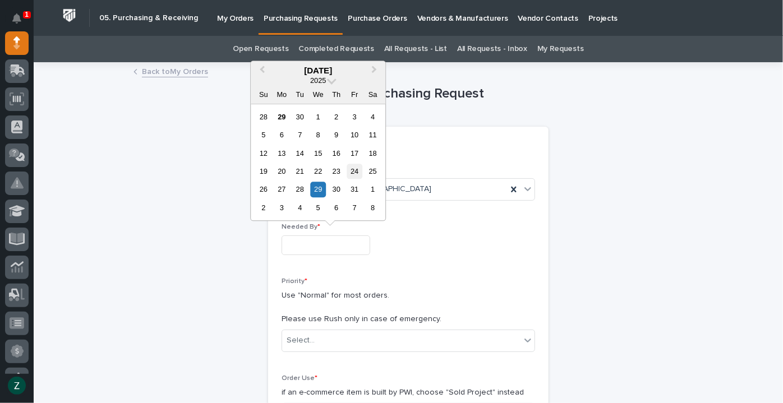
type input "**********"
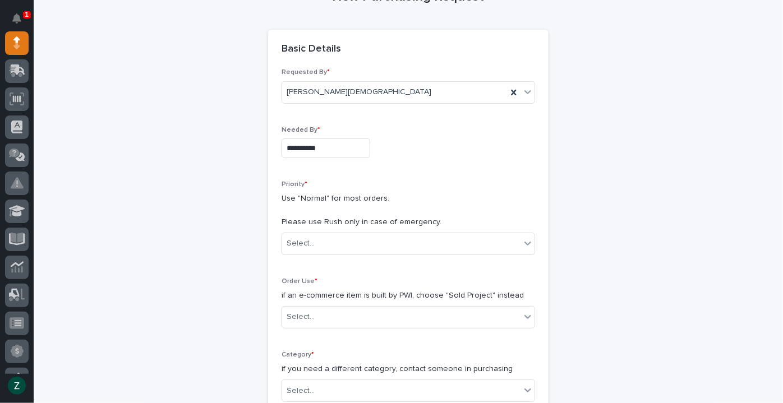
scroll to position [204, 0]
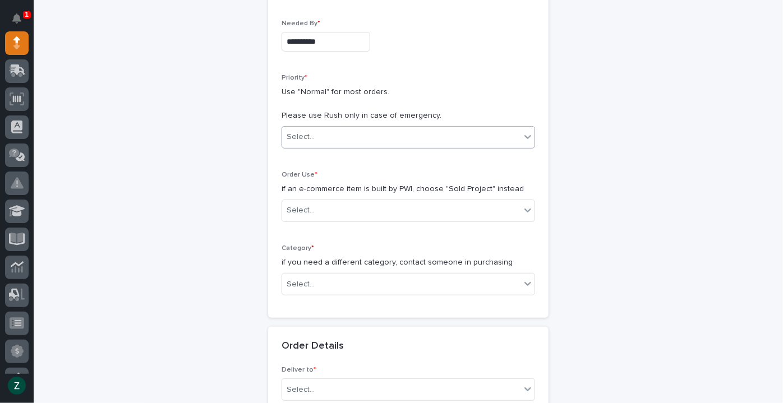
click at [403, 135] on div "Select..." at bounding box center [401, 137] width 238 height 19
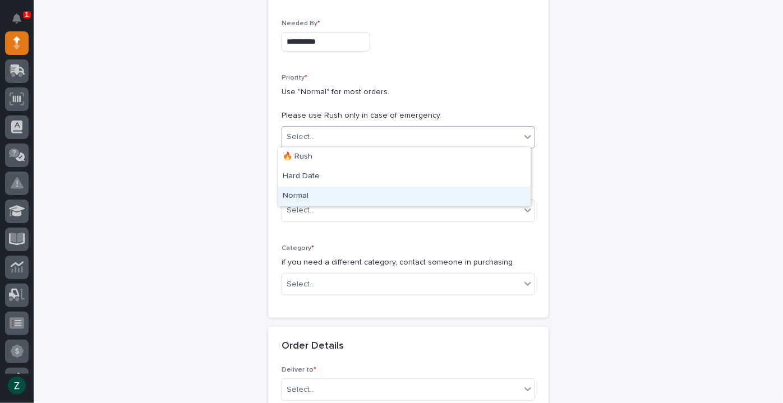
click at [356, 192] on div "Normal" at bounding box center [404, 197] width 253 height 20
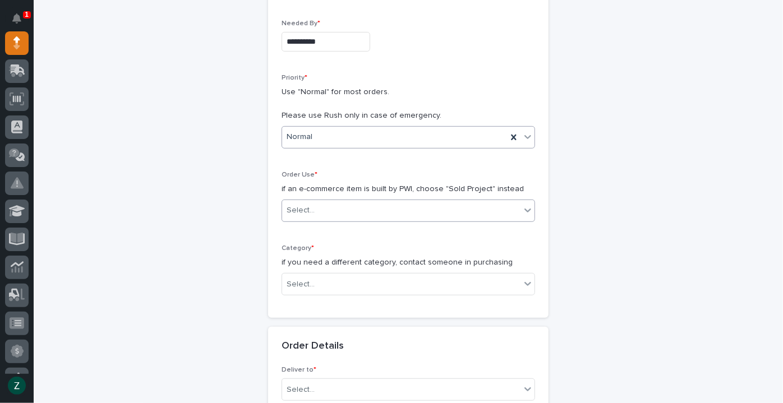
click at [364, 214] on div "Select..." at bounding box center [401, 210] width 238 height 19
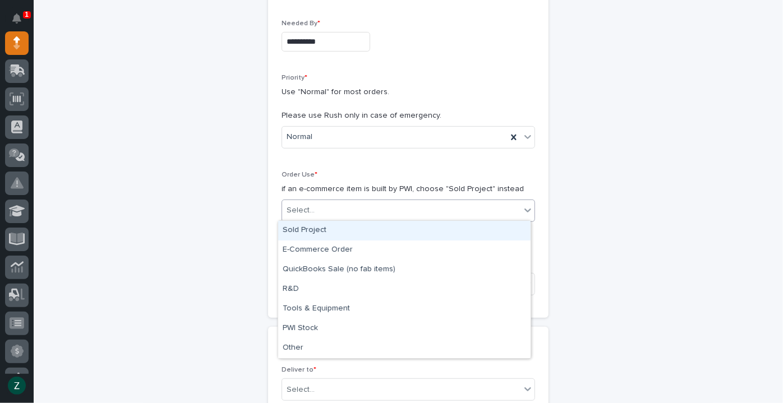
click at [357, 231] on div "Sold Project" at bounding box center [404, 231] width 253 height 20
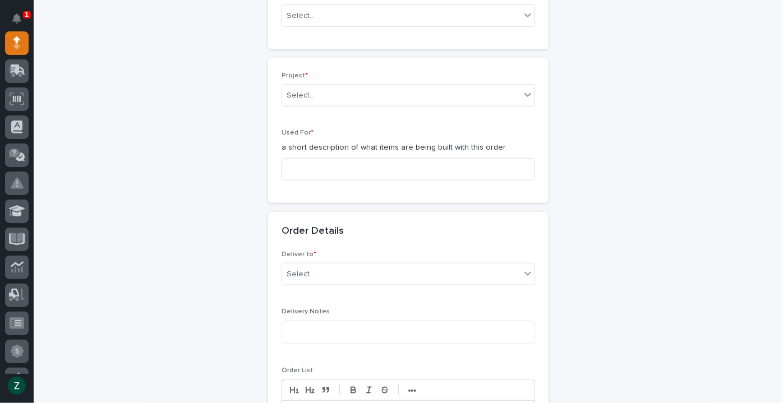
scroll to position [472, 0]
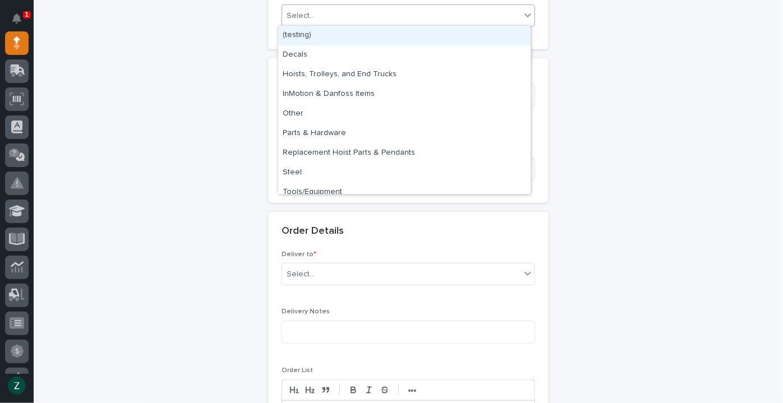
click at [350, 18] on div "Select..." at bounding box center [401, 16] width 238 height 19
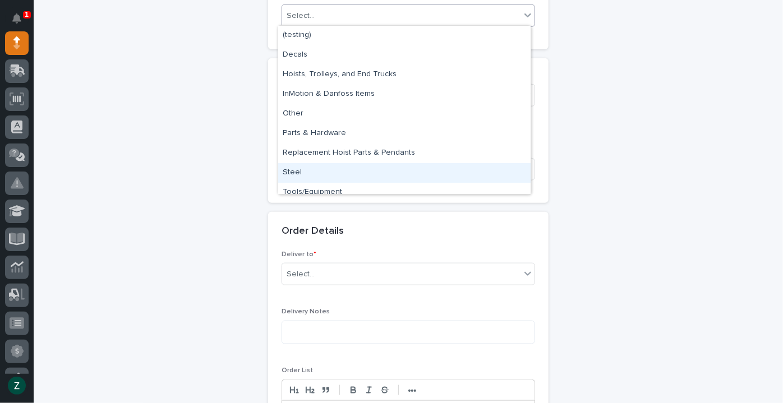
click at [348, 170] on div "Steel" at bounding box center [404, 173] width 253 height 20
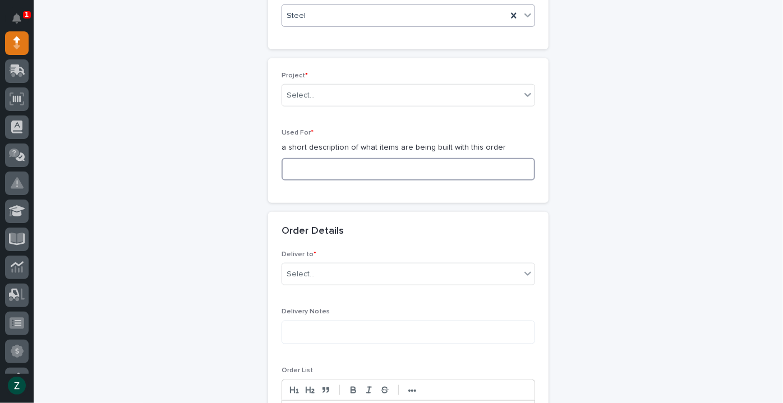
click at [352, 168] on input at bounding box center [409, 169] width 254 height 22
type input "Steel"
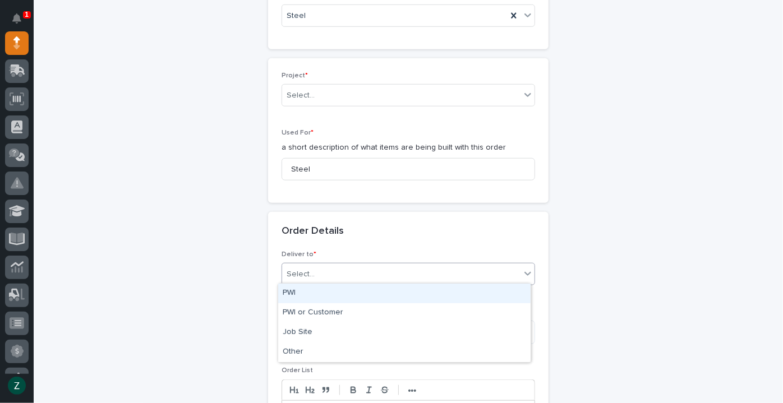
click at [378, 273] on div "Select..." at bounding box center [401, 274] width 238 height 19
click at [371, 291] on div "PWI" at bounding box center [404, 294] width 253 height 20
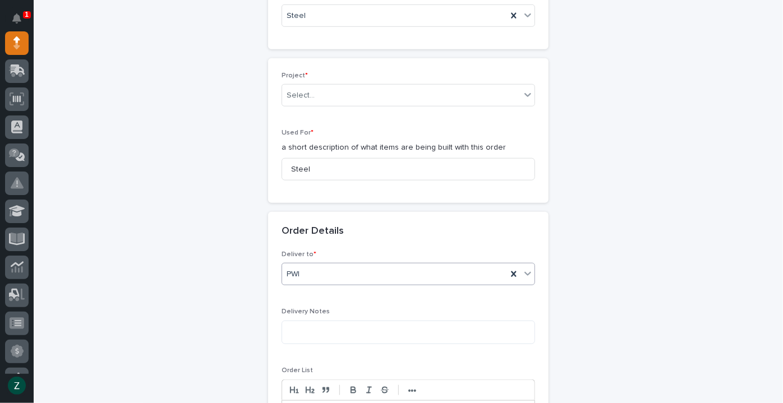
scroll to position [676, 0]
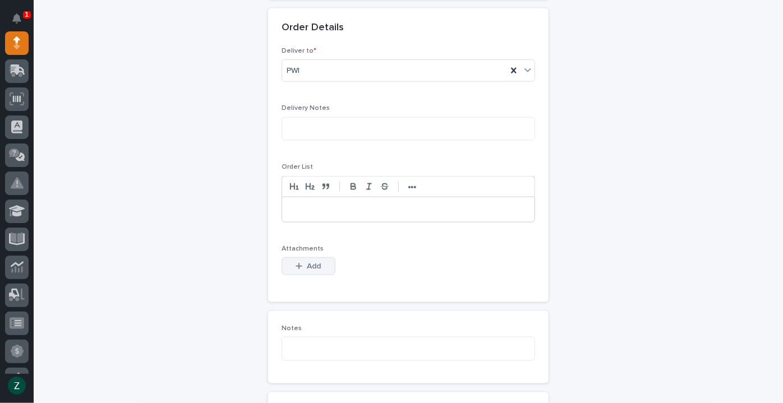
click at [311, 261] on span "Add" at bounding box center [314, 266] width 14 height 10
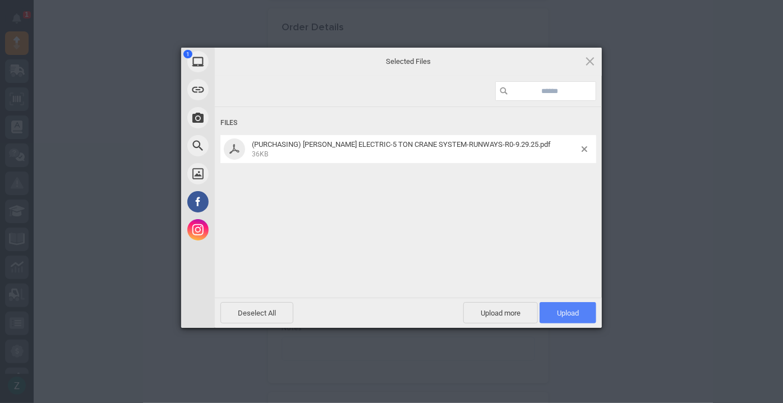
click at [591, 314] on span "Upload 1" at bounding box center [568, 312] width 57 height 21
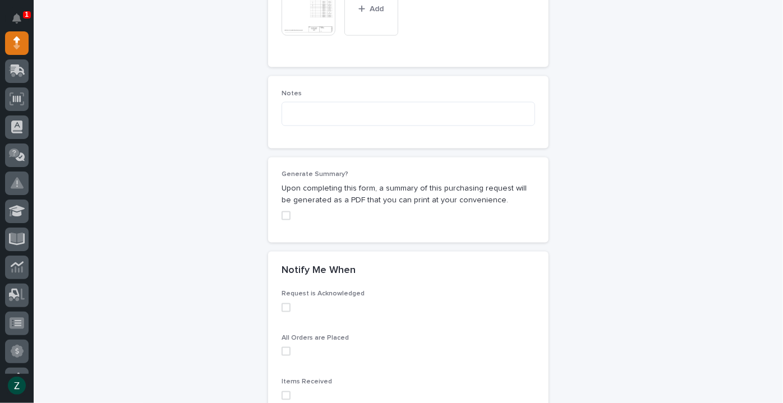
scroll to position [1083, 0]
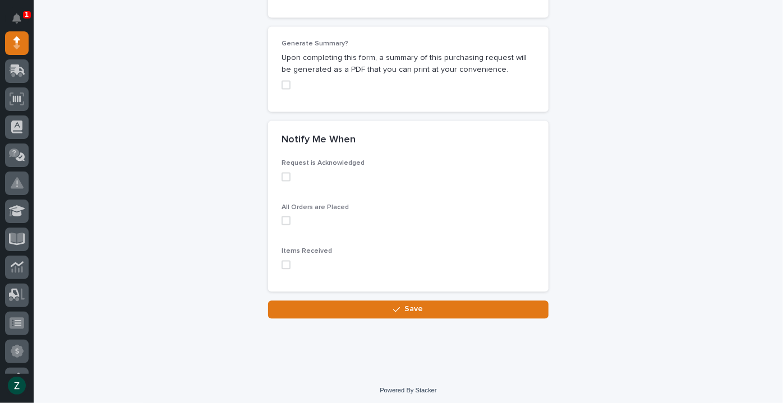
click at [282, 80] on span at bounding box center [286, 84] width 9 height 9
click at [282, 176] on span at bounding box center [286, 176] width 9 height 9
click at [286, 216] on span at bounding box center [286, 220] width 9 height 9
click at [282, 261] on span at bounding box center [286, 264] width 9 height 9
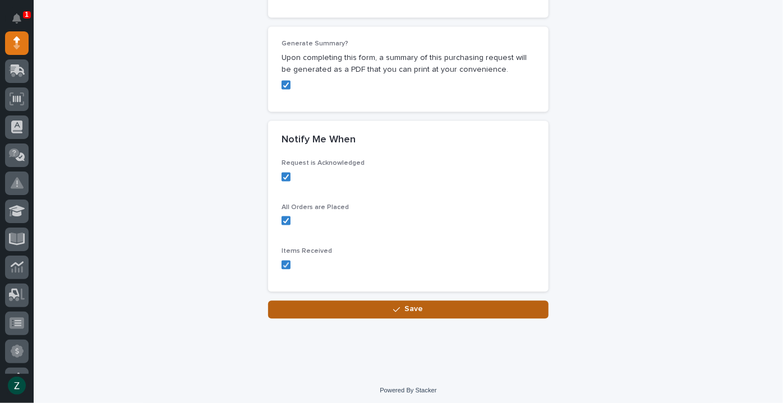
click at [377, 315] on button "Save" at bounding box center [408, 310] width 281 height 18
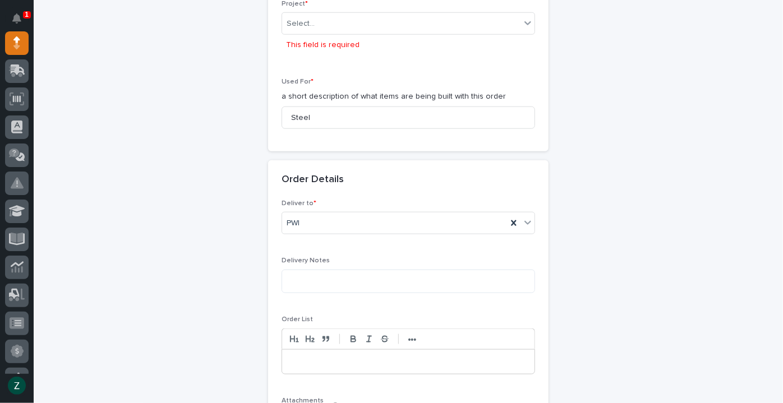
scroll to position [550, 0]
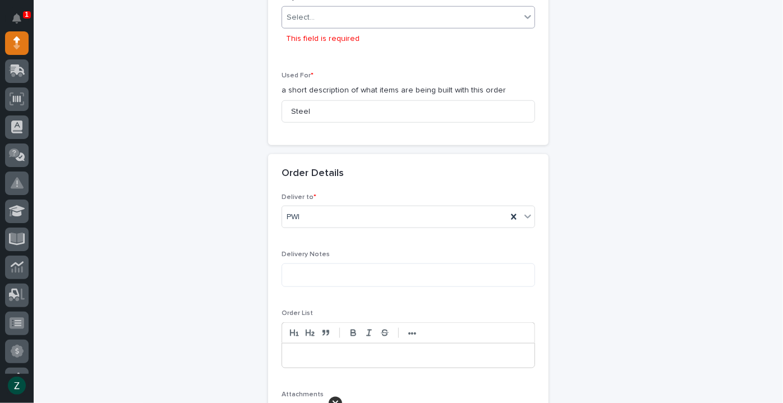
click at [330, 16] on div "Select..." at bounding box center [401, 17] width 238 height 19
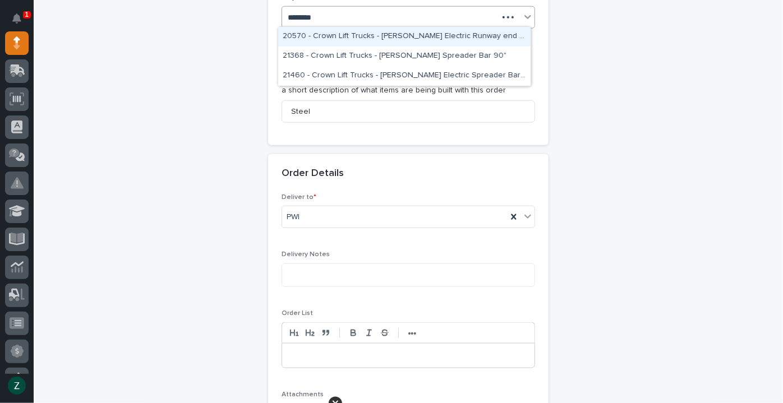
type input "*********"
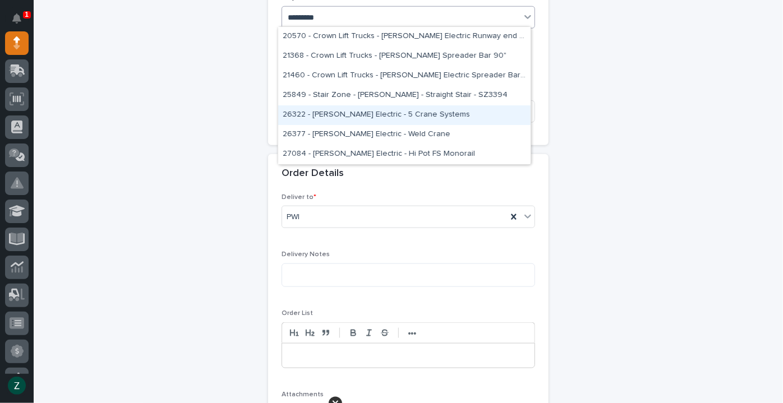
click at [426, 116] on div "26322 - [PERSON_NAME] Electric - 5 Crane Systems" at bounding box center [404, 115] width 253 height 20
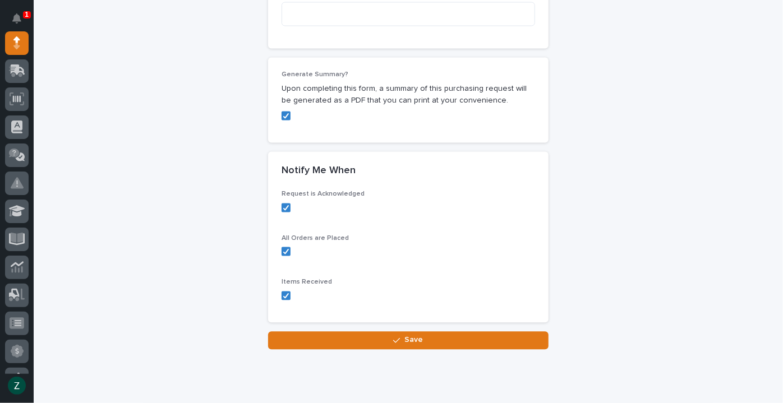
scroll to position [1083, 0]
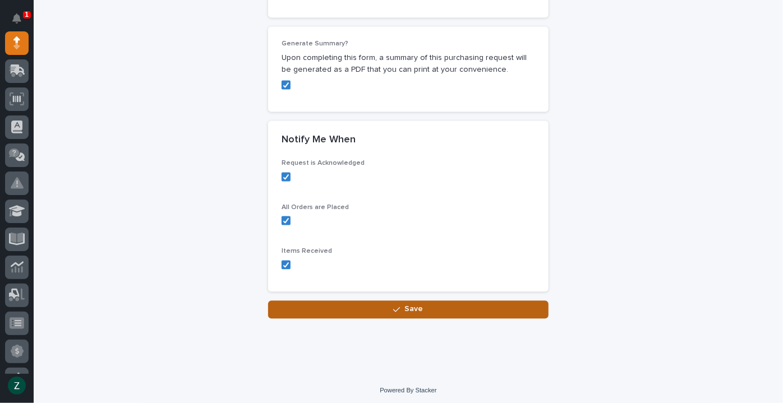
click at [408, 311] on span "Save" at bounding box center [414, 309] width 19 height 10
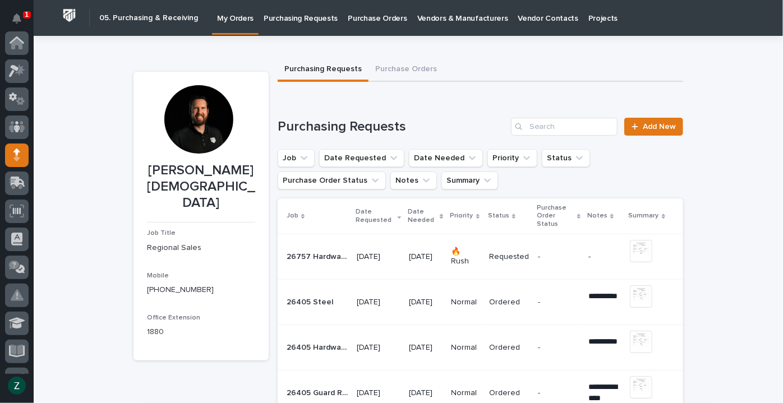
scroll to position [112, 0]
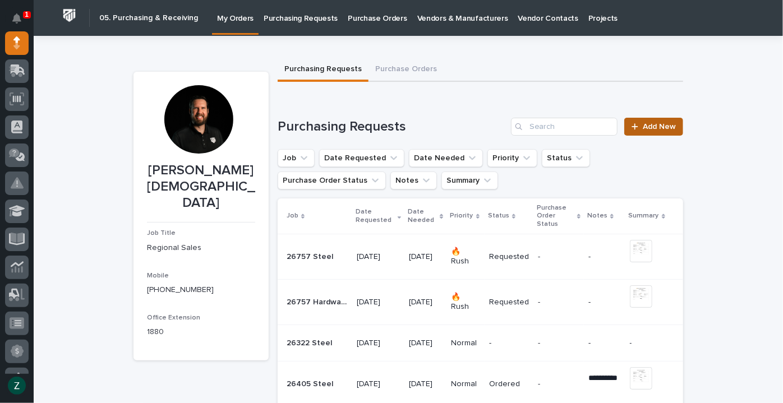
click at [660, 121] on link "Add New" at bounding box center [654, 127] width 59 height 18
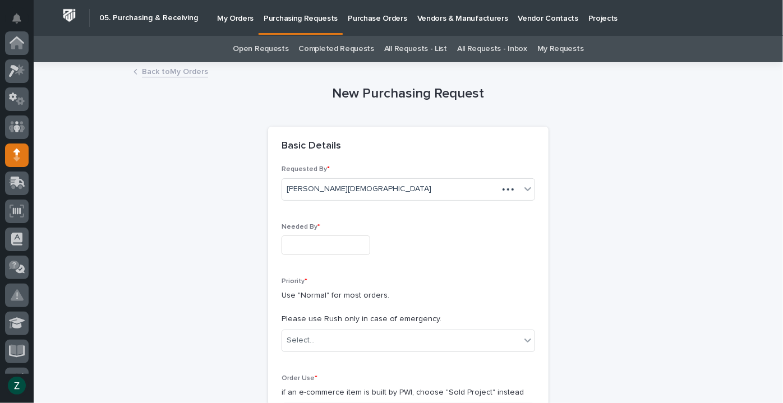
scroll to position [112, 0]
click at [329, 249] on input "text" at bounding box center [326, 246] width 89 height 20
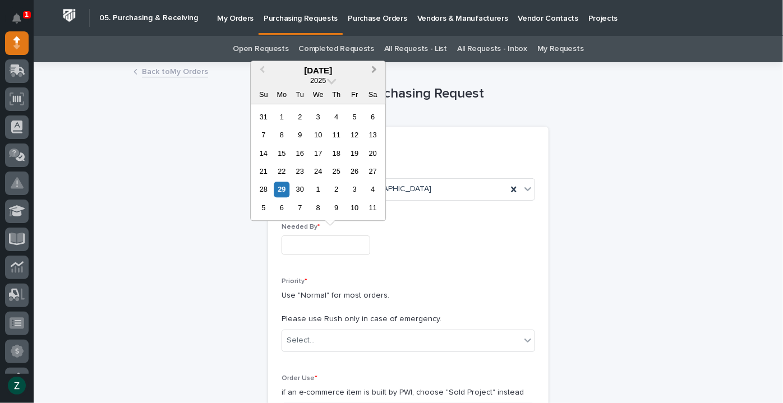
click at [378, 70] on button "Next Month" at bounding box center [375, 71] width 18 height 18
click at [356, 168] on div "24" at bounding box center [354, 171] width 15 height 15
type input "**********"
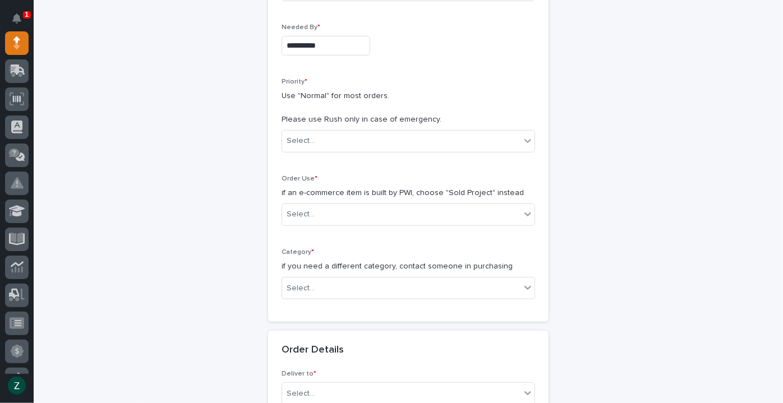
scroll to position [204, 0]
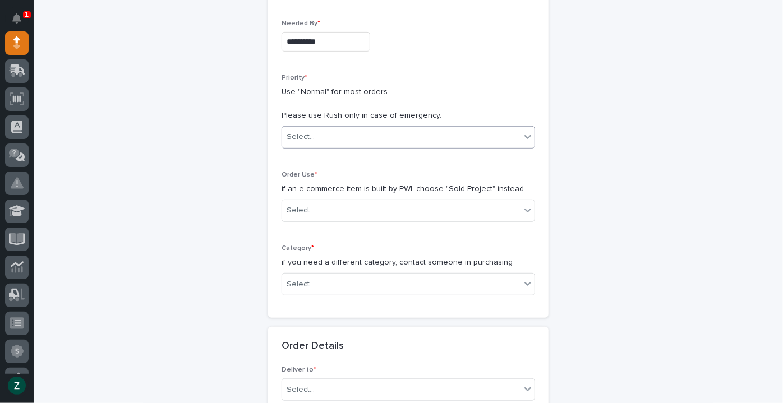
click at [334, 126] on div "Select..." at bounding box center [409, 137] width 254 height 22
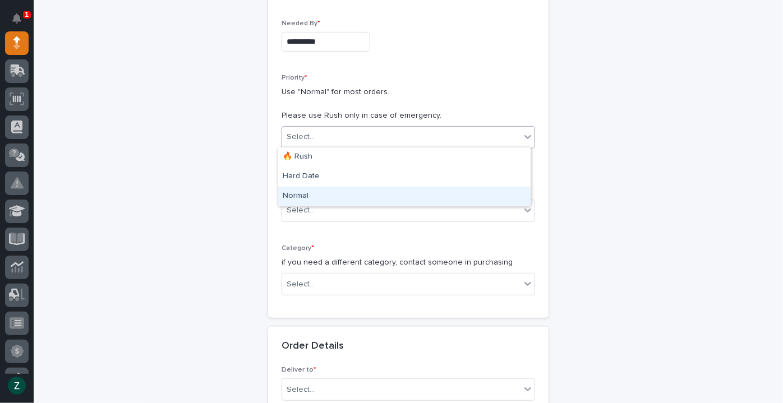
click at [326, 198] on div "Normal" at bounding box center [404, 197] width 253 height 20
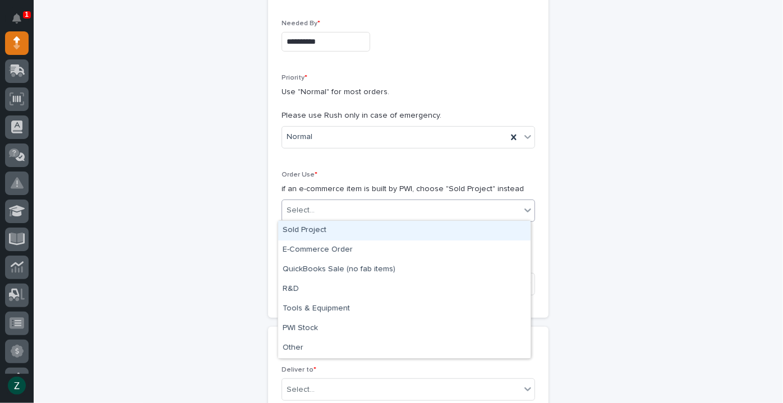
click at [330, 206] on div "Select..." at bounding box center [401, 210] width 238 height 19
click at [338, 233] on div "Sold Project" at bounding box center [404, 231] width 253 height 20
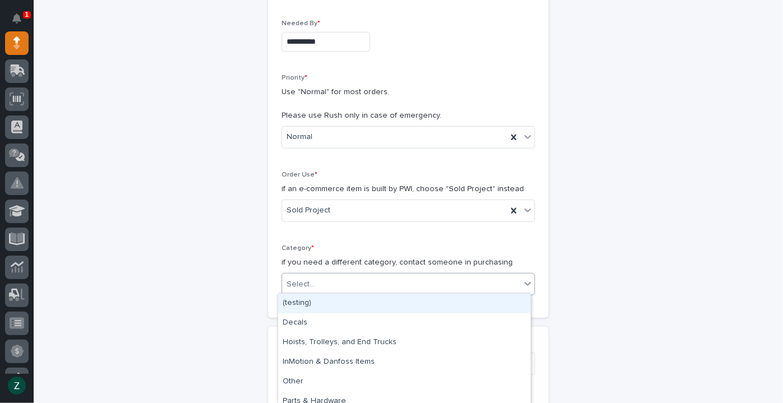
click at [360, 288] on div "Select..." at bounding box center [401, 285] width 238 height 19
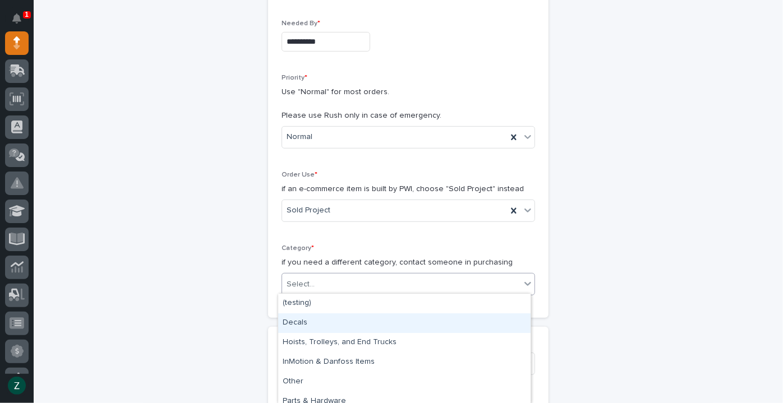
scroll to position [67, 0]
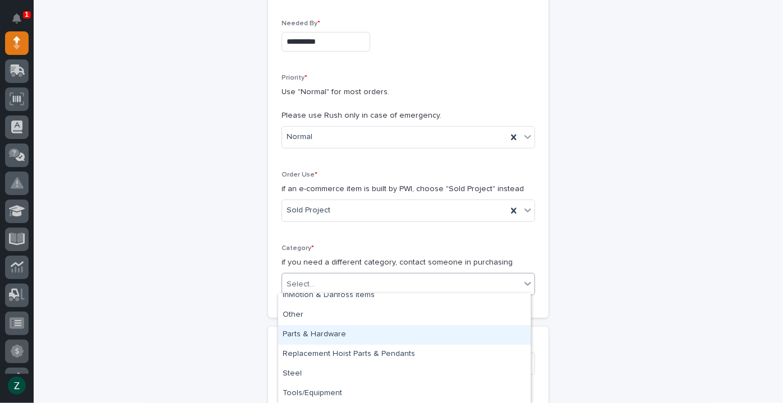
click at [360, 338] on div "Parts & Hardware" at bounding box center [404, 335] width 253 height 20
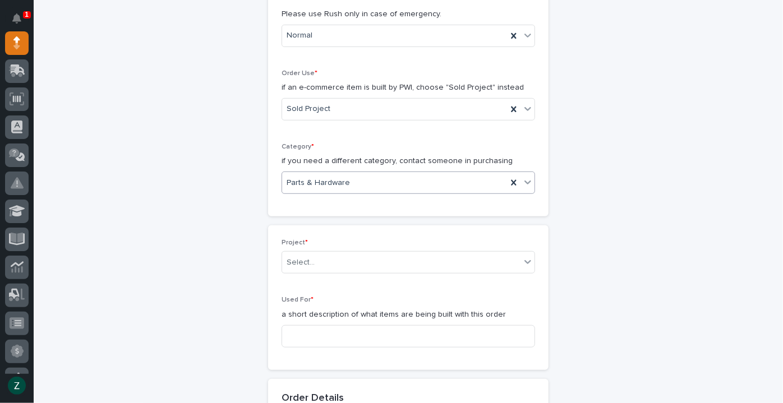
scroll to position [408, 0]
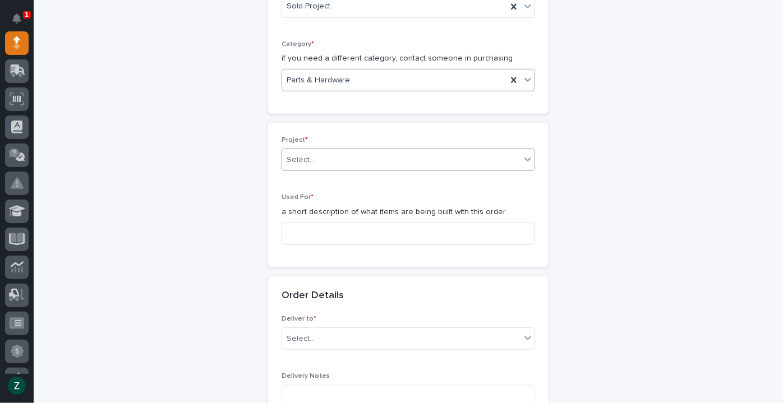
click at [351, 154] on div "Select..." at bounding box center [401, 160] width 238 height 19
type input "*****"
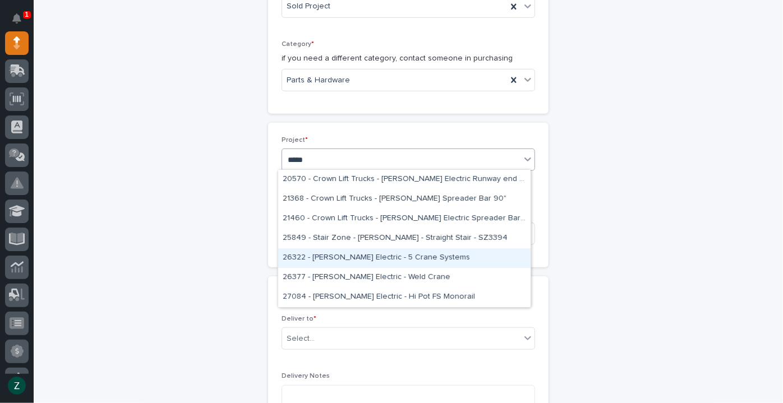
click at [397, 257] on div "26322 - [PERSON_NAME] Electric - 5 Crane Systems" at bounding box center [404, 259] width 253 height 20
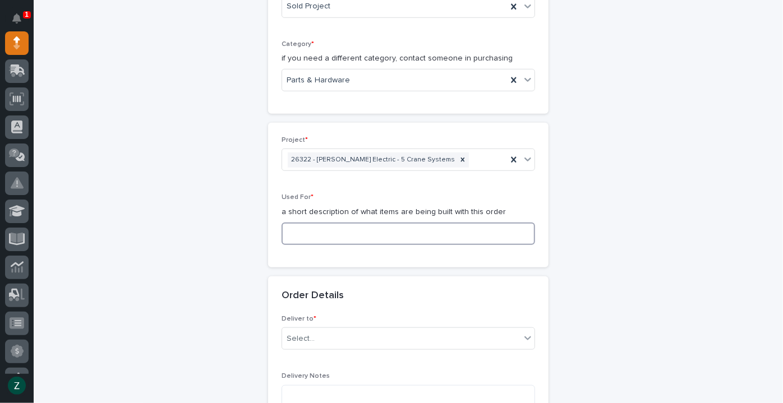
click at [389, 230] on input at bounding box center [409, 234] width 254 height 22
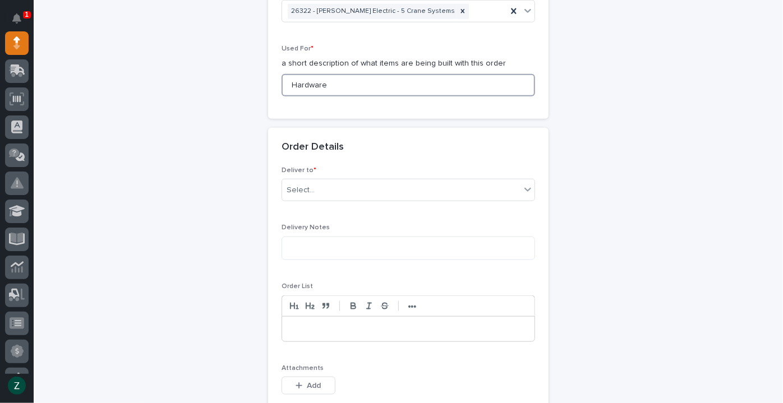
scroll to position [561, 0]
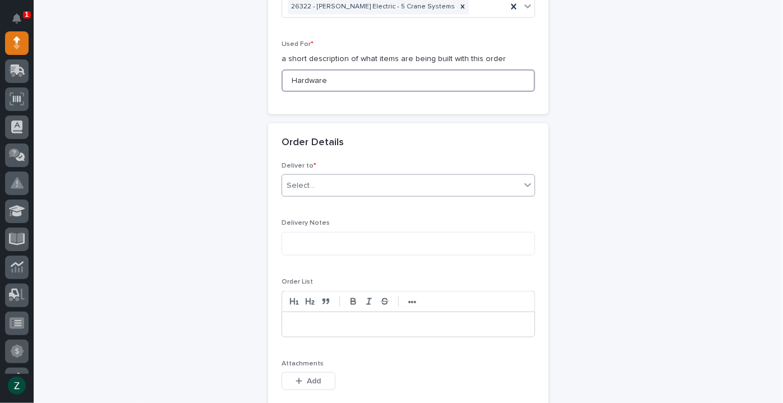
type input "Hardware"
click at [350, 177] on div "Select..." at bounding box center [401, 186] width 238 height 19
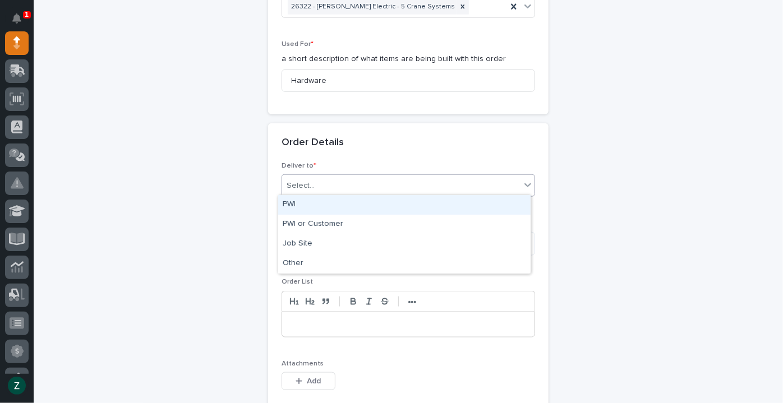
click at [336, 199] on div "PWI" at bounding box center [404, 205] width 253 height 20
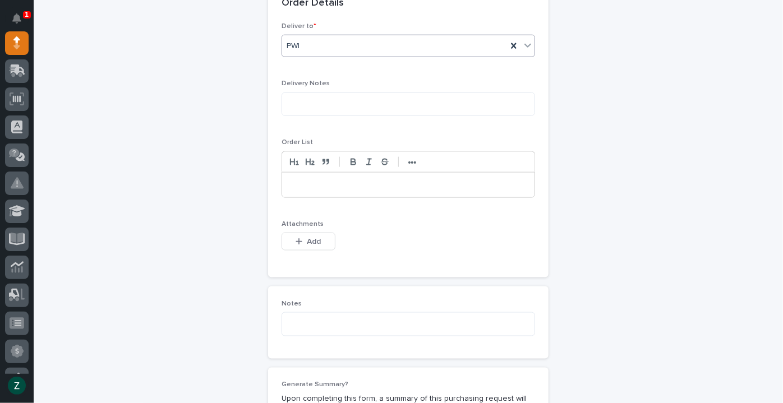
scroll to position [765, 0]
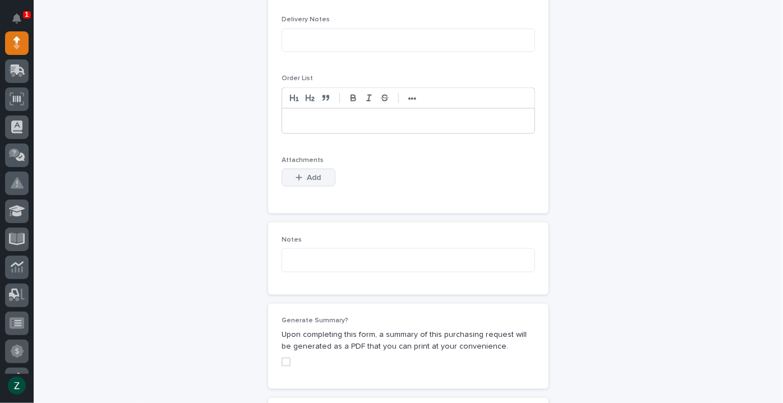
click at [311, 177] on span "Add" at bounding box center [314, 178] width 14 height 10
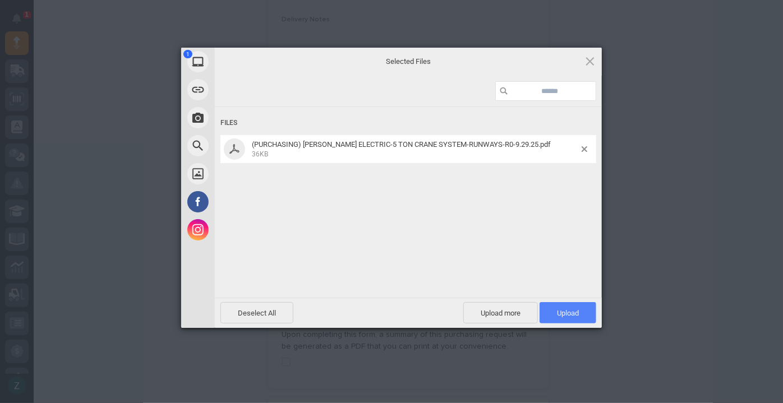
click at [573, 315] on span "Upload 1" at bounding box center [568, 313] width 22 height 8
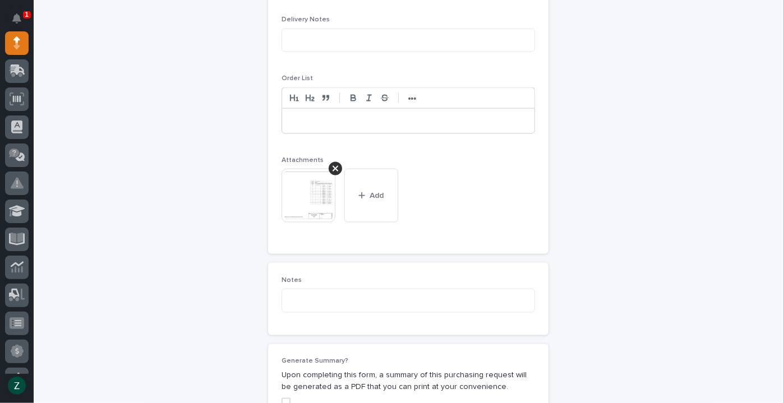
scroll to position [1020, 0]
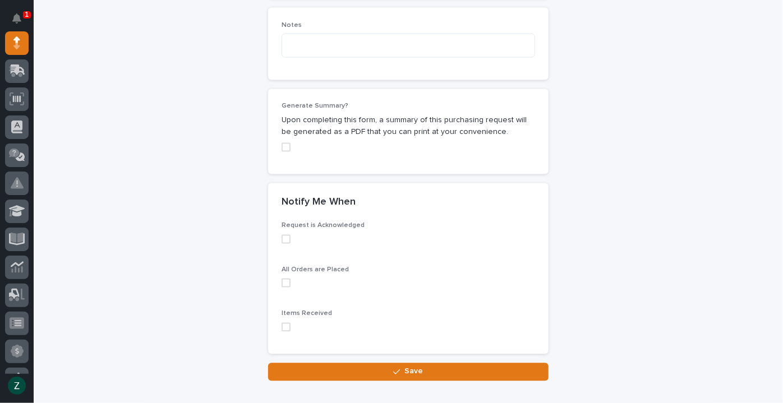
click at [286, 145] on span at bounding box center [286, 147] width 9 height 9
drag, startPoint x: 283, startPoint y: 237, endPoint x: 286, endPoint y: 258, distance: 20.9
click at [283, 237] on span at bounding box center [286, 239] width 9 height 9
click at [282, 286] on div "All Orders are Placed" at bounding box center [409, 282] width 254 height 30
click at [282, 281] on span at bounding box center [286, 283] width 9 height 9
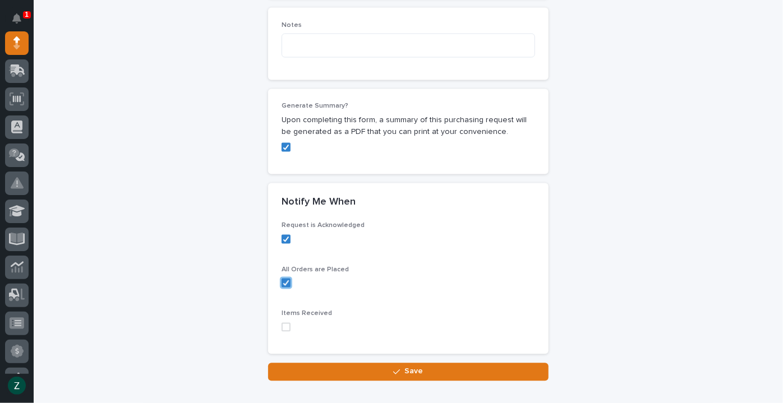
drag, startPoint x: 282, startPoint y: 323, endPoint x: 293, endPoint y: 333, distance: 15.1
click at [283, 324] on span at bounding box center [286, 327] width 9 height 9
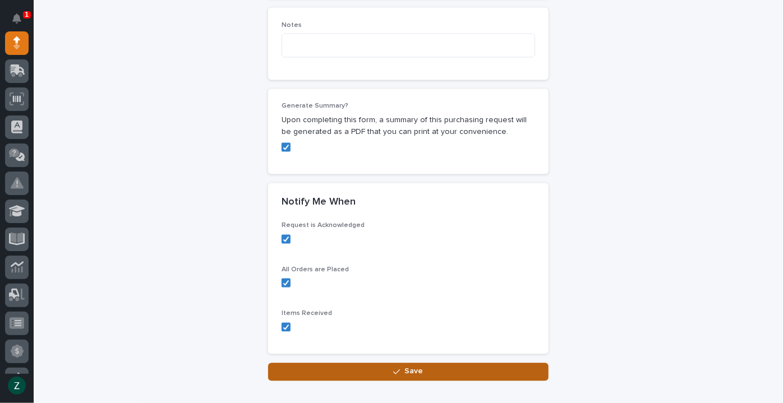
click at [337, 378] on button "Save" at bounding box center [408, 373] width 281 height 18
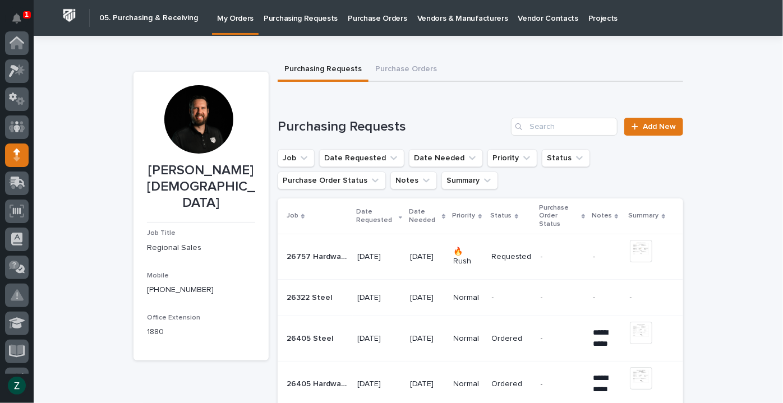
scroll to position [112, 0]
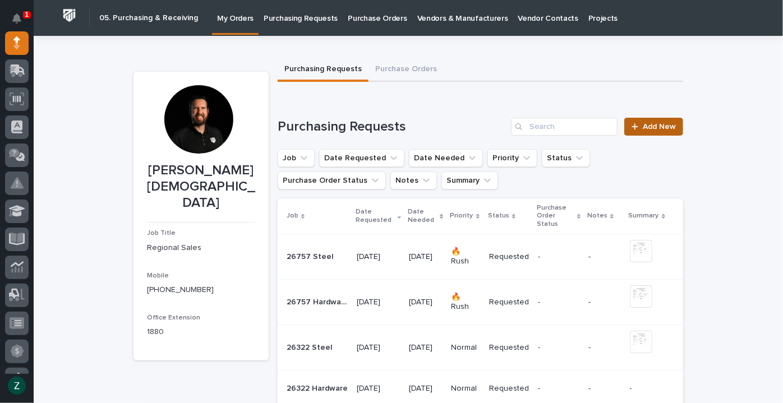
click at [661, 128] on span "Add New" at bounding box center [659, 127] width 33 height 8
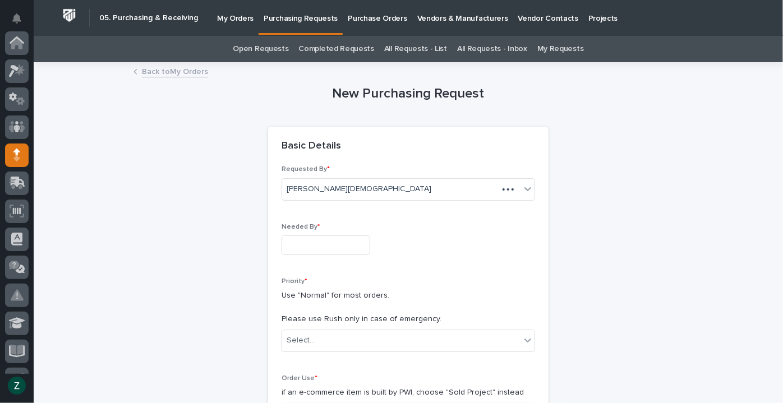
scroll to position [112, 0]
click at [352, 242] on input "text" at bounding box center [326, 246] width 89 height 20
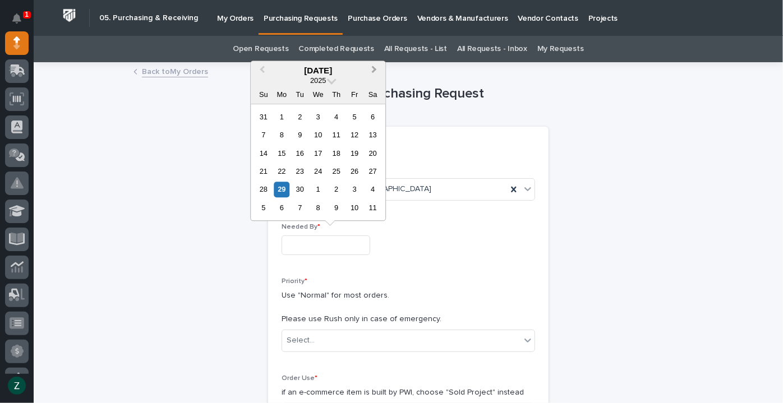
click at [378, 71] on button "Next Month" at bounding box center [375, 71] width 18 height 18
click at [359, 171] on div "24" at bounding box center [354, 171] width 15 height 15
type input "**********"
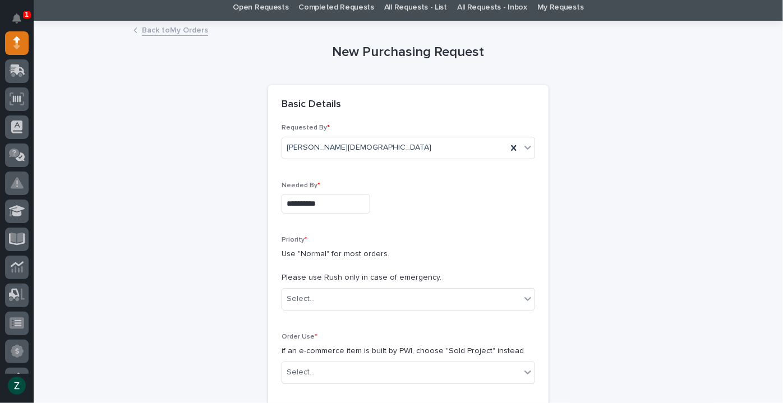
scroll to position [153, 0]
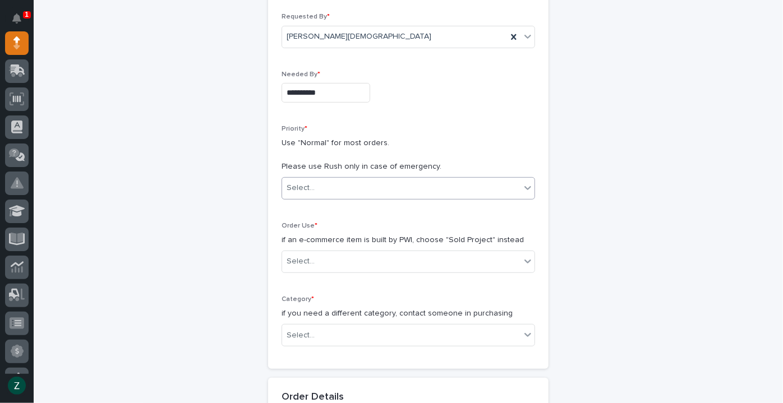
click at [351, 182] on div "Select..." at bounding box center [401, 188] width 238 height 19
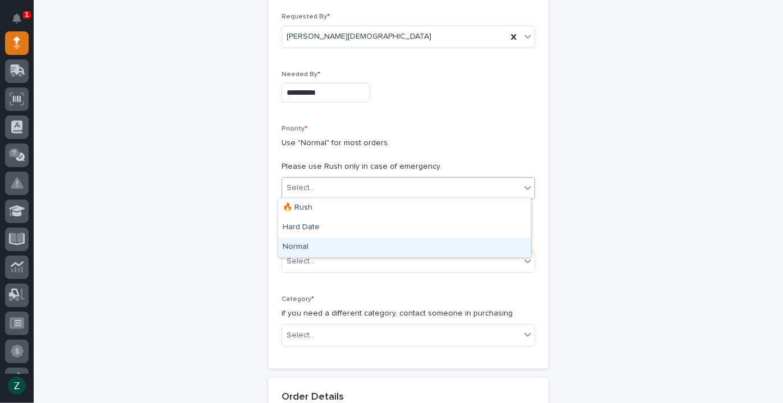
click at [332, 242] on div "Normal" at bounding box center [404, 248] width 253 height 20
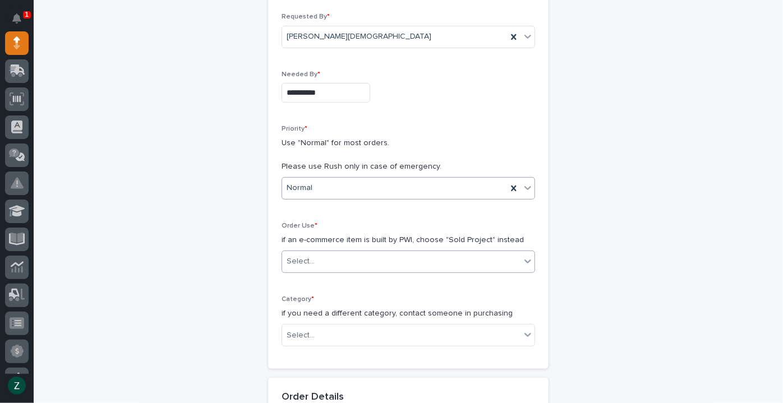
click at [333, 258] on div "Select..." at bounding box center [401, 262] width 238 height 19
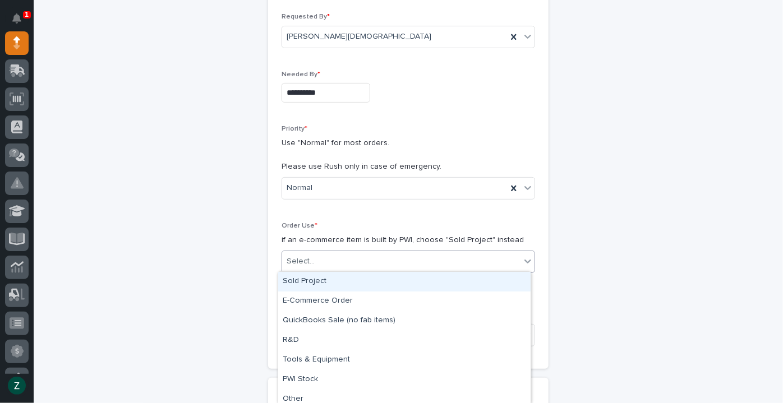
click at [341, 282] on div "Sold Project" at bounding box center [404, 282] width 253 height 20
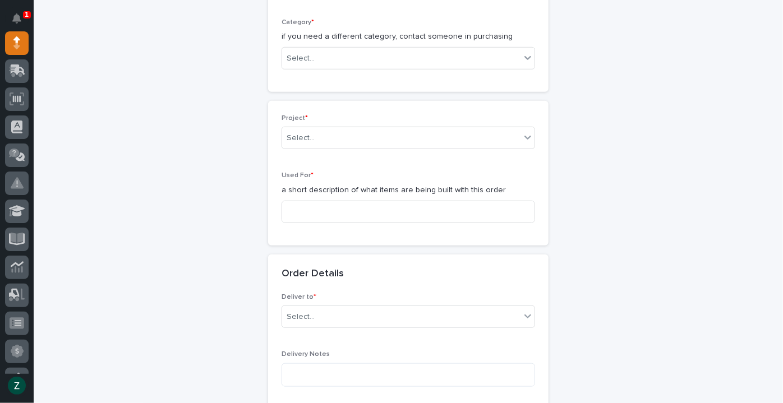
scroll to position [431, 0]
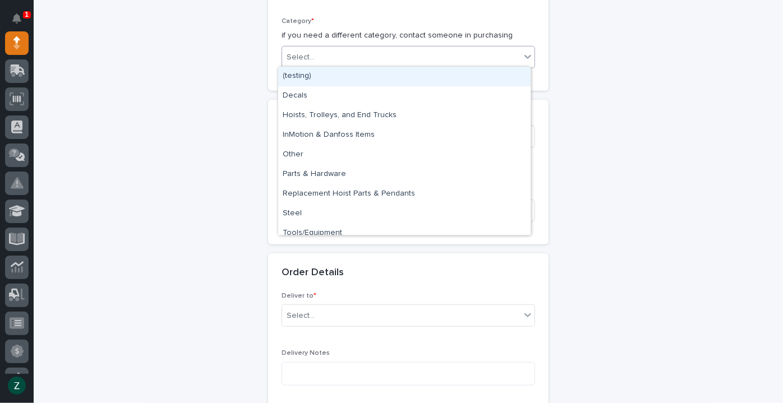
click at [341, 51] on div "Select..." at bounding box center [401, 57] width 238 height 19
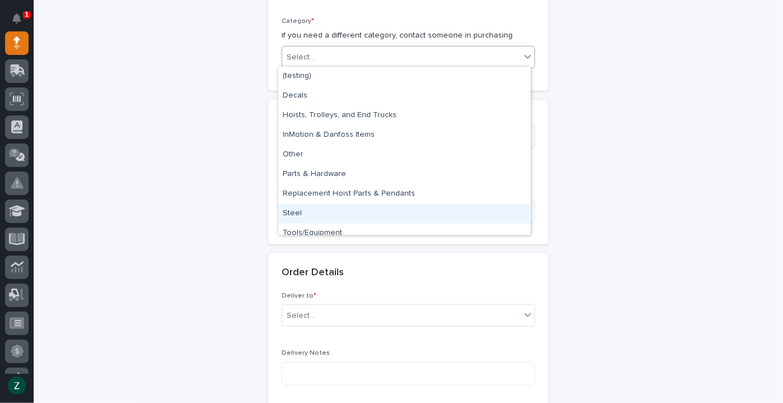
click at [335, 209] on div "Steel" at bounding box center [404, 214] width 253 height 20
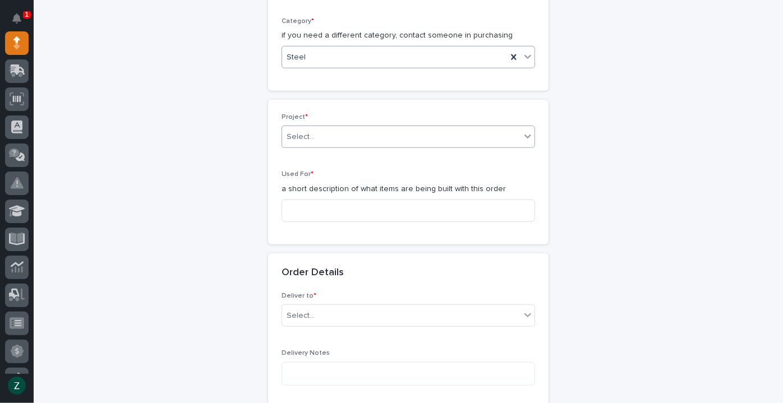
click at [338, 128] on div "Select..." at bounding box center [401, 137] width 238 height 19
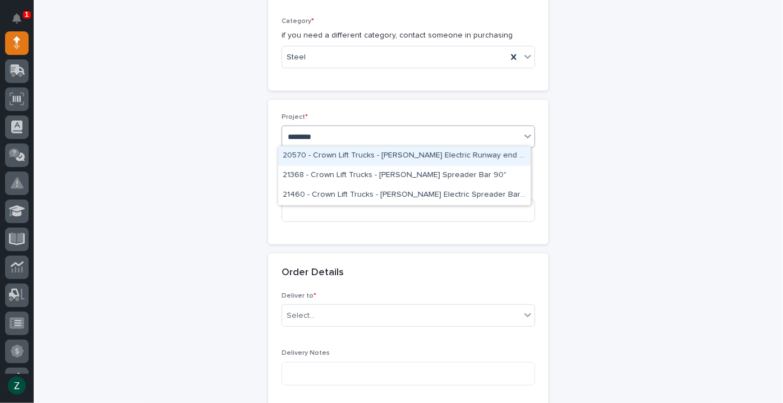
type input "*********"
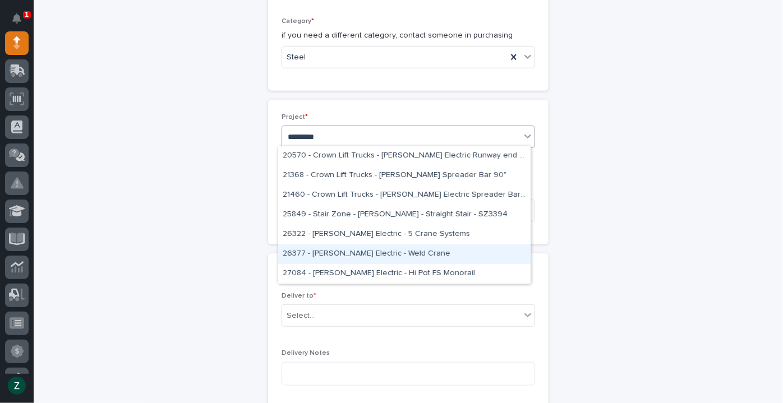
click at [389, 251] on div "26377 - [PERSON_NAME] Electric - Weld Crane" at bounding box center [404, 255] width 253 height 20
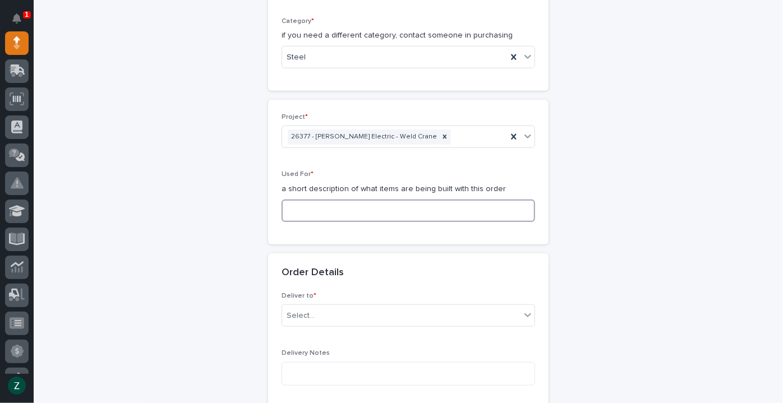
click at [346, 208] on input at bounding box center [409, 211] width 254 height 22
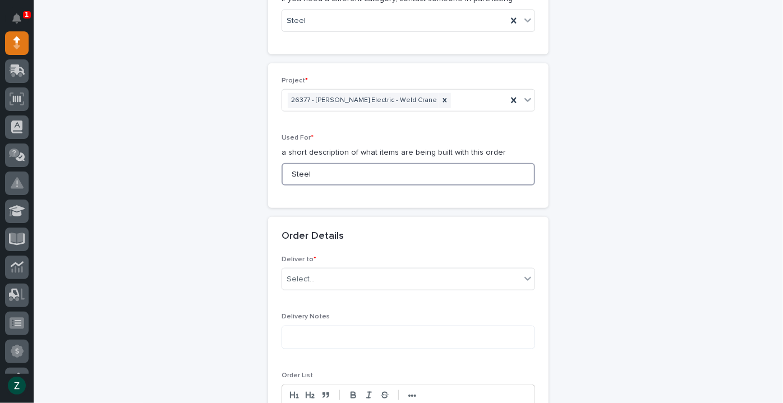
scroll to position [533, 0]
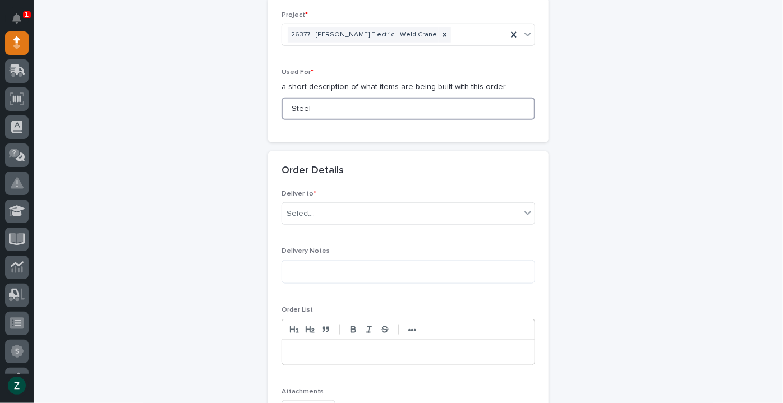
type input "Steel"
click at [348, 209] on div "Select..." at bounding box center [401, 214] width 238 height 19
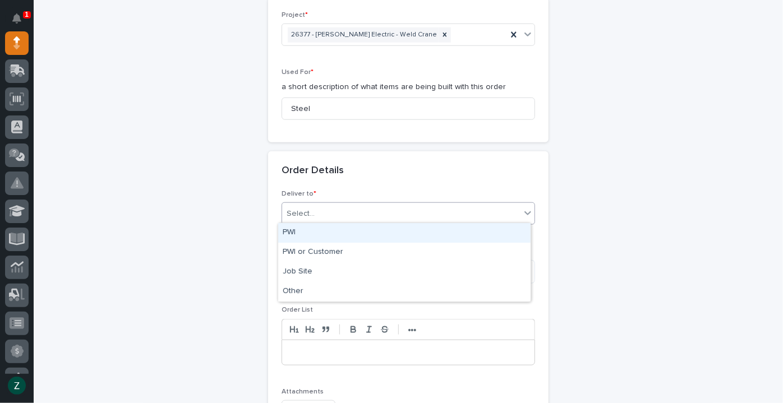
click at [347, 233] on div "PWI" at bounding box center [404, 233] width 253 height 20
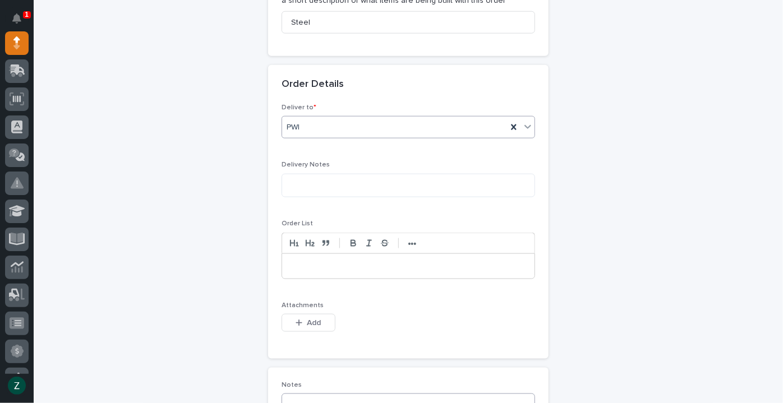
scroll to position [737, 0]
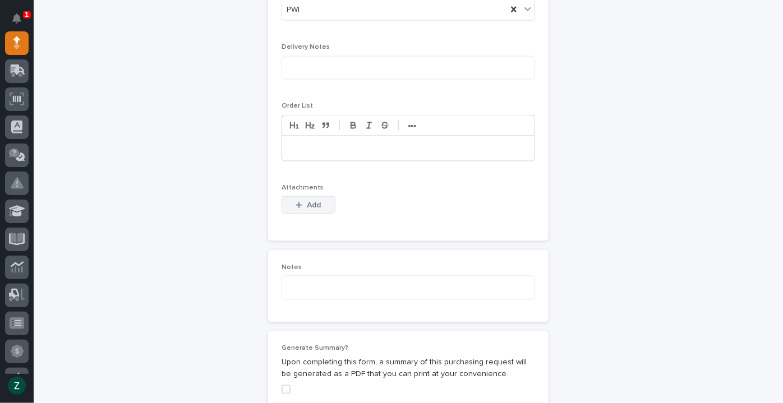
click at [307, 200] on span "Add" at bounding box center [314, 205] width 14 height 10
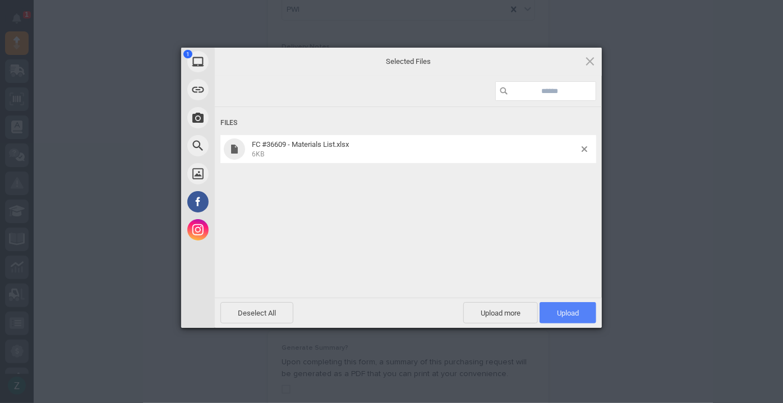
click at [571, 310] on span "Upload 1" at bounding box center [568, 313] width 22 height 8
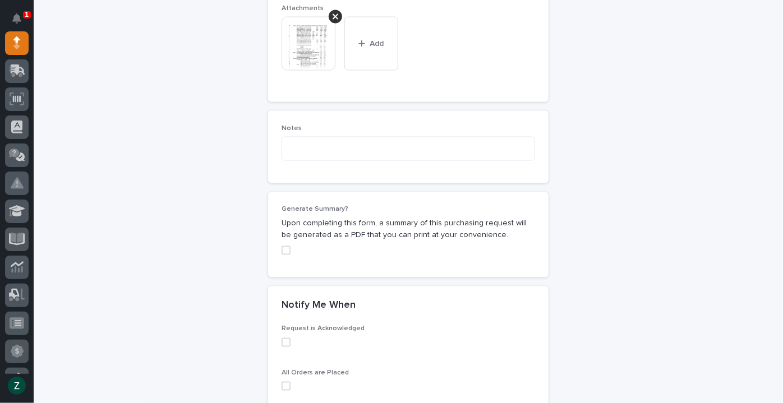
scroll to position [1013, 0]
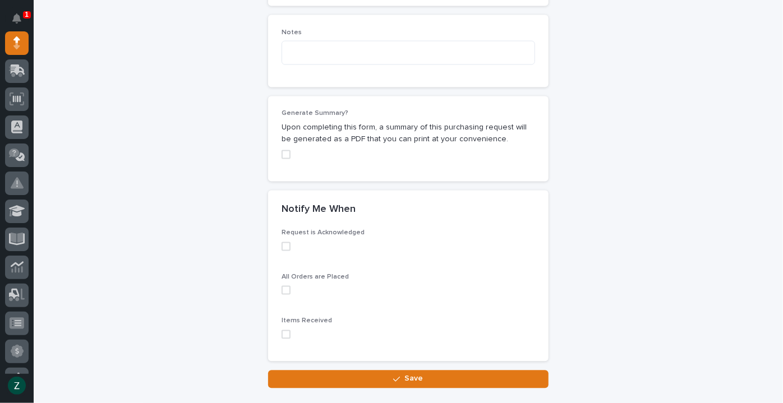
drag, startPoint x: 277, startPoint y: 148, endPoint x: 283, endPoint y: 154, distance: 9.1
click at [277, 148] on div "Generate Summary? Upon completing this form, a summary of this purchasing reque…" at bounding box center [408, 139] width 281 height 85
click at [283, 154] on span at bounding box center [286, 154] width 9 height 9
click at [283, 242] on span at bounding box center [286, 246] width 9 height 9
drag, startPoint x: 286, startPoint y: 288, endPoint x: 286, endPoint y: 301, distance: 12.3
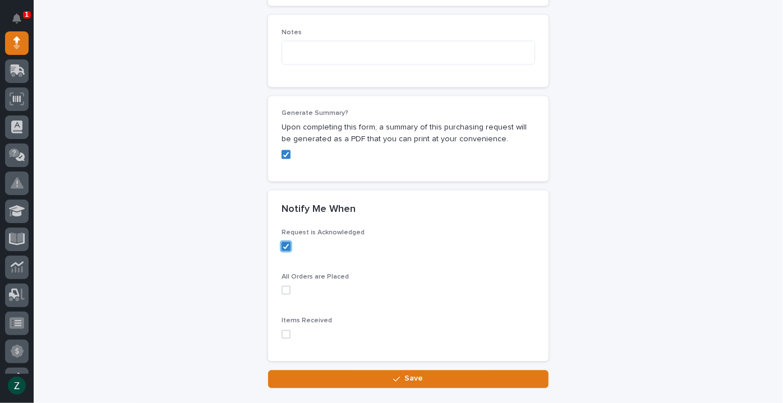
click at [286, 289] on span at bounding box center [286, 290] width 9 height 9
click at [283, 330] on span at bounding box center [286, 334] width 9 height 9
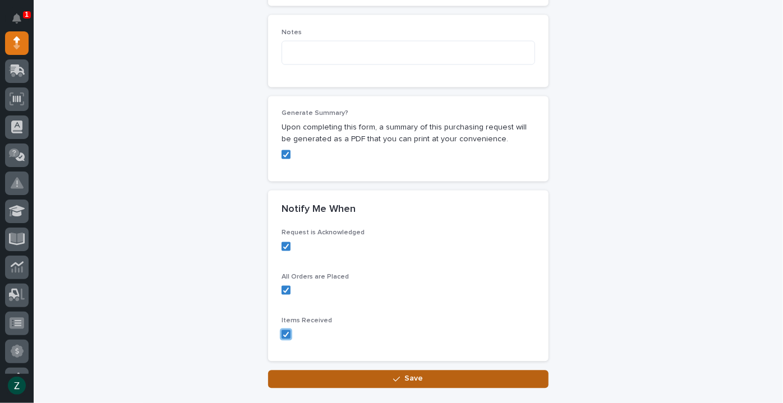
click at [369, 380] on button "Save" at bounding box center [408, 380] width 281 height 18
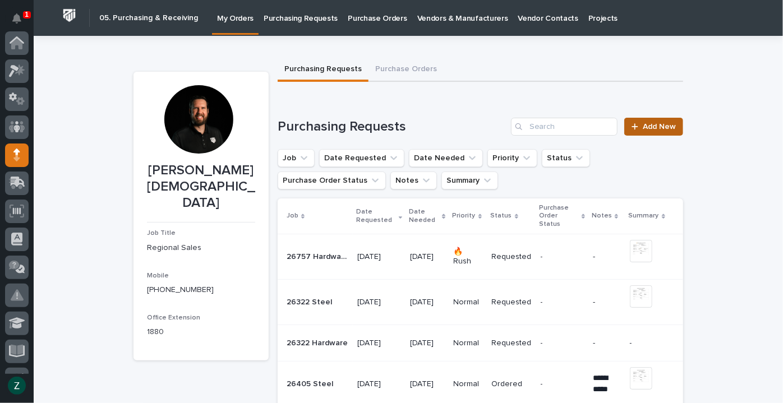
click at [652, 128] on span "Add New" at bounding box center [659, 127] width 33 height 8
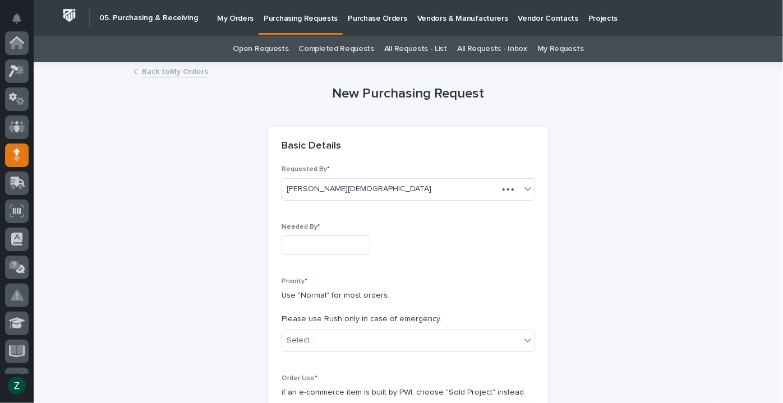
scroll to position [112, 0]
click at [347, 249] on input "text" at bounding box center [326, 246] width 89 height 20
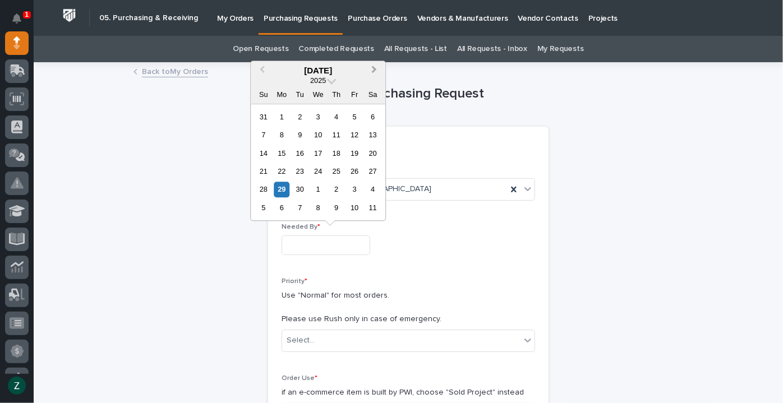
click at [374, 70] on span "Next Month" at bounding box center [374, 70] width 0 height 15
click at [356, 171] on div "24" at bounding box center [354, 171] width 15 height 15
type input "**********"
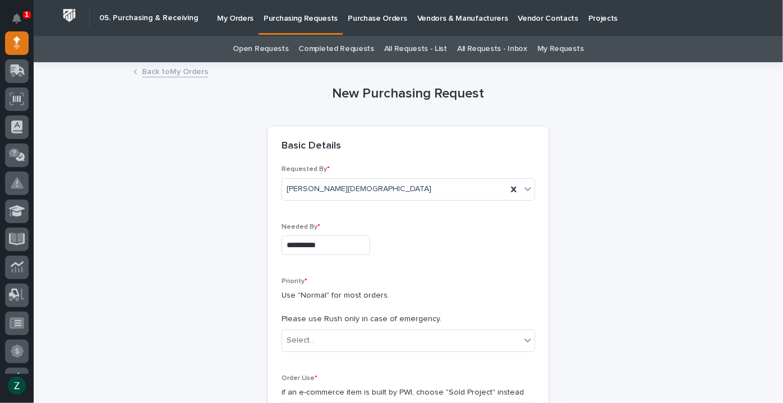
scroll to position [204, 0]
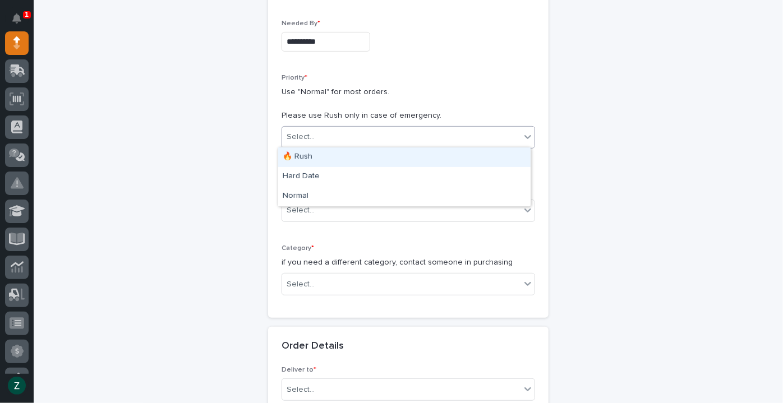
click at [346, 128] on div "Select..." at bounding box center [401, 137] width 238 height 19
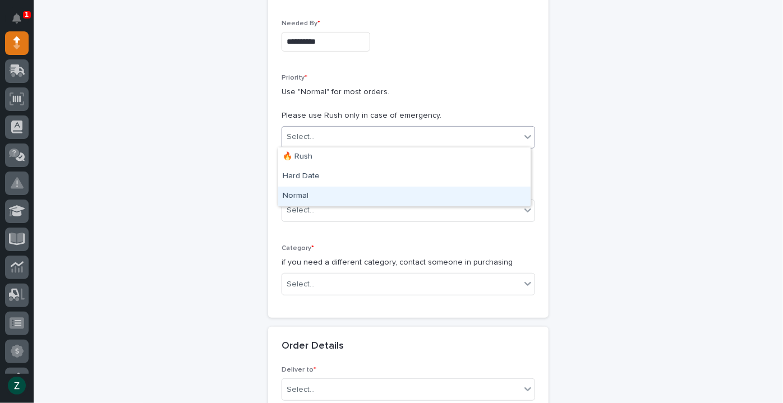
click at [338, 200] on div "Normal" at bounding box center [404, 197] width 253 height 20
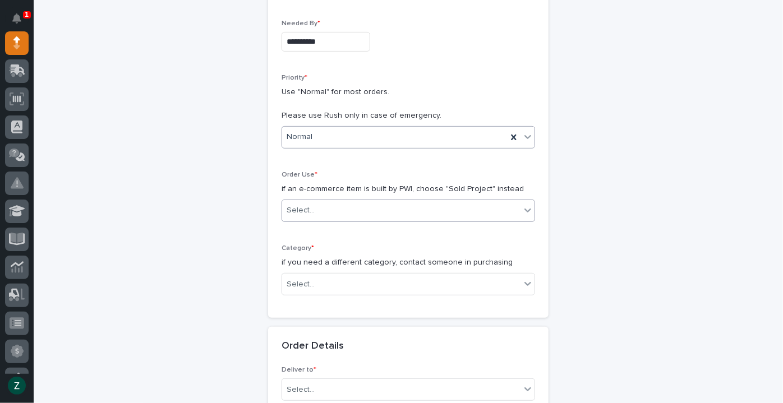
click at [330, 206] on div "Select..." at bounding box center [401, 210] width 238 height 19
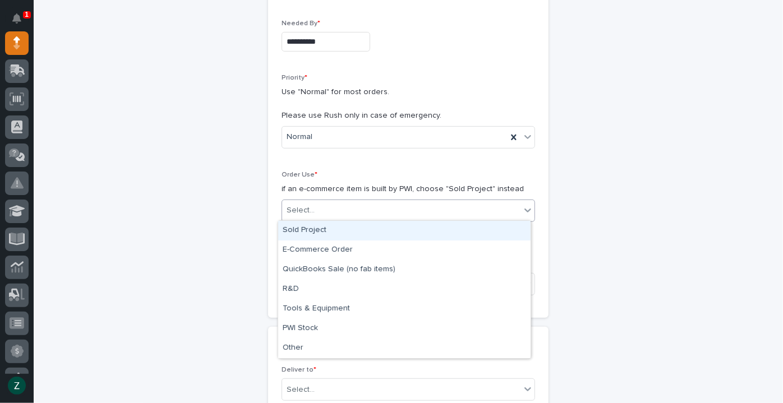
click at [332, 230] on div "Sold Project" at bounding box center [404, 231] width 253 height 20
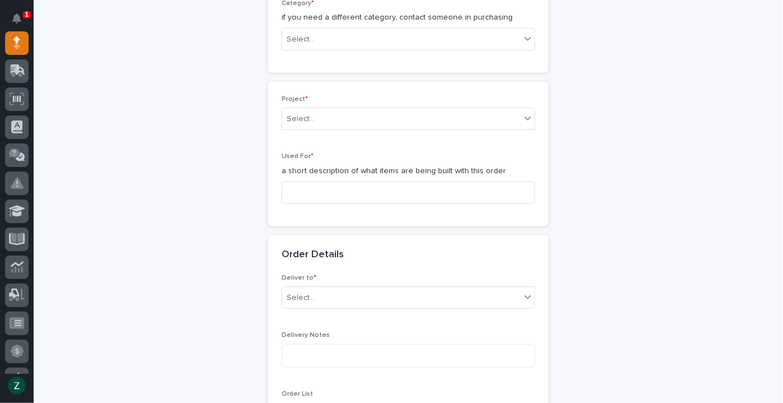
scroll to position [449, 0]
click at [343, 40] on div "Select..." at bounding box center [401, 39] width 238 height 19
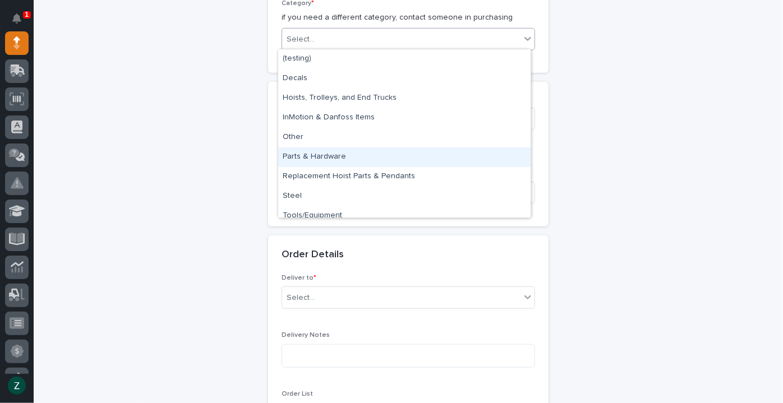
drag, startPoint x: 343, startPoint y: 146, endPoint x: 343, endPoint y: 154, distance: 8.4
click at [343, 154] on div "Parts & Hardware" at bounding box center [404, 158] width 253 height 20
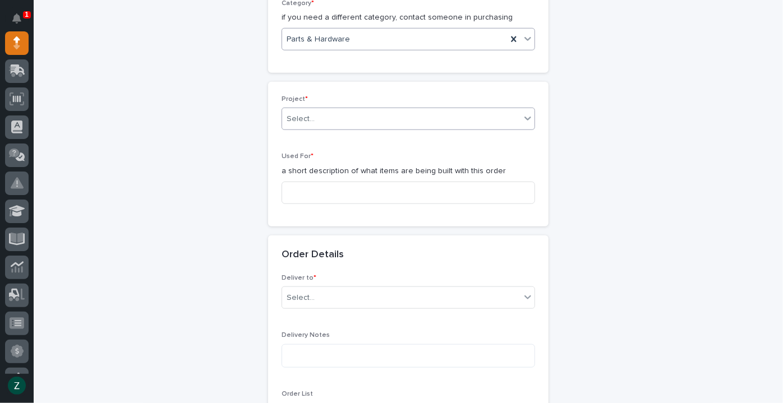
click at [329, 114] on div "Select..." at bounding box center [401, 119] width 238 height 19
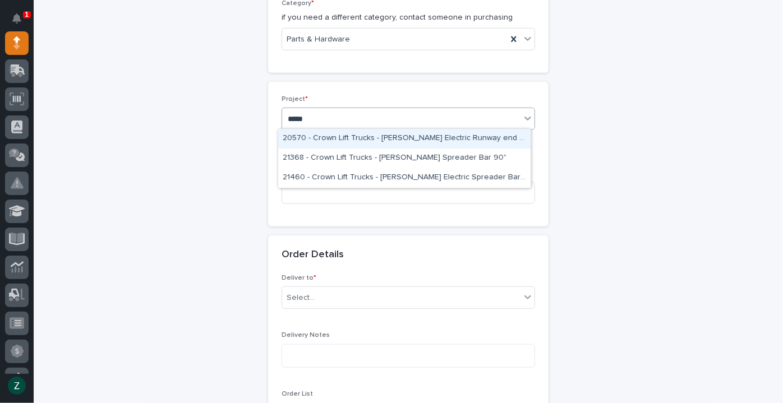
type input "******"
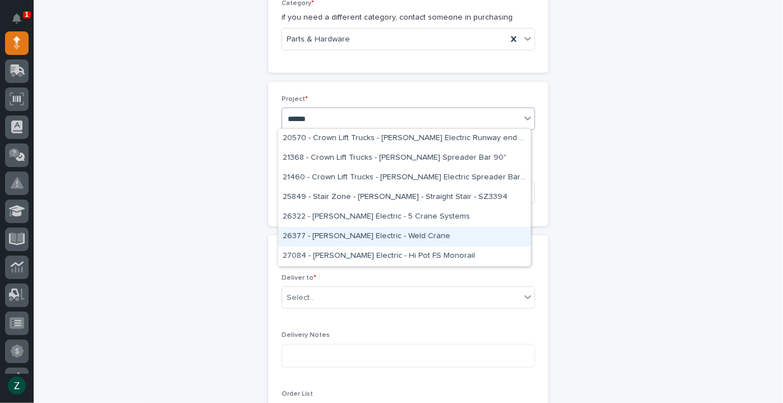
click at [396, 233] on div "26377 - [PERSON_NAME] Electric - Weld Crane" at bounding box center [404, 237] width 253 height 20
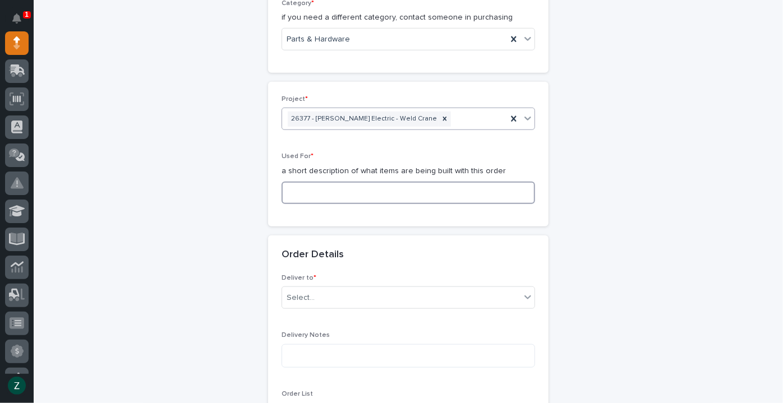
click at [338, 193] on input at bounding box center [409, 193] width 254 height 22
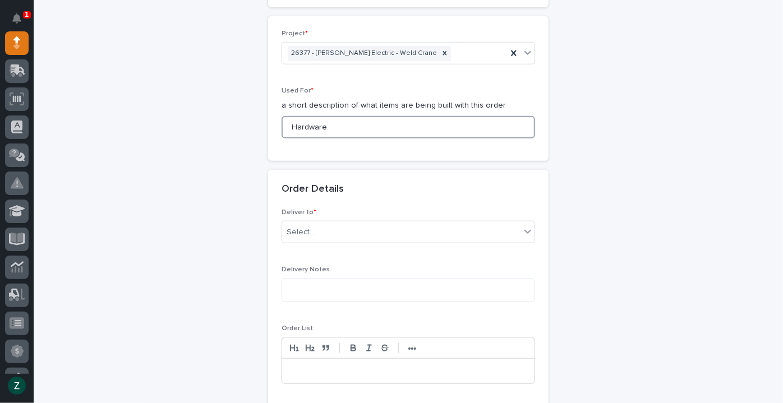
scroll to position [653, 0]
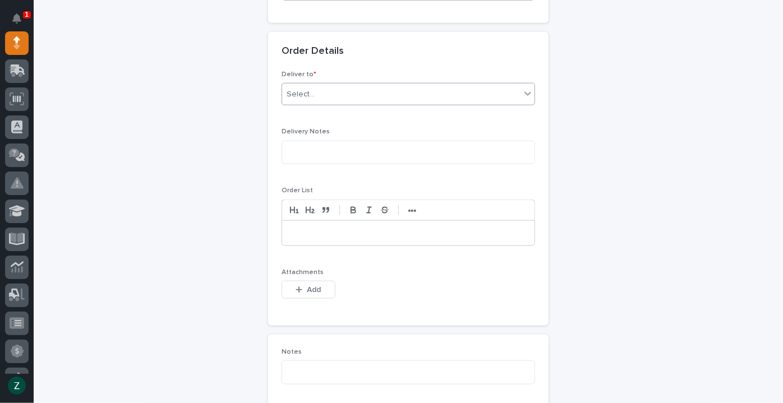
type input "Hardware"
click at [339, 85] on div "Select..." at bounding box center [401, 94] width 238 height 19
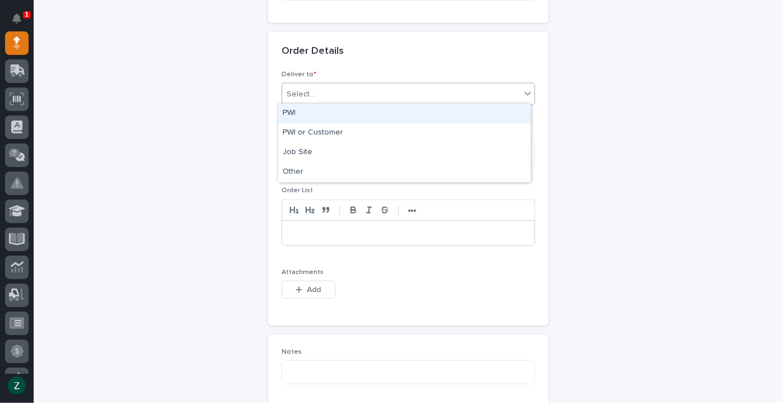
click at [341, 115] on div "PWI" at bounding box center [404, 114] width 253 height 20
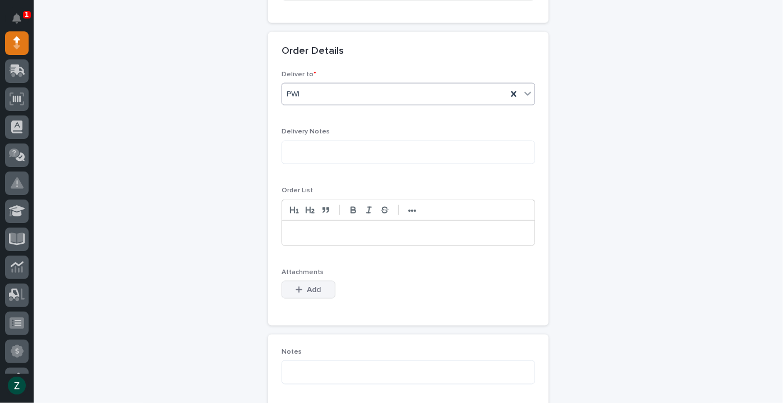
click at [313, 285] on span "Add" at bounding box center [314, 290] width 14 height 10
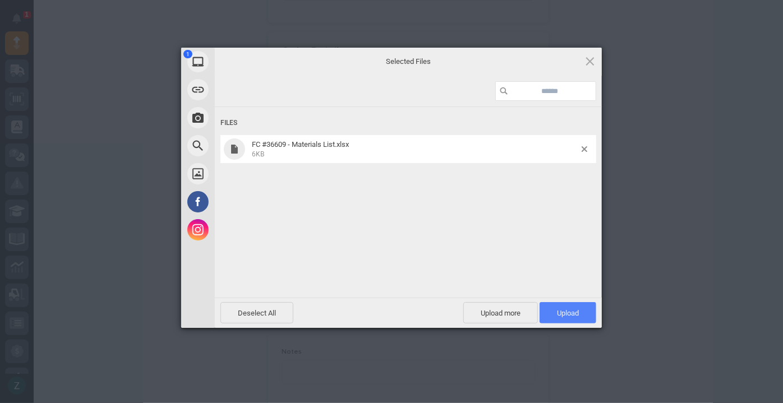
click at [567, 305] on span "Upload 1" at bounding box center [568, 312] width 57 height 21
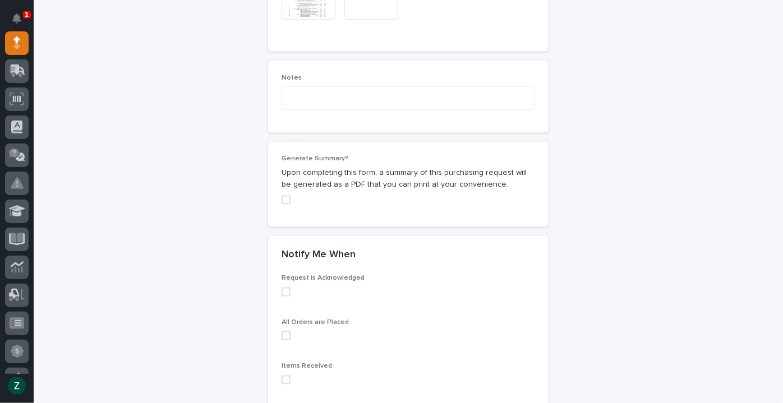
scroll to position [979, 0]
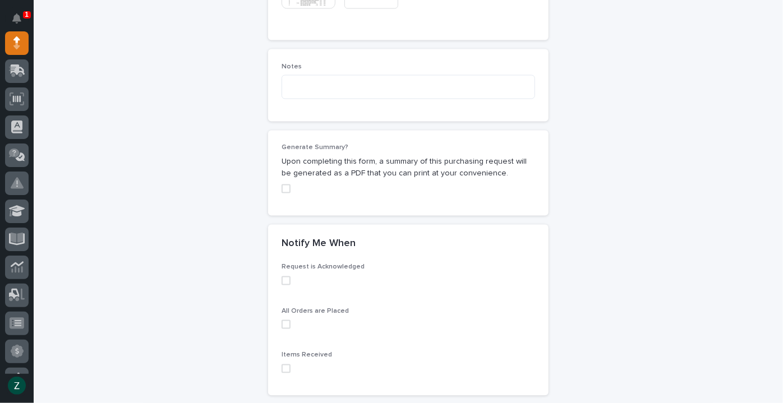
click at [282, 186] on span at bounding box center [286, 189] width 9 height 9
click at [283, 279] on span at bounding box center [286, 281] width 9 height 9
click at [283, 320] on span at bounding box center [286, 324] width 9 height 9
click at [286, 370] on div "Items Received" at bounding box center [409, 367] width 254 height 30
drag, startPoint x: 284, startPoint y: 366, endPoint x: 290, endPoint y: 363, distance: 6.3
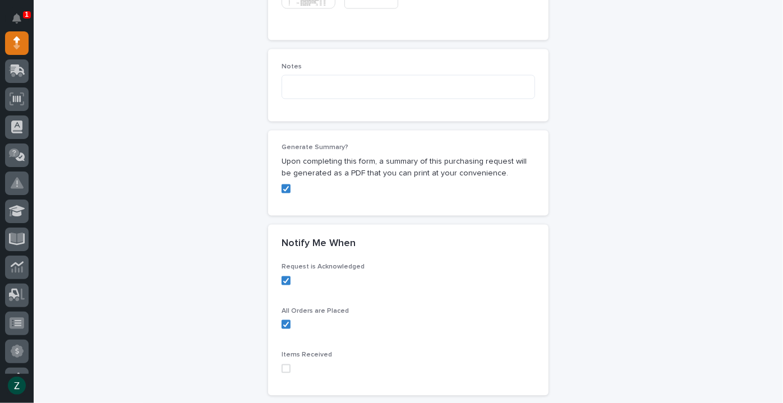
click at [284, 366] on span at bounding box center [286, 369] width 9 height 9
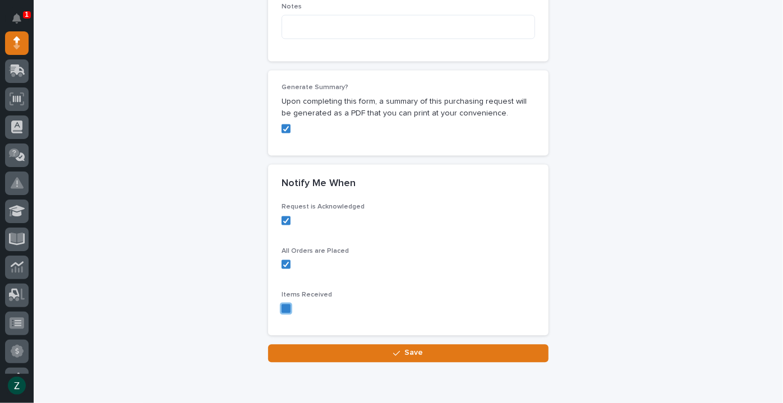
scroll to position [1083, 0]
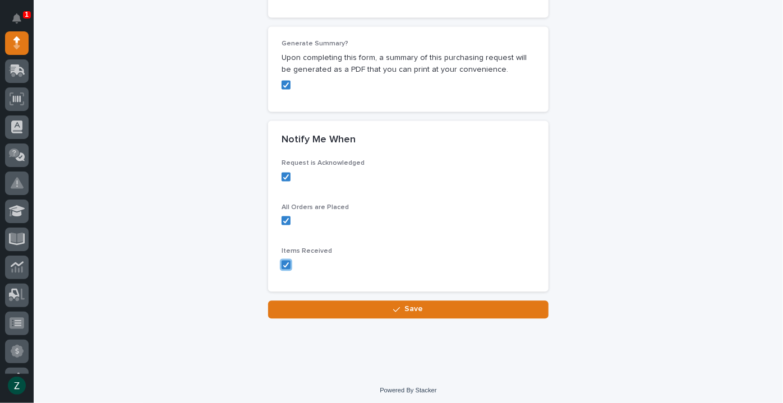
click at [460, 307] on button "Save" at bounding box center [408, 310] width 281 height 18
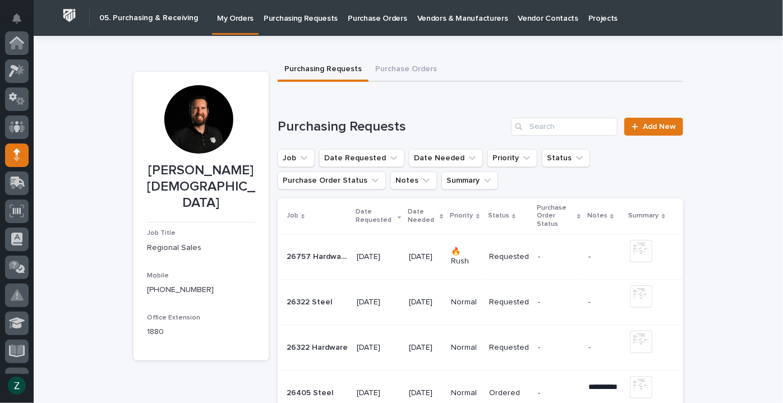
scroll to position [112, 0]
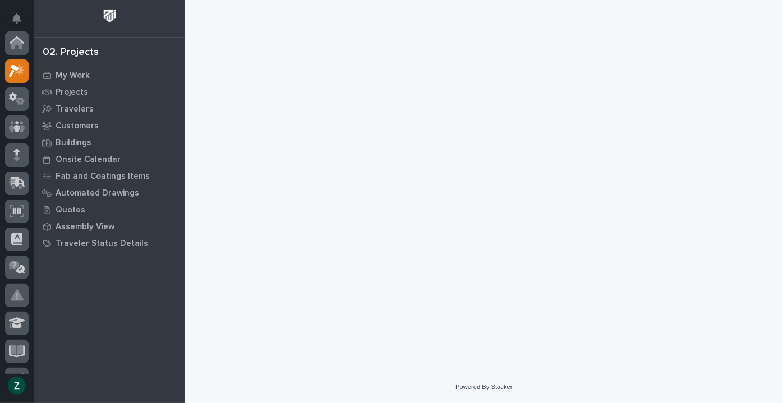
scroll to position [28, 0]
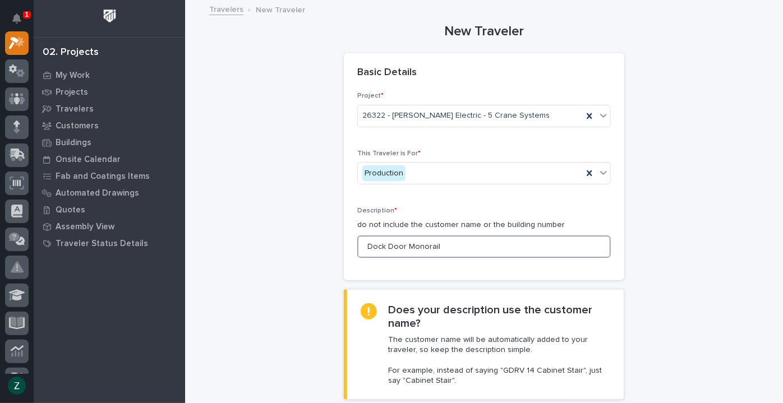
drag, startPoint x: 448, startPoint y: 248, endPoint x: 299, endPoint y: 233, distance: 150.0
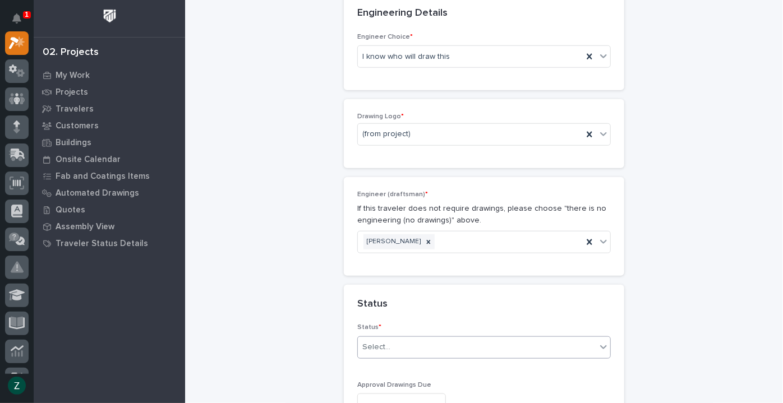
scroll to position [612, 0]
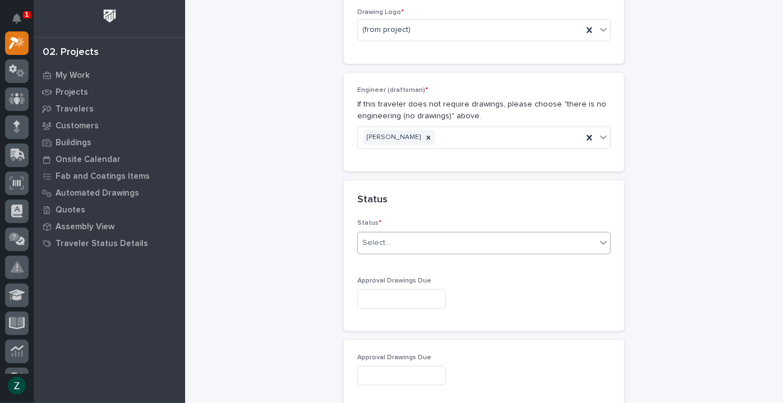
type input "Fabrication"
click at [472, 247] on div "Select..." at bounding box center [477, 243] width 238 height 19
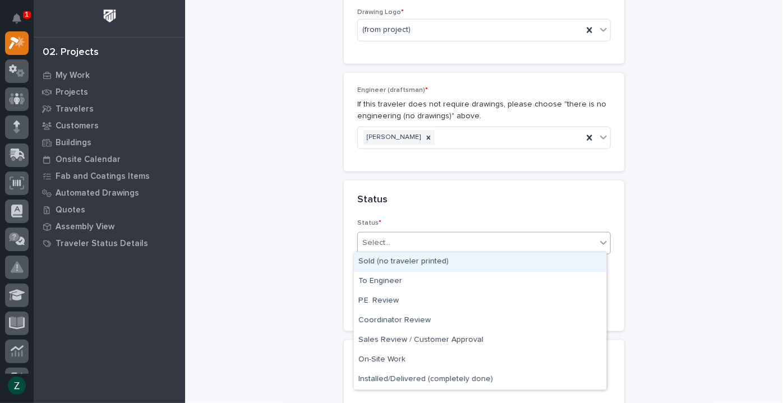
click at [448, 267] on div "Sold (no traveler printed)" at bounding box center [480, 263] width 253 height 20
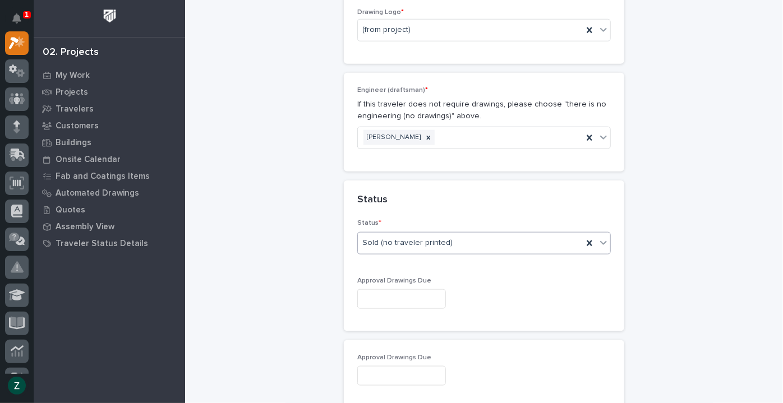
click at [423, 301] on input "text" at bounding box center [401, 300] width 89 height 20
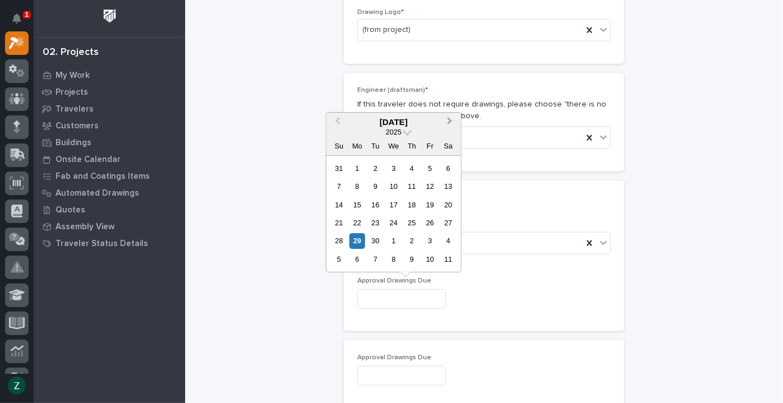
click at [447, 127] on button "Next Month" at bounding box center [451, 123] width 18 height 18
click at [339, 187] on div "2" at bounding box center [339, 186] width 15 height 15
type input "**********"
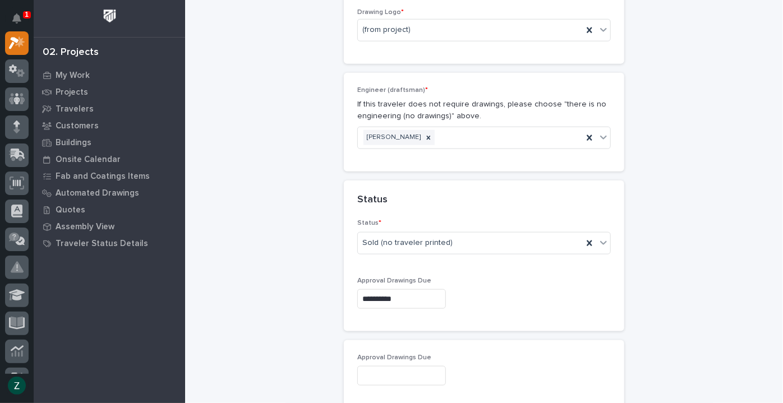
type input "**********"
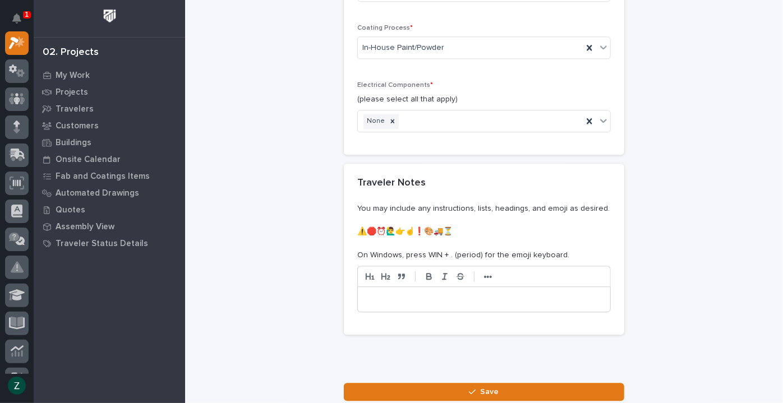
scroll to position [1457, 0]
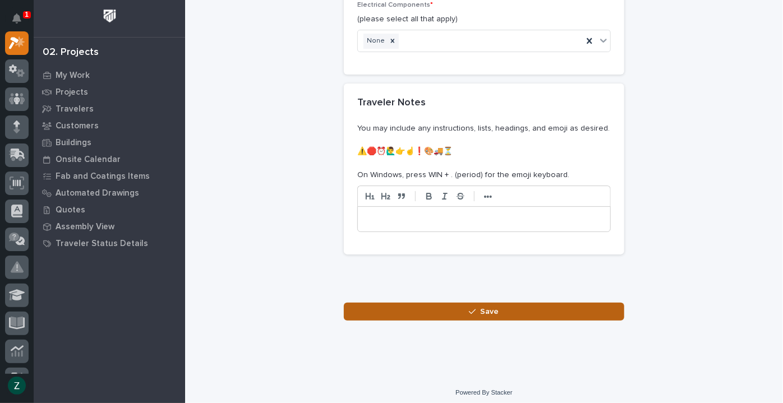
click at [523, 307] on button "Save" at bounding box center [484, 312] width 281 height 18
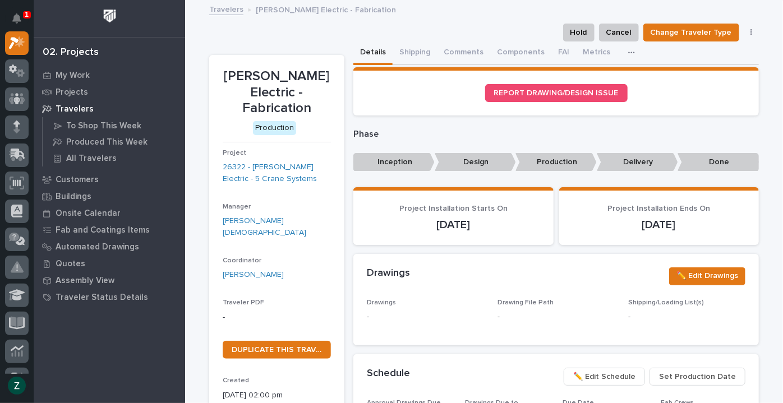
scroll to position [51, 0]
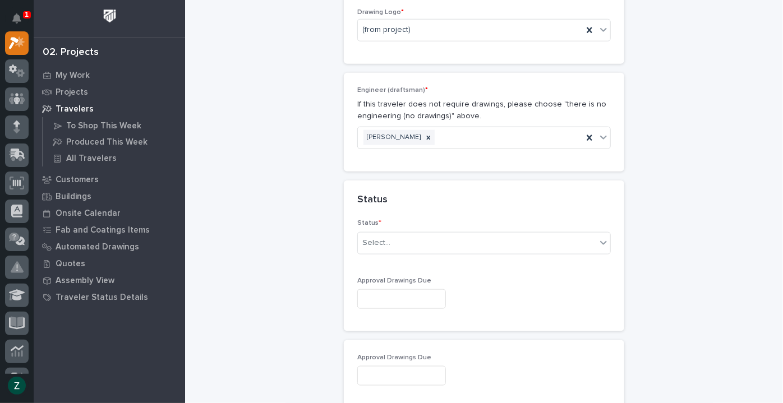
scroll to position [663, 0]
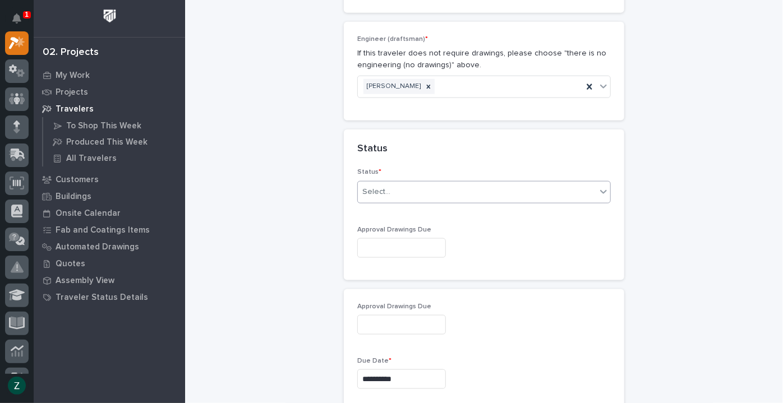
click at [505, 188] on div "Select..." at bounding box center [477, 192] width 238 height 19
